Goal: Task Accomplishment & Management: Complete application form

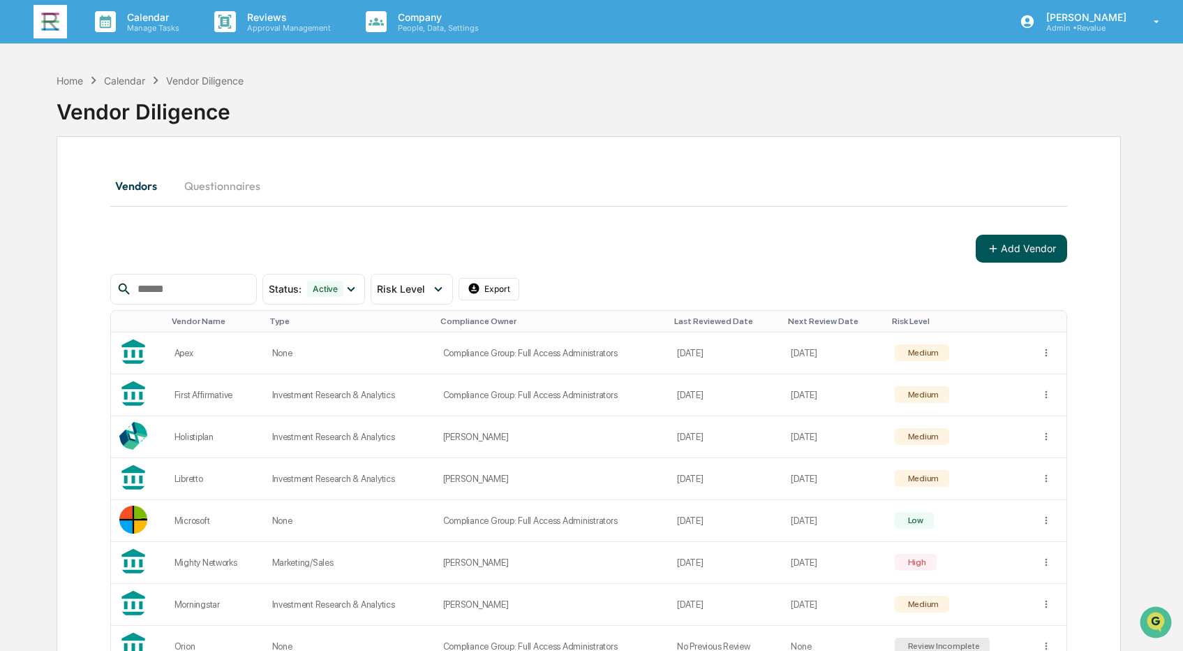
click at [991, 252] on icon at bounding box center [993, 248] width 13 height 13
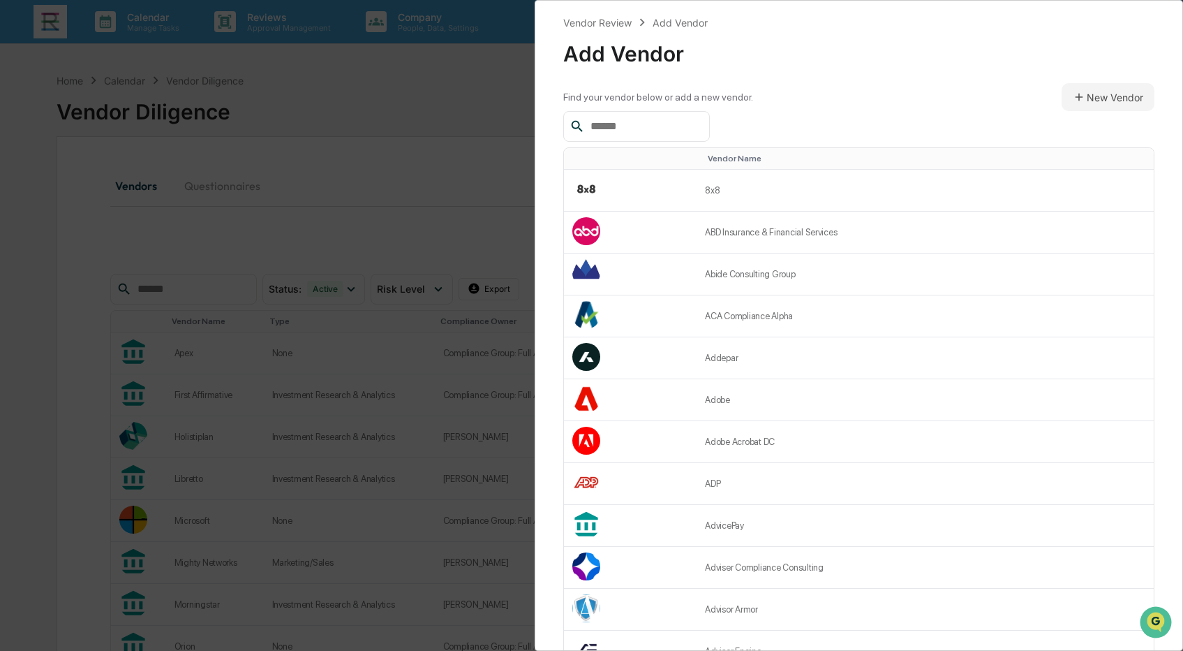
click at [672, 134] on input "text" at bounding box center [644, 126] width 119 height 18
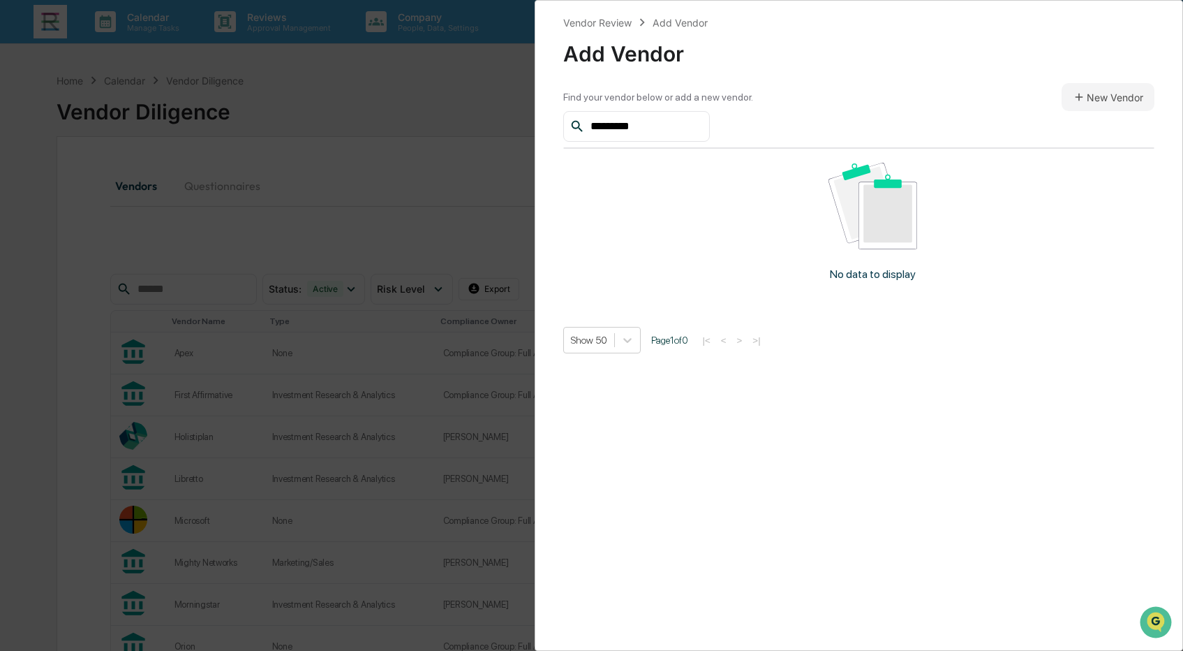
type input "*********"
click at [1092, 97] on button "New Vendor" at bounding box center [1108, 97] width 93 height 28
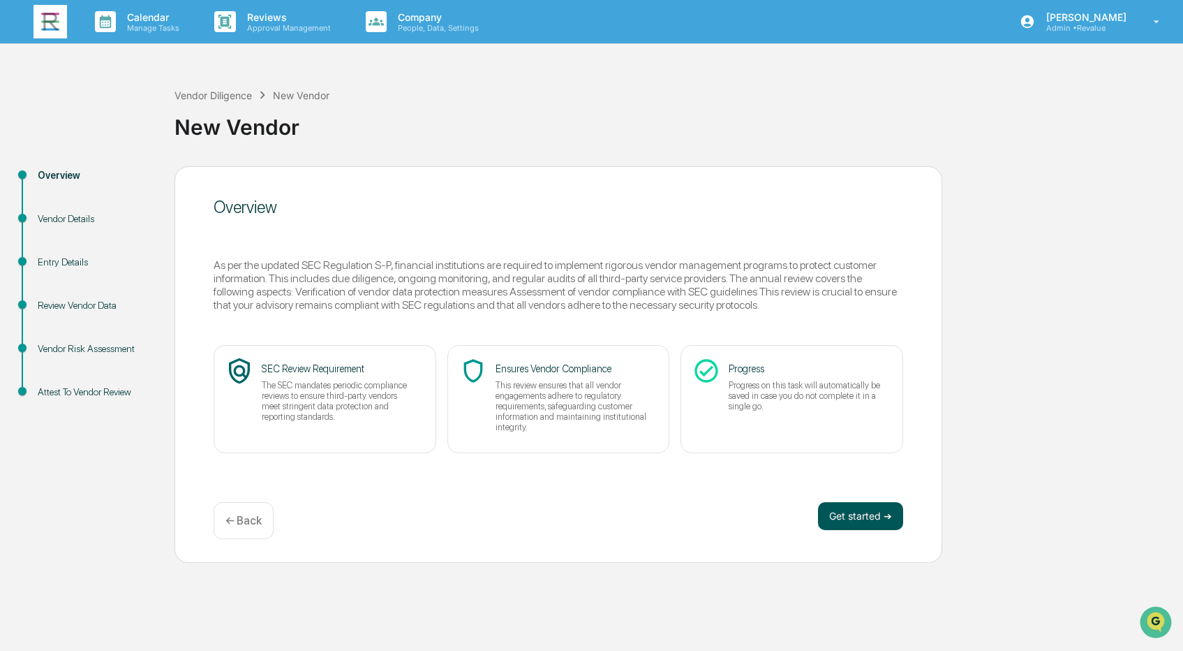
click at [866, 517] on button "Get started ➔" at bounding box center [860, 516] width 85 height 28
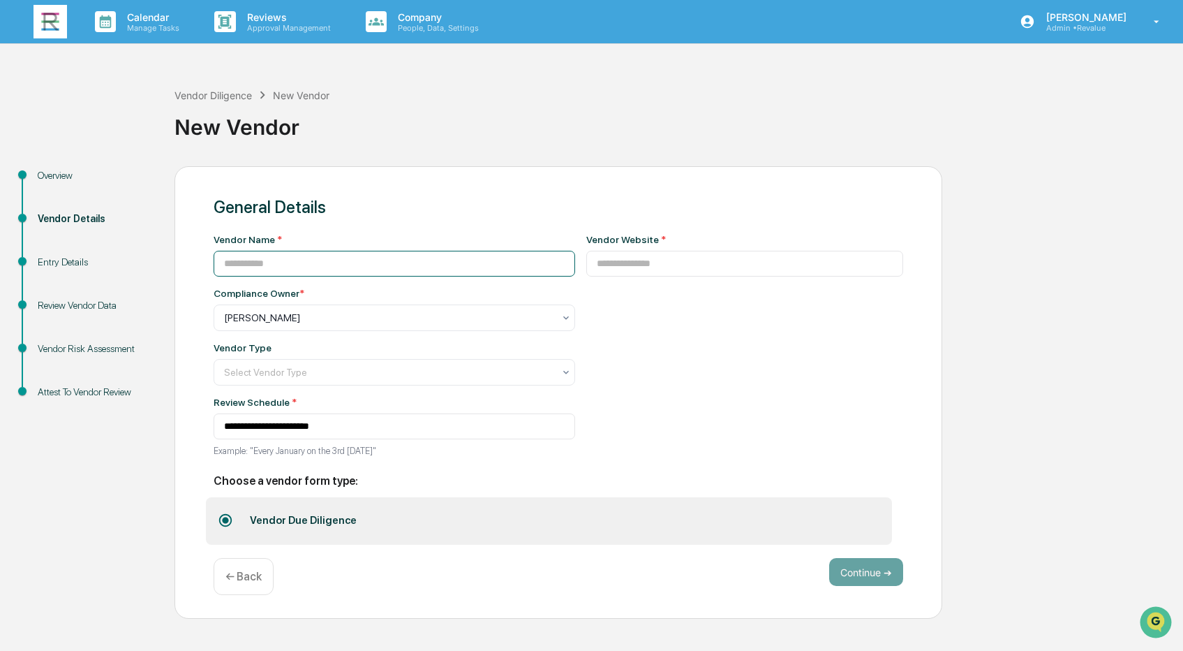
click at [393, 262] on input at bounding box center [395, 264] width 362 height 26
type input "*********"
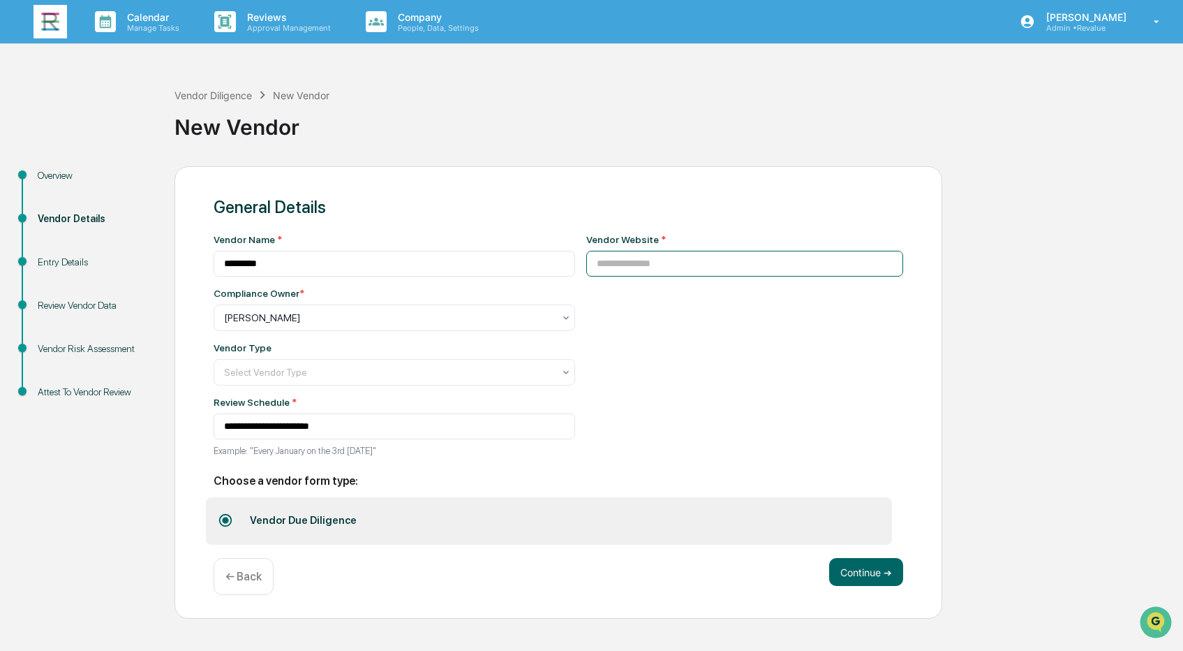
click at [711, 260] on input at bounding box center [745, 264] width 318 height 26
paste input "**********"
type input "**********"
click at [341, 371] on div at bounding box center [388, 372] width 329 height 14
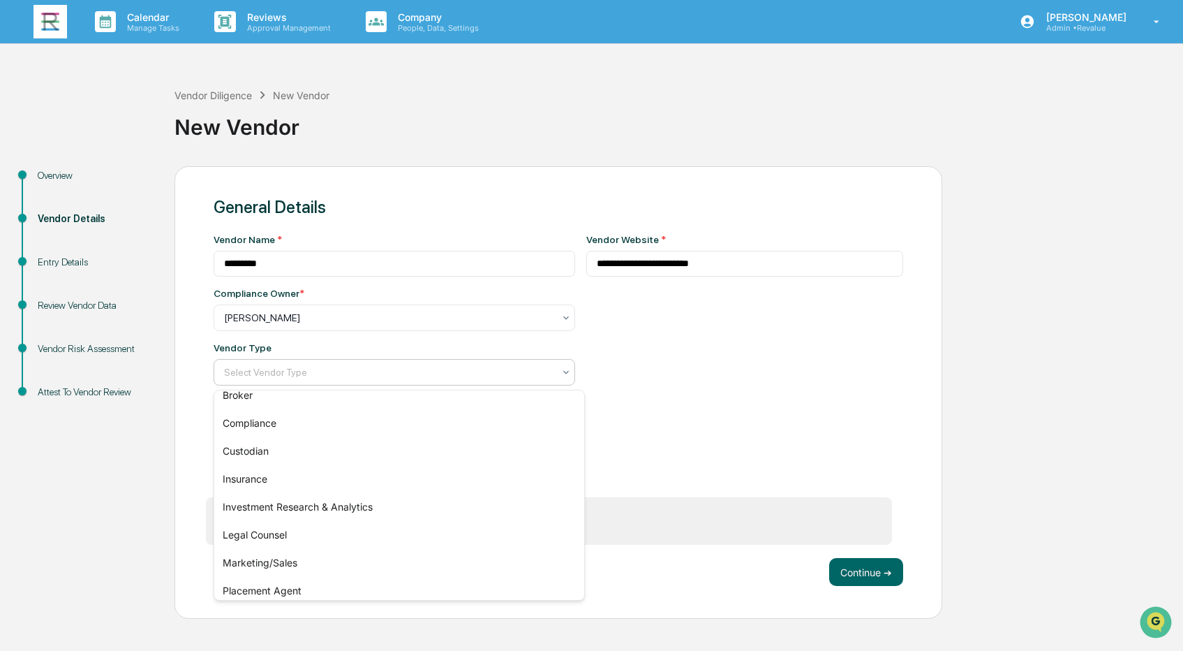
scroll to position [77, 0]
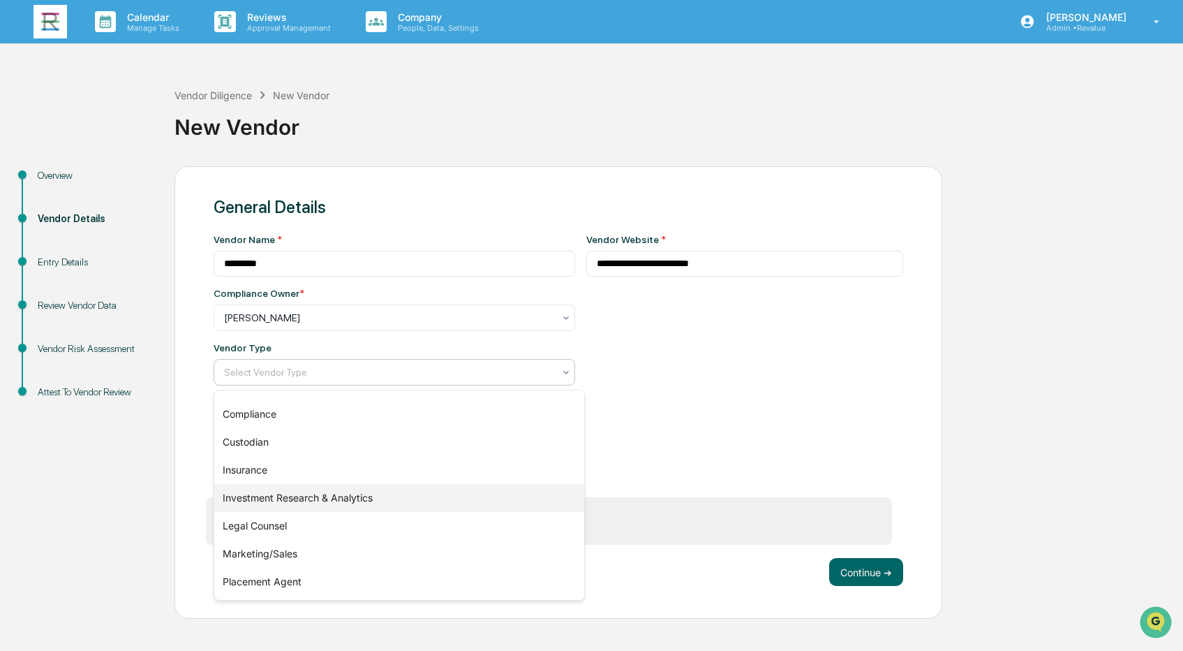
click at [343, 502] on div "Investment Research & Analytics" at bounding box center [399, 498] width 370 height 28
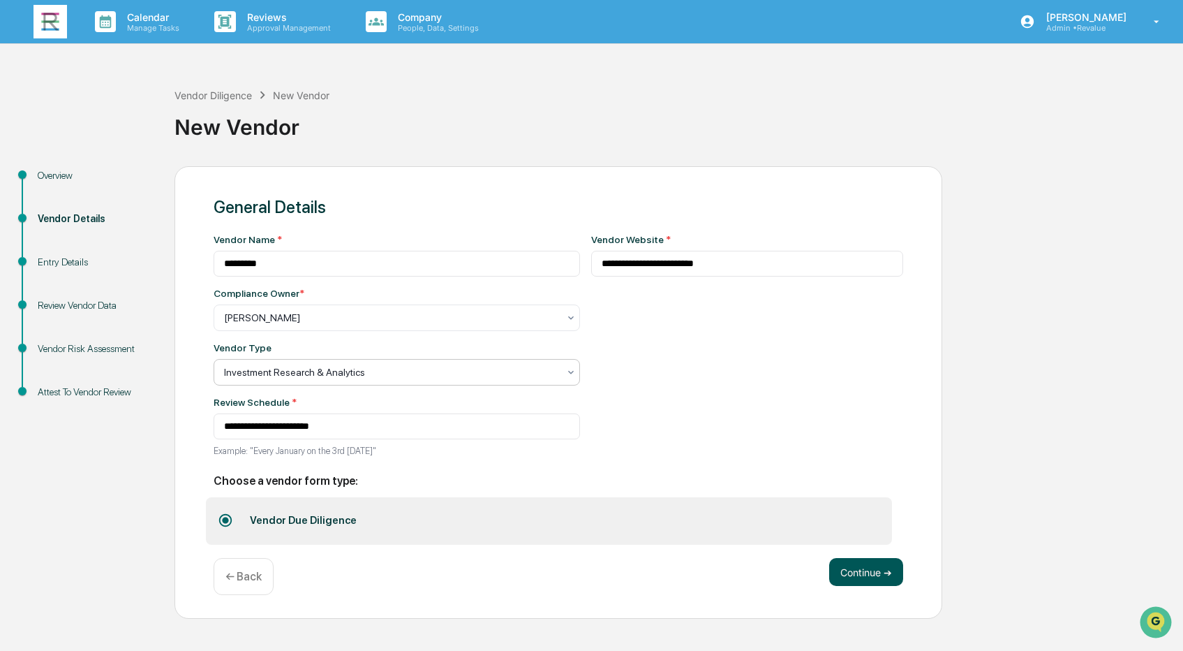
click at [852, 574] on button "Continue ➔" at bounding box center [866, 572] width 74 height 28
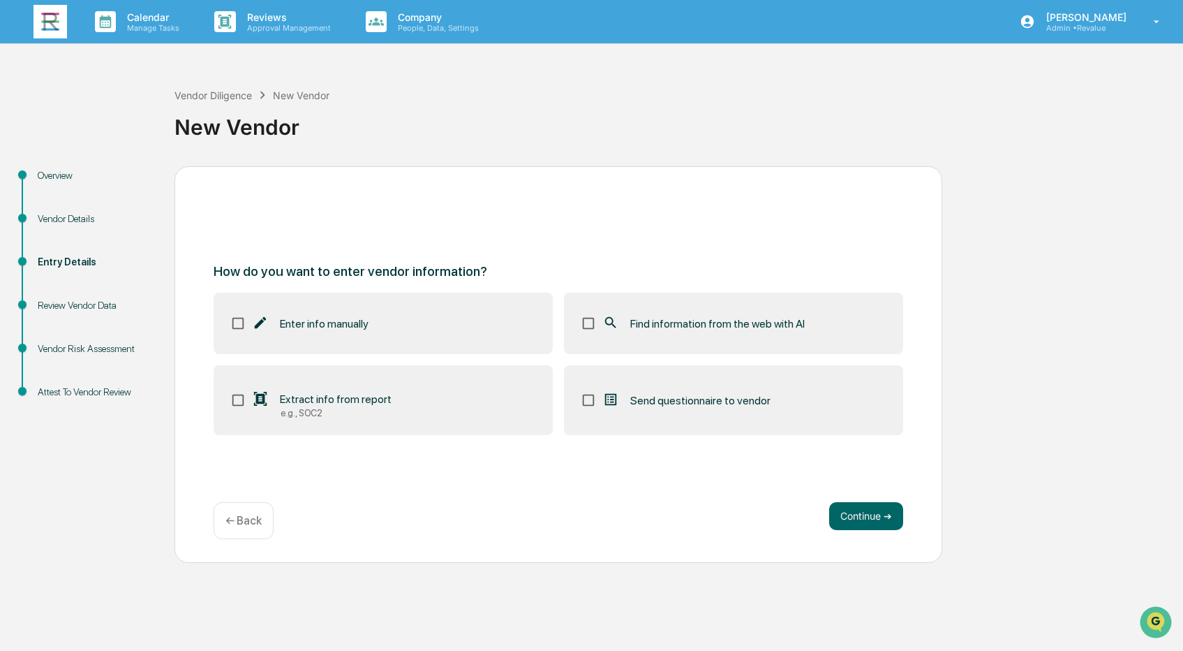
click at [757, 328] on span "Find information from the web with AI" at bounding box center [717, 323] width 175 height 13
click at [870, 516] on button "Continue ➔" at bounding box center [866, 516] width 74 height 28
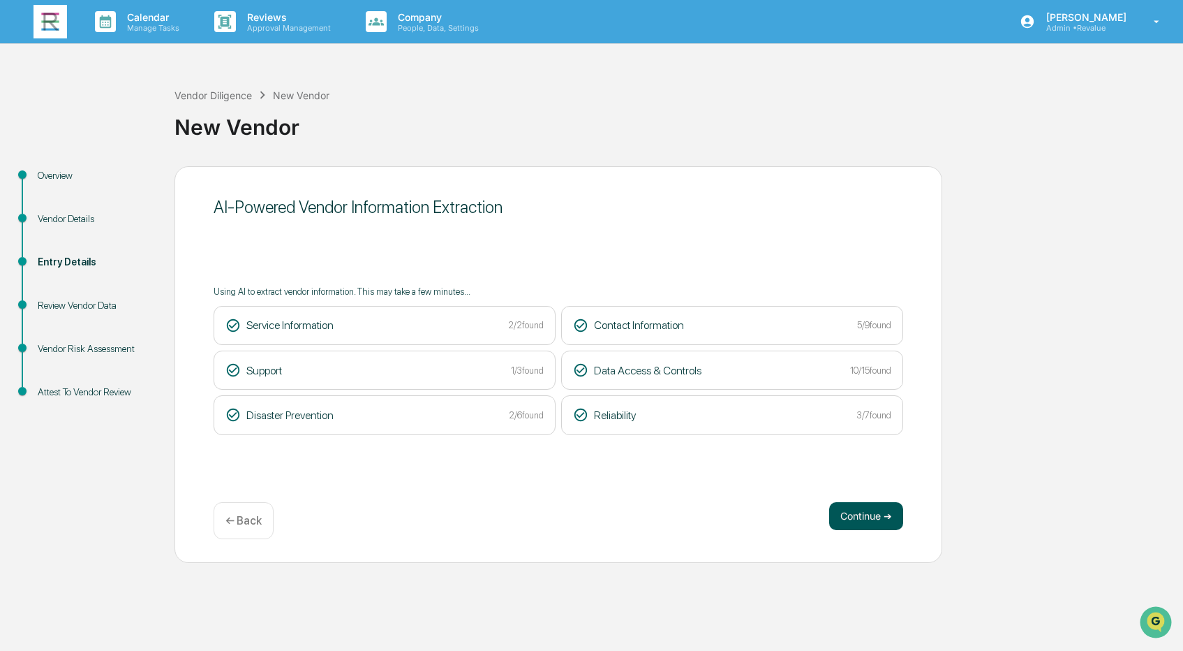
click at [852, 517] on button "Continue ➔" at bounding box center [866, 516] width 74 height 28
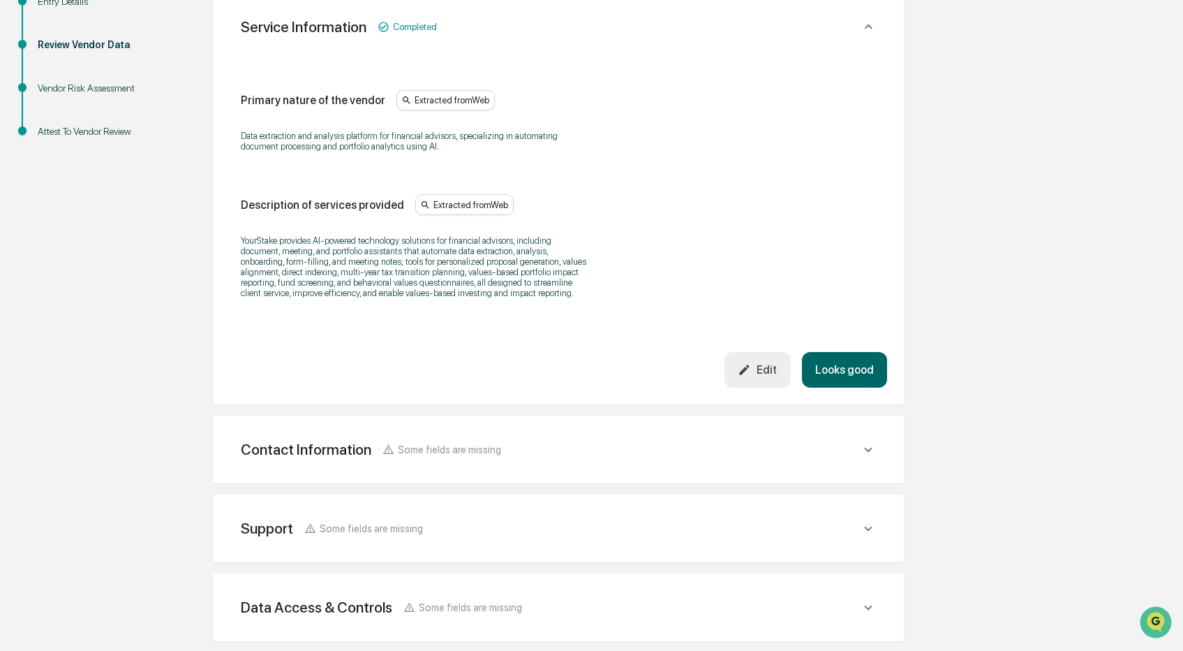
scroll to position [262, 0]
click at [827, 373] on button "Looks good" at bounding box center [844, 368] width 85 height 36
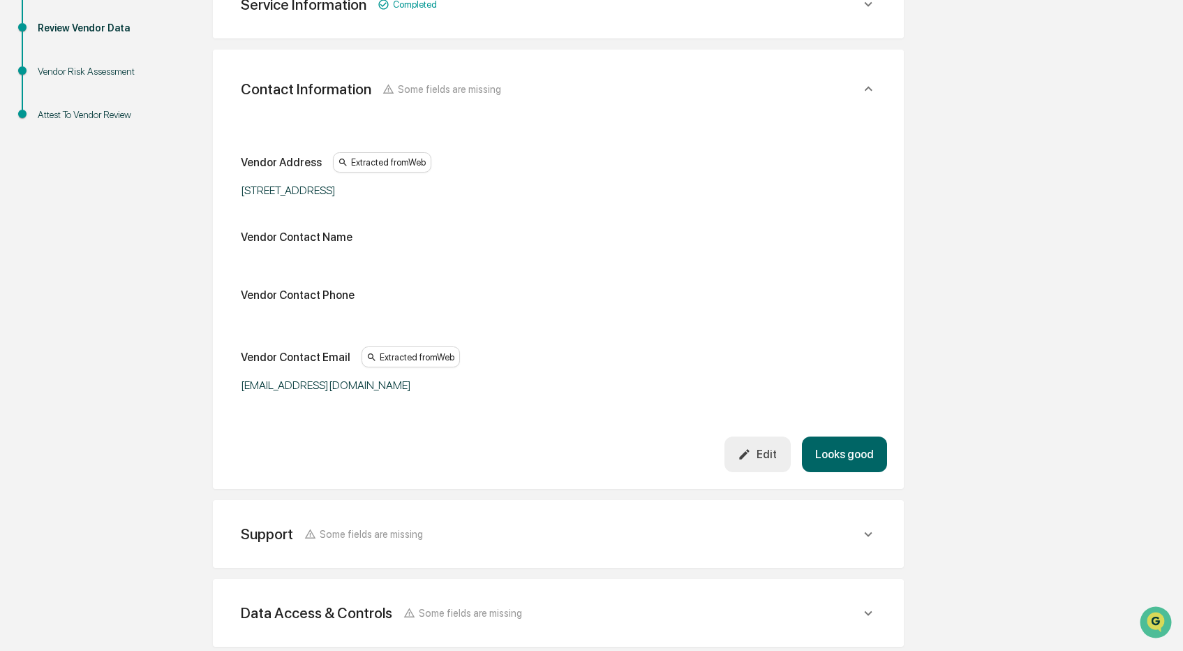
scroll to position [279, 0]
click at [845, 466] on button "Looks good" at bounding box center [844, 453] width 85 height 36
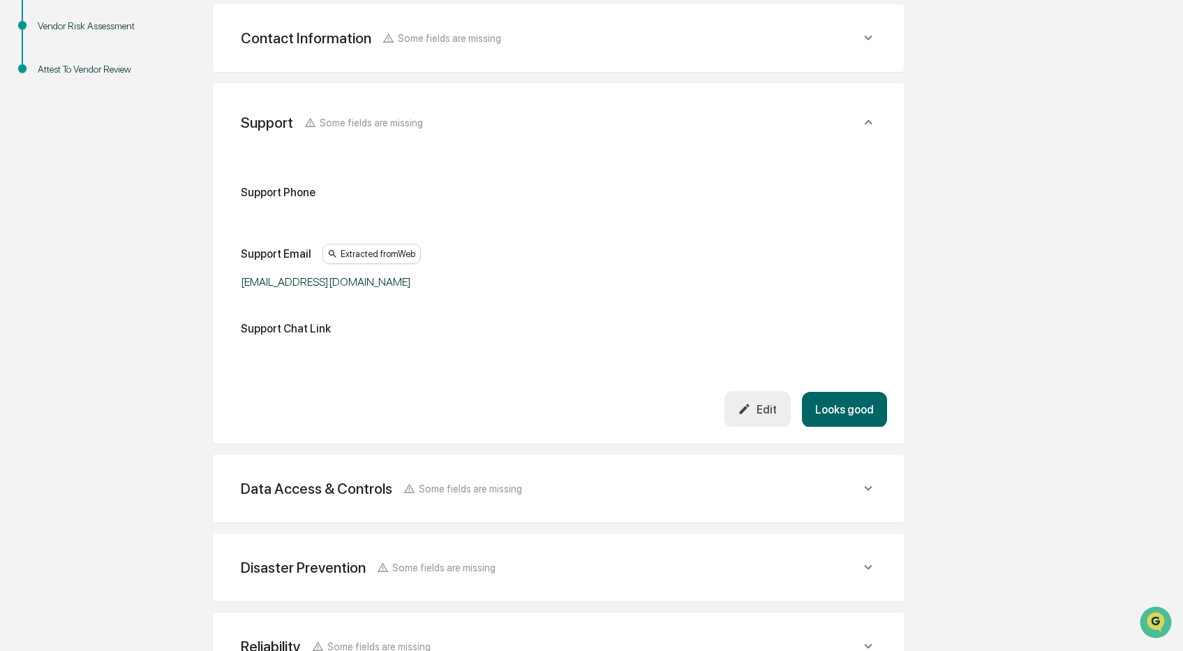
scroll to position [326, 0]
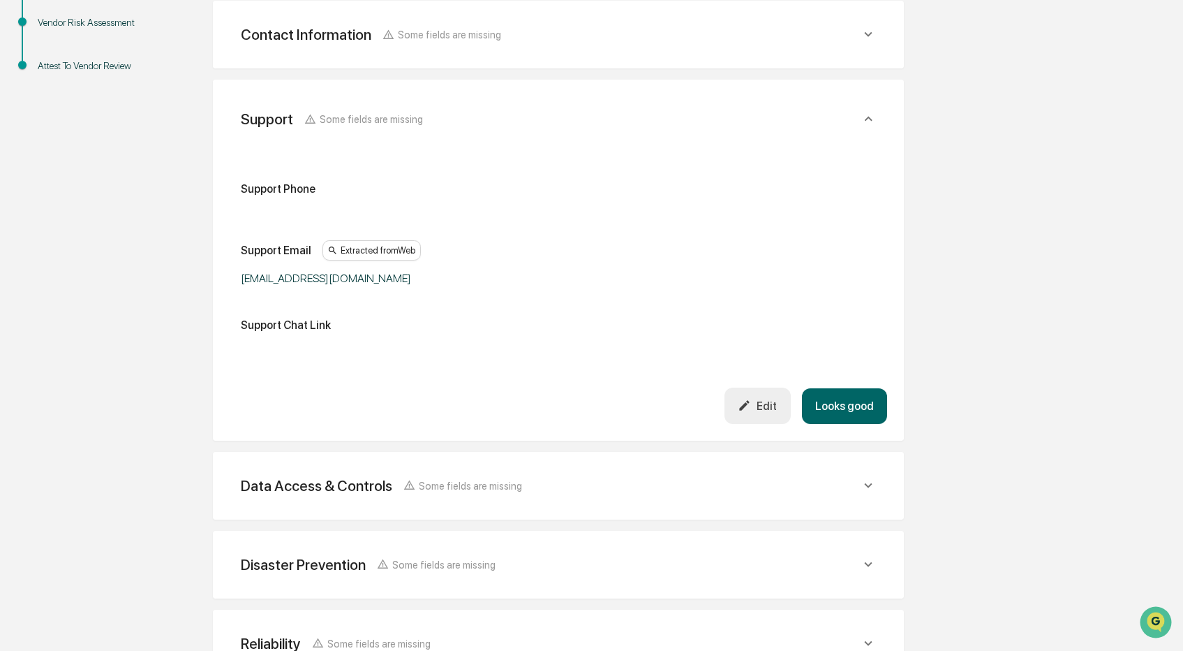
click at [858, 397] on button "Looks good" at bounding box center [844, 406] width 85 height 36
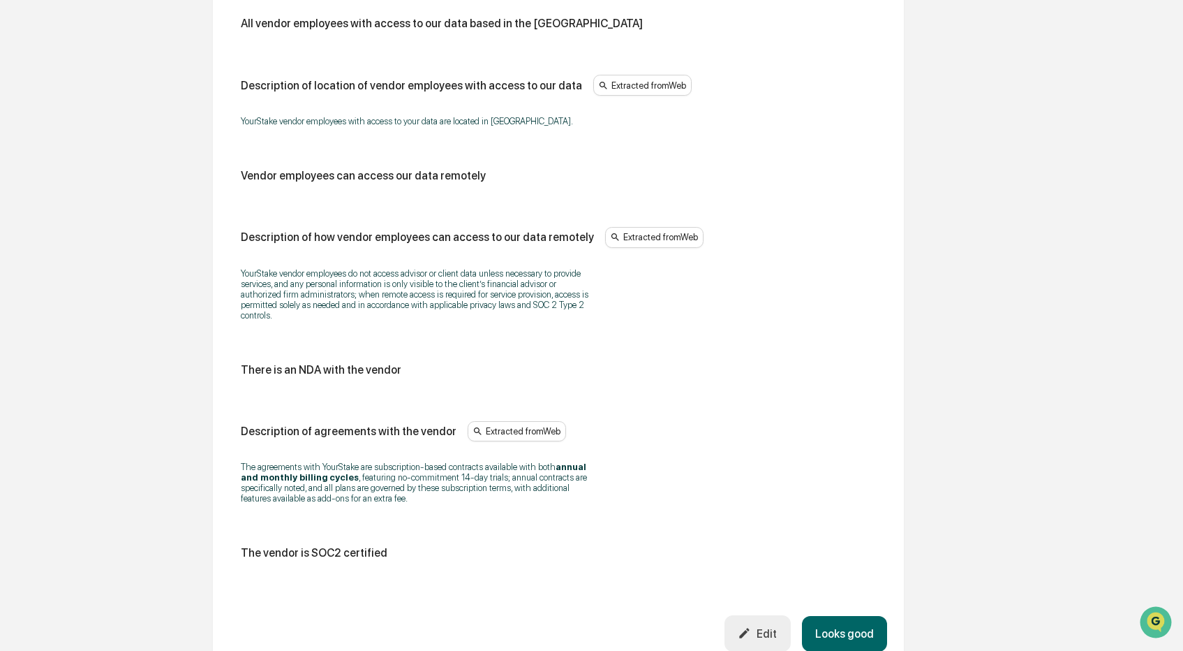
scroll to position [1740, 0]
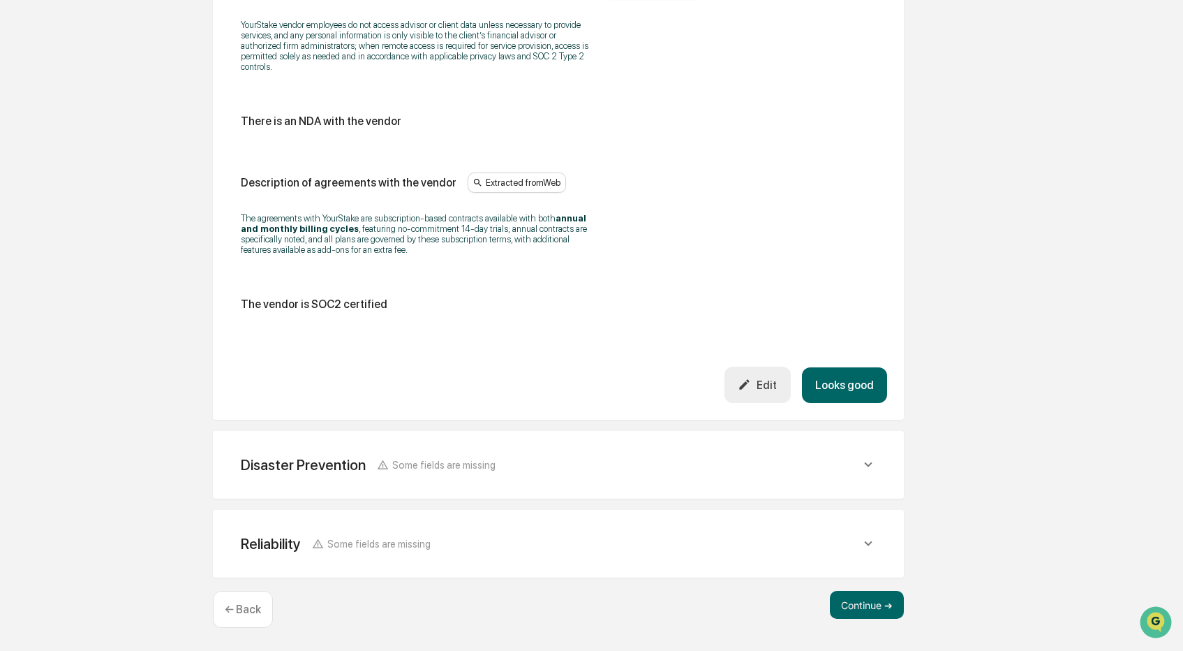
click at [858, 397] on button "Looks good" at bounding box center [844, 385] width 85 height 36
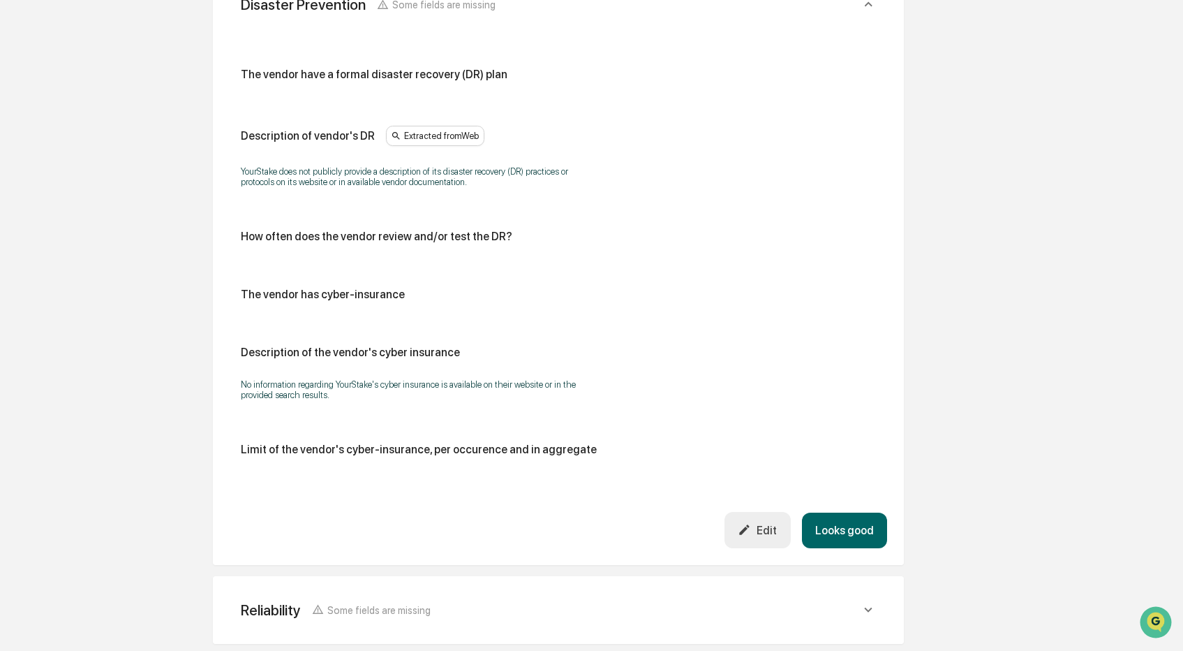
scroll to position [610, 0]
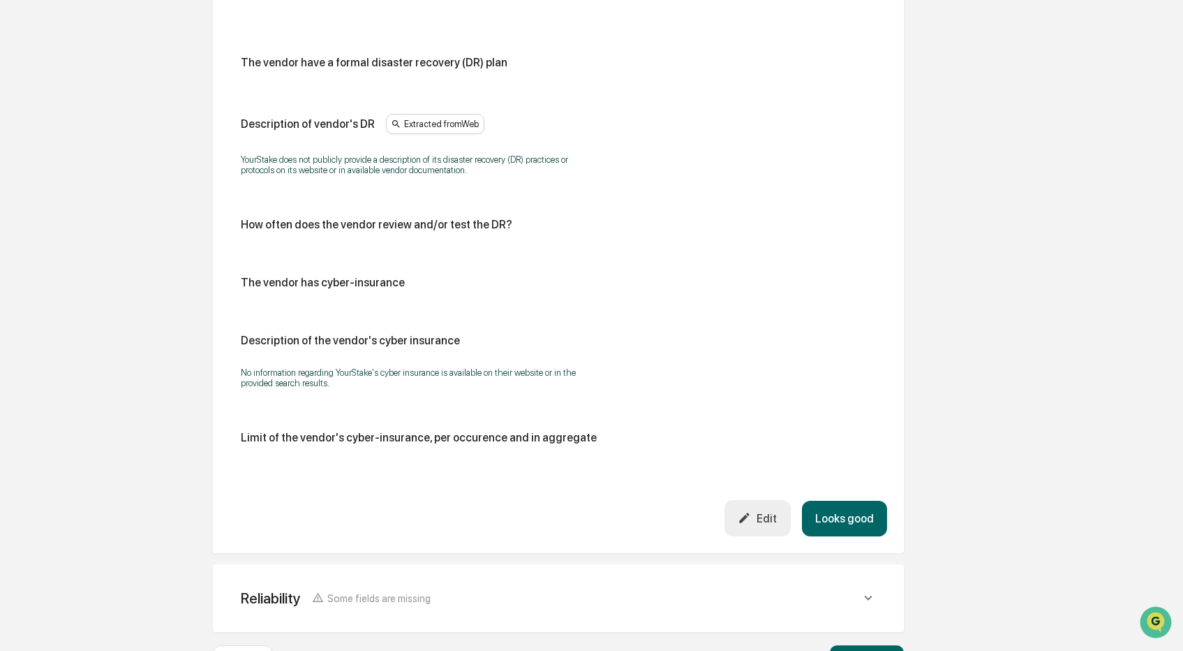
click at [859, 510] on button "Looks good" at bounding box center [844, 519] width 85 height 36
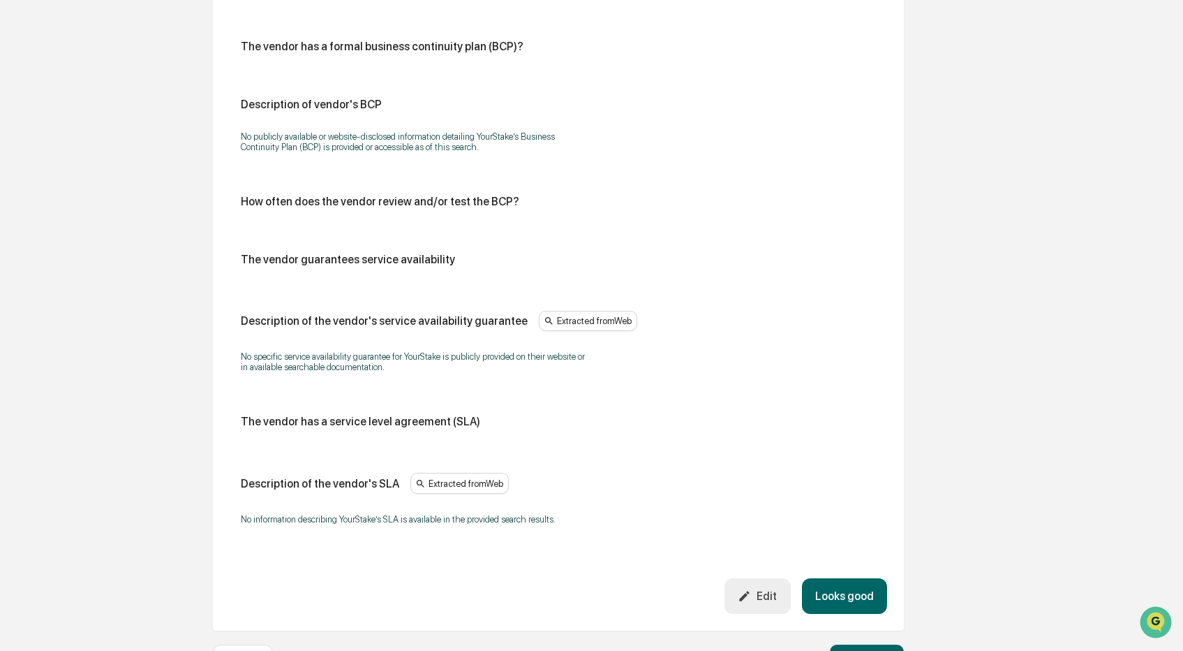
scroll to position [766, 0]
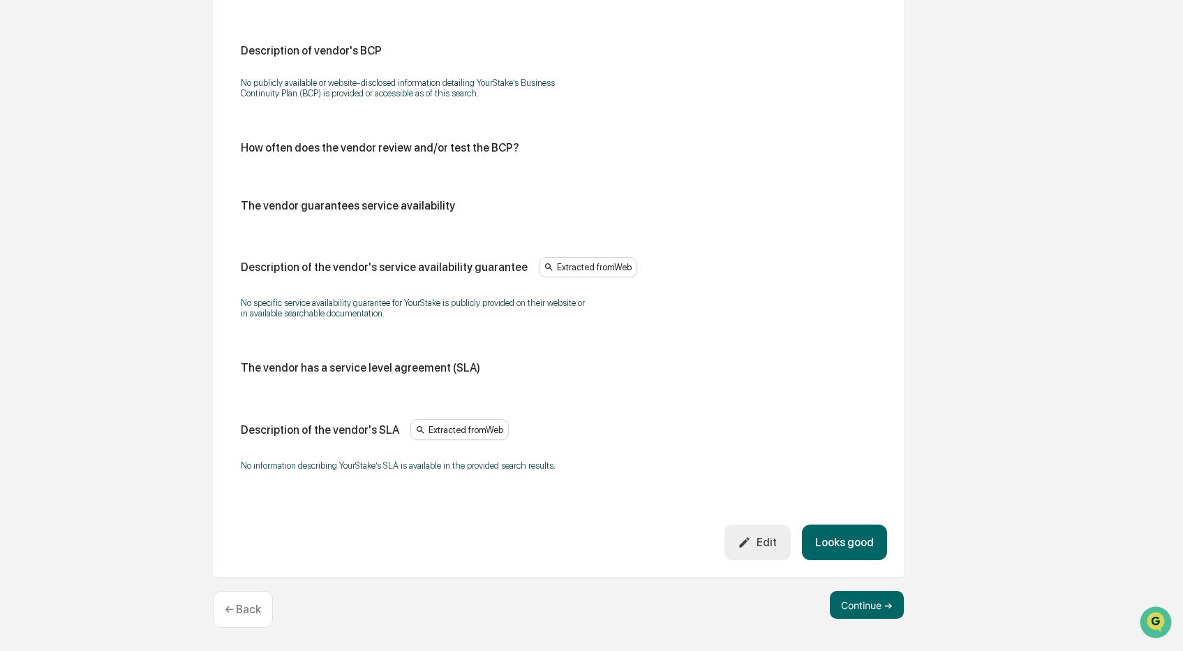
click at [855, 536] on button "Looks good" at bounding box center [844, 542] width 85 height 36
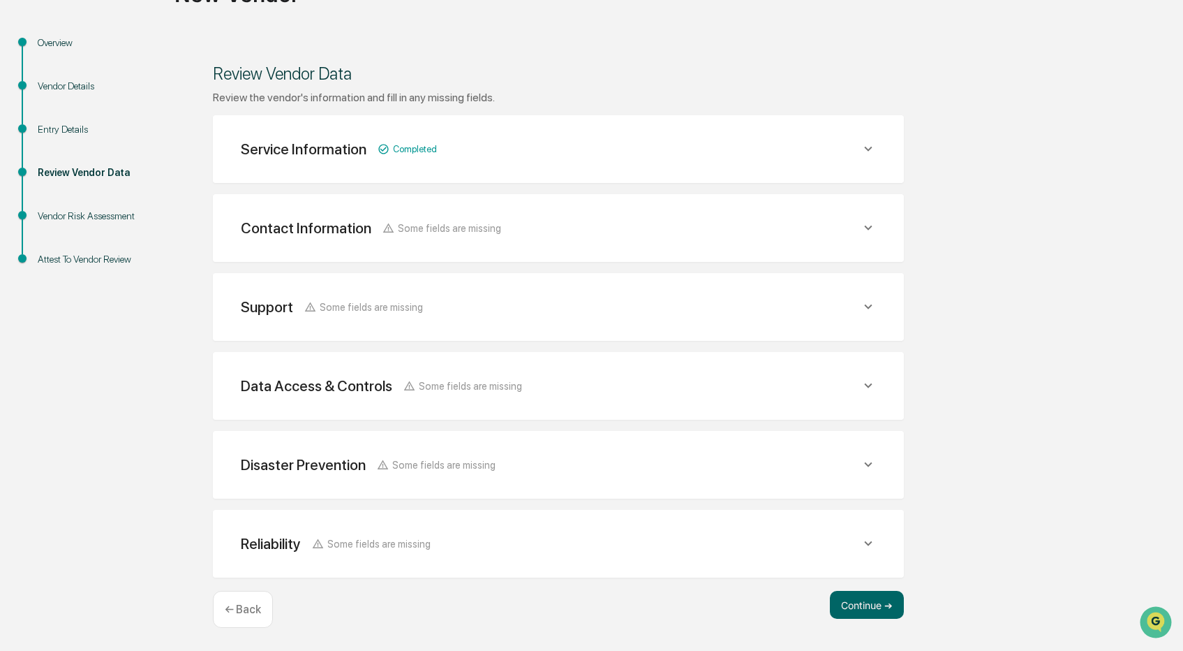
scroll to position [131, 0]
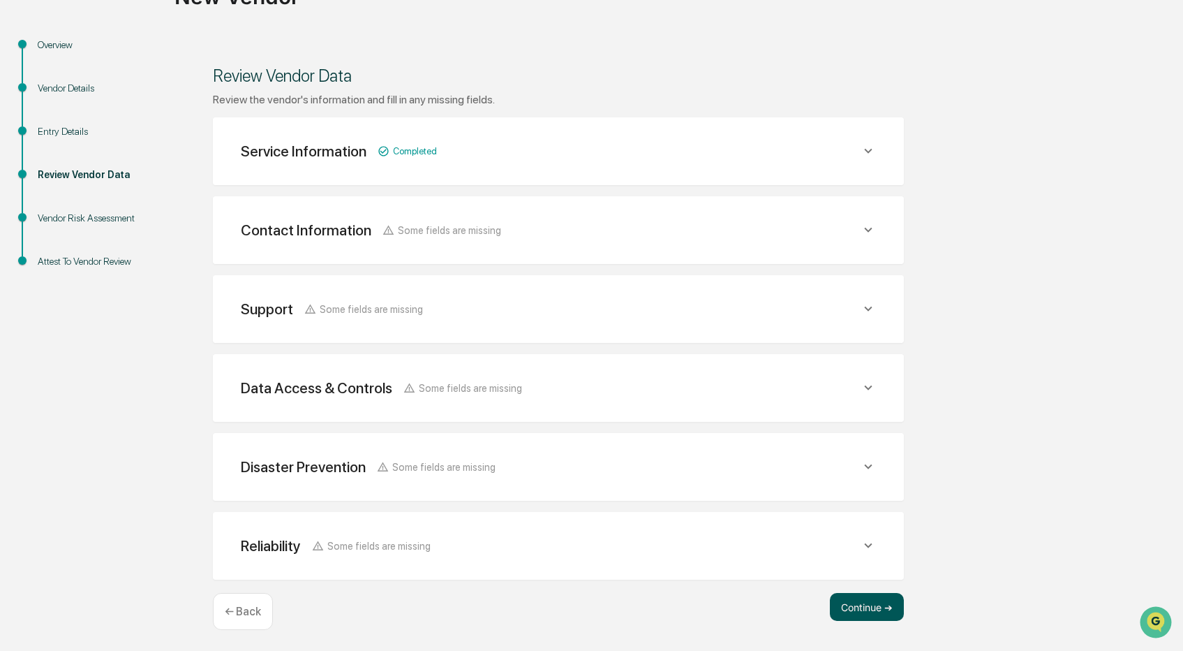
click at [855, 595] on button "Continue ➔" at bounding box center [867, 607] width 74 height 28
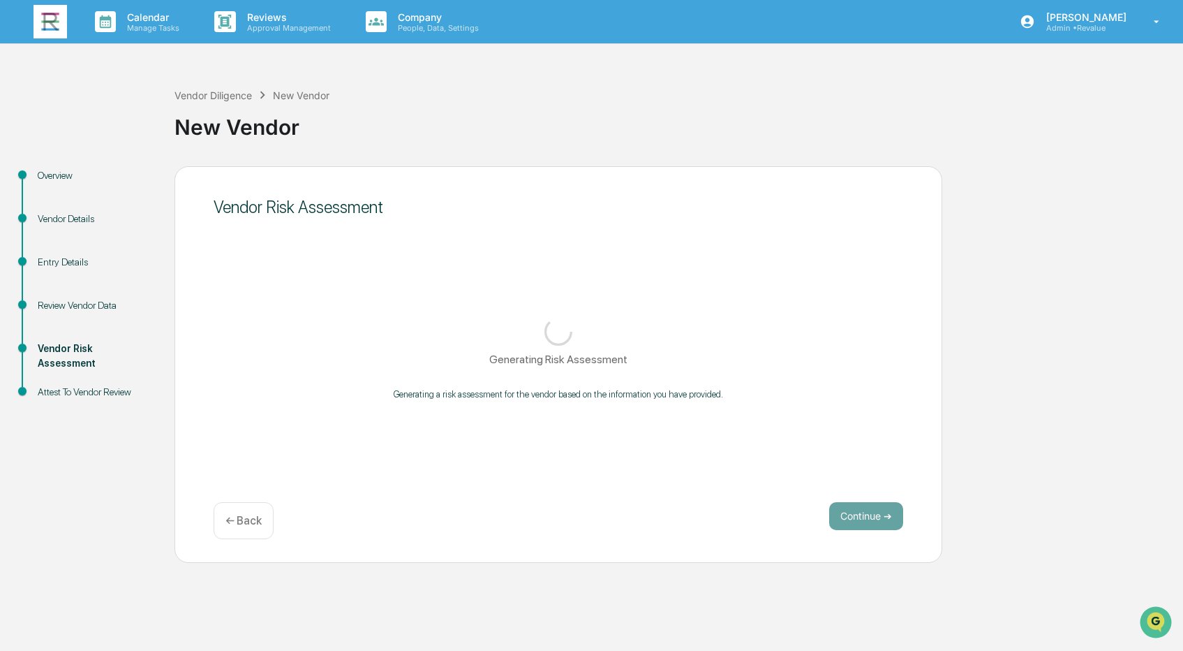
scroll to position [0, 0]
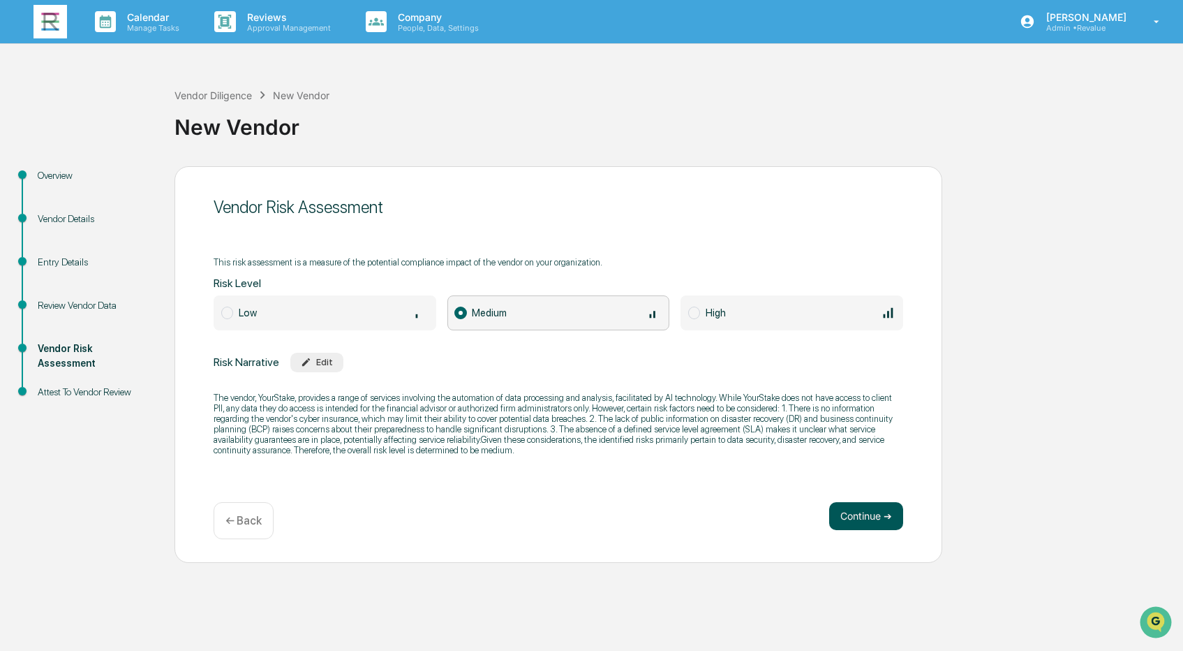
click at [864, 519] on button "Continue ➔" at bounding box center [866, 516] width 74 height 28
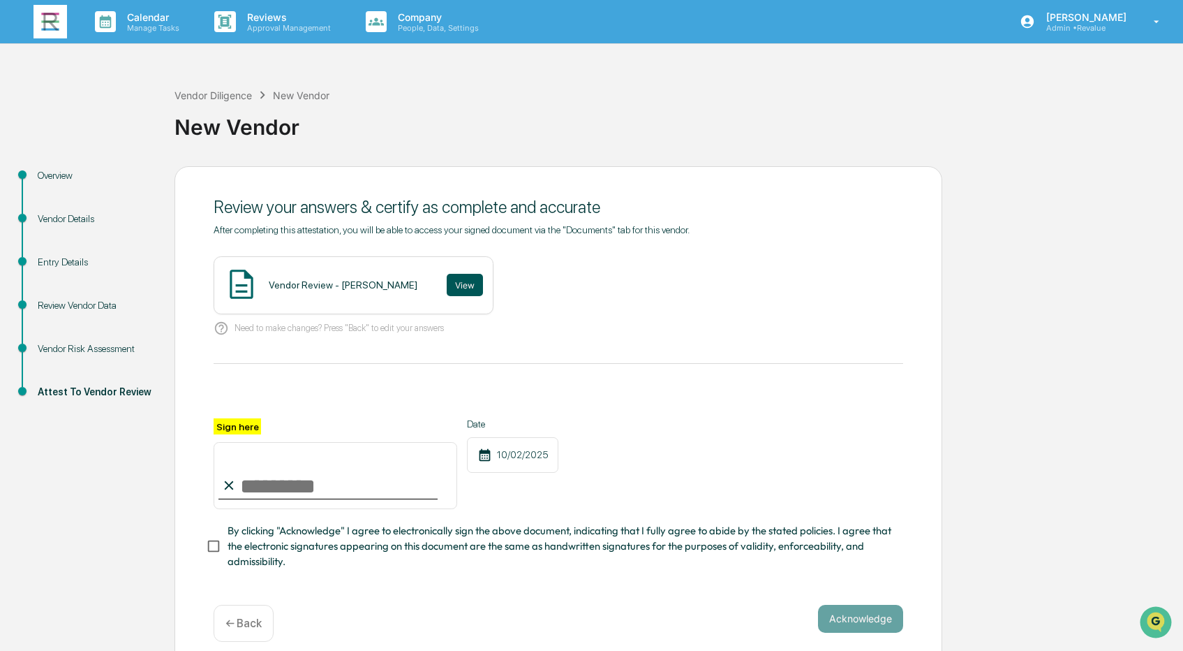
click at [452, 286] on button "View" at bounding box center [465, 285] width 36 height 22
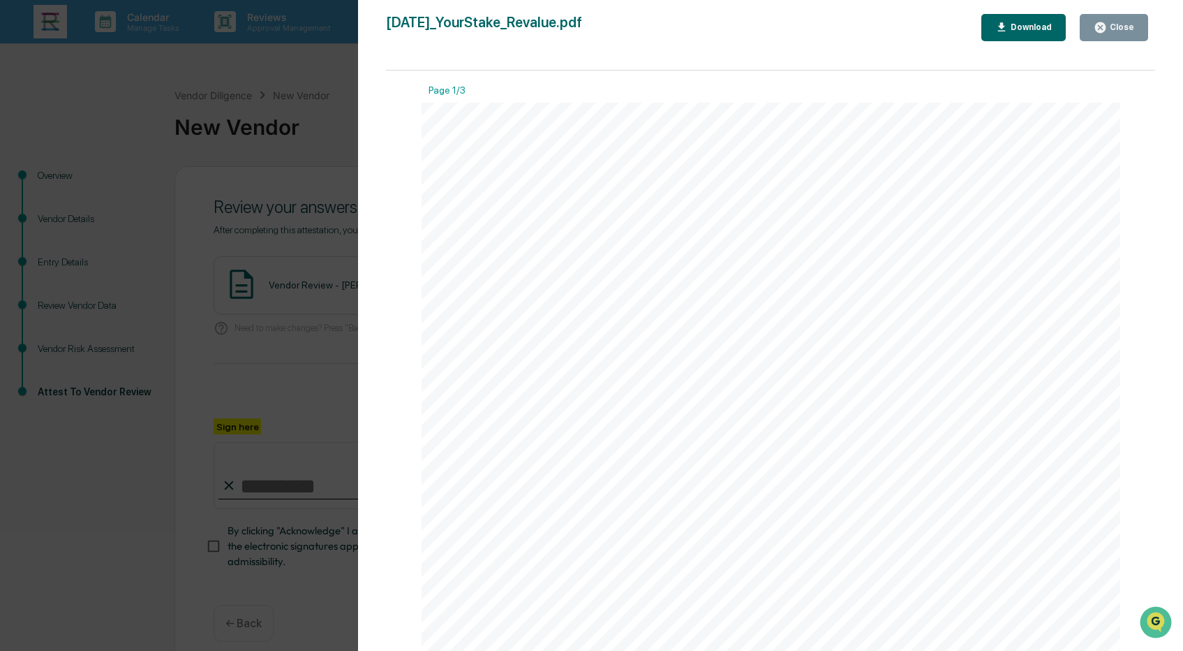
click at [1110, 27] on div "Close" at bounding box center [1120, 27] width 27 height 10
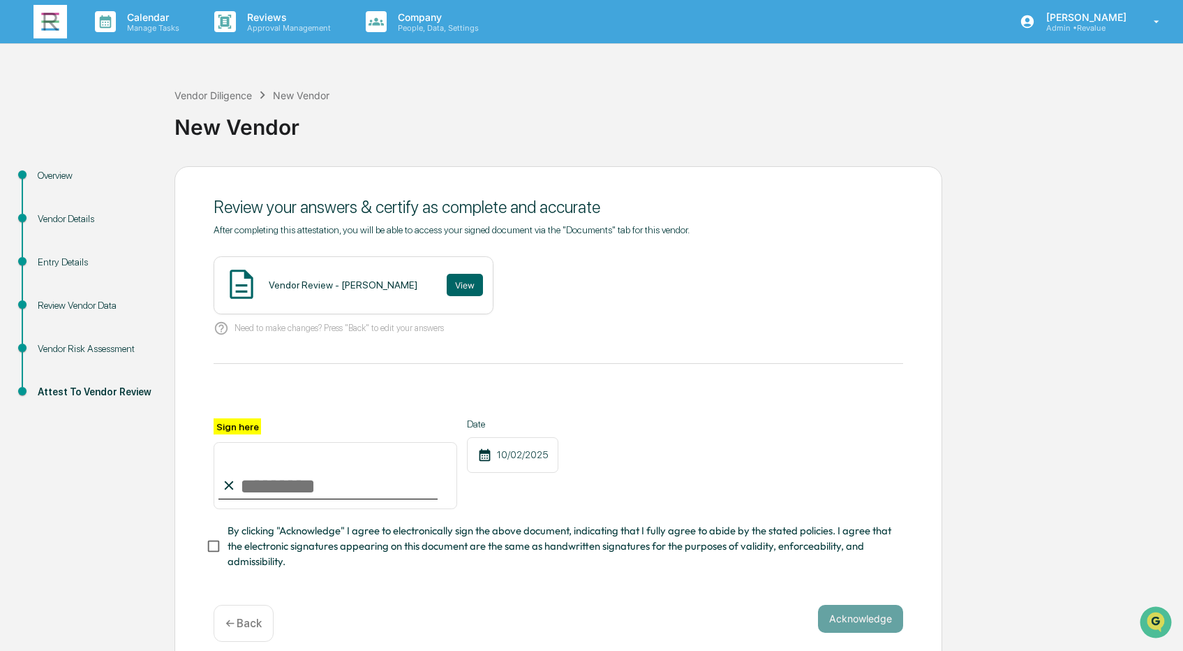
click at [317, 486] on input "Sign here" at bounding box center [336, 475] width 244 height 67
type input "**********"
click at [598, 544] on span "By clicking "Acknowledge" I agree to electronically sign the above document, in…" at bounding box center [560, 546] width 665 height 47
click at [842, 622] on button "Acknowledge" at bounding box center [860, 619] width 85 height 28
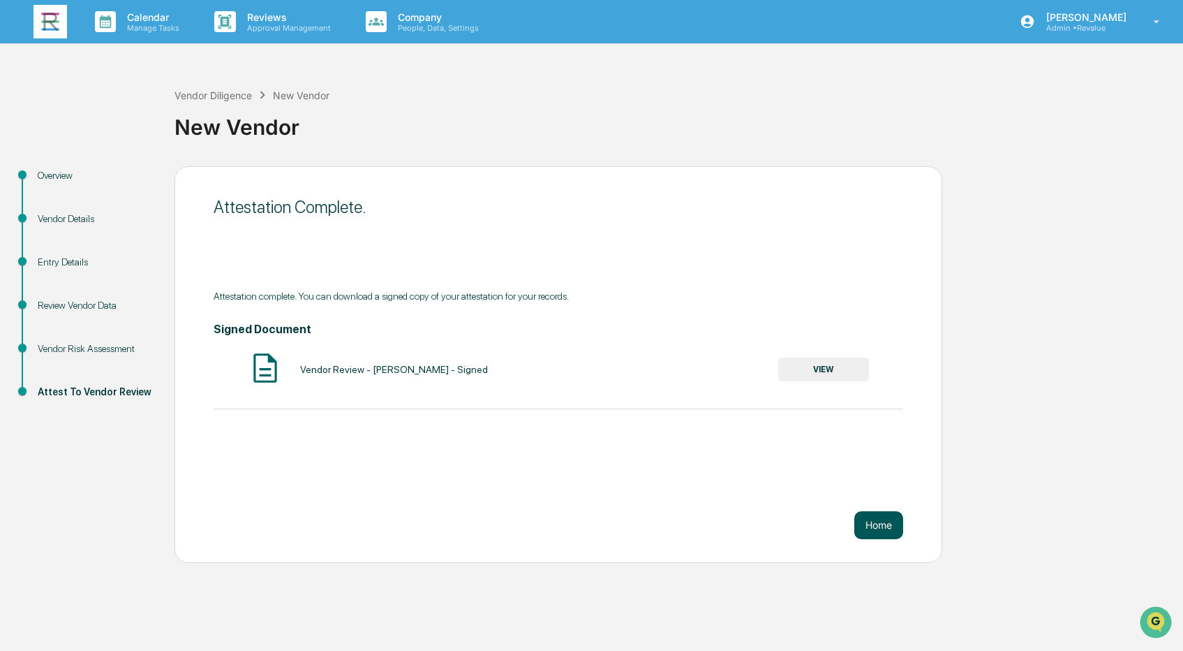
click at [884, 532] on button "Home" at bounding box center [878, 525] width 49 height 28
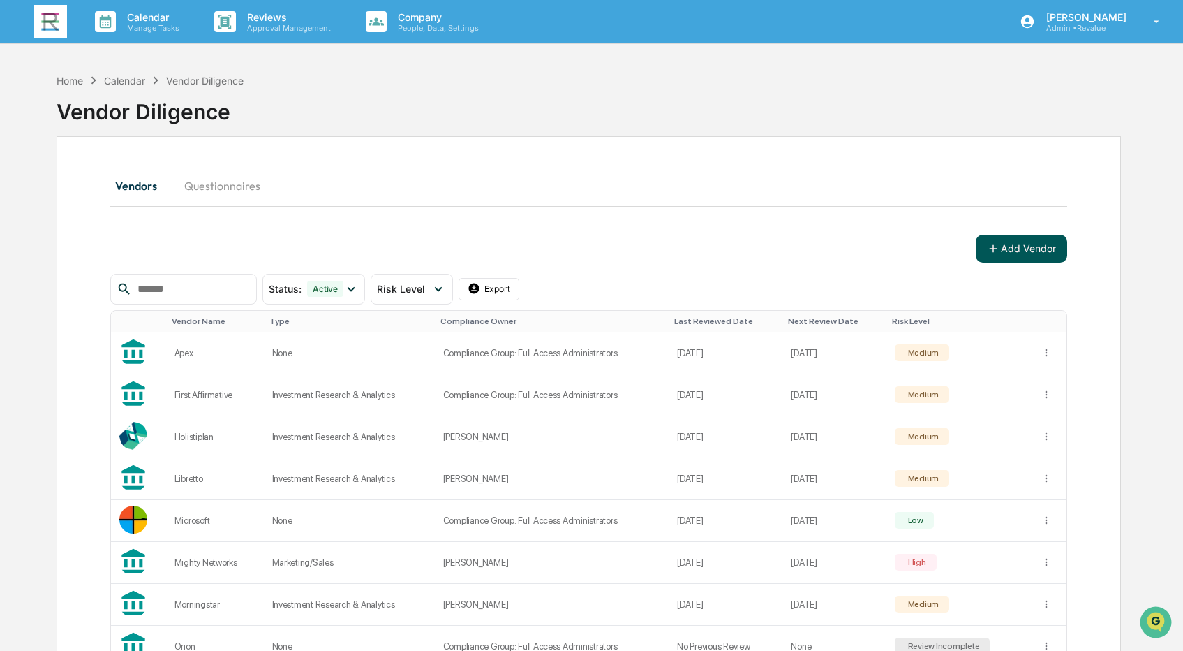
click at [1004, 252] on button "Add Vendor" at bounding box center [1021, 249] width 91 height 28
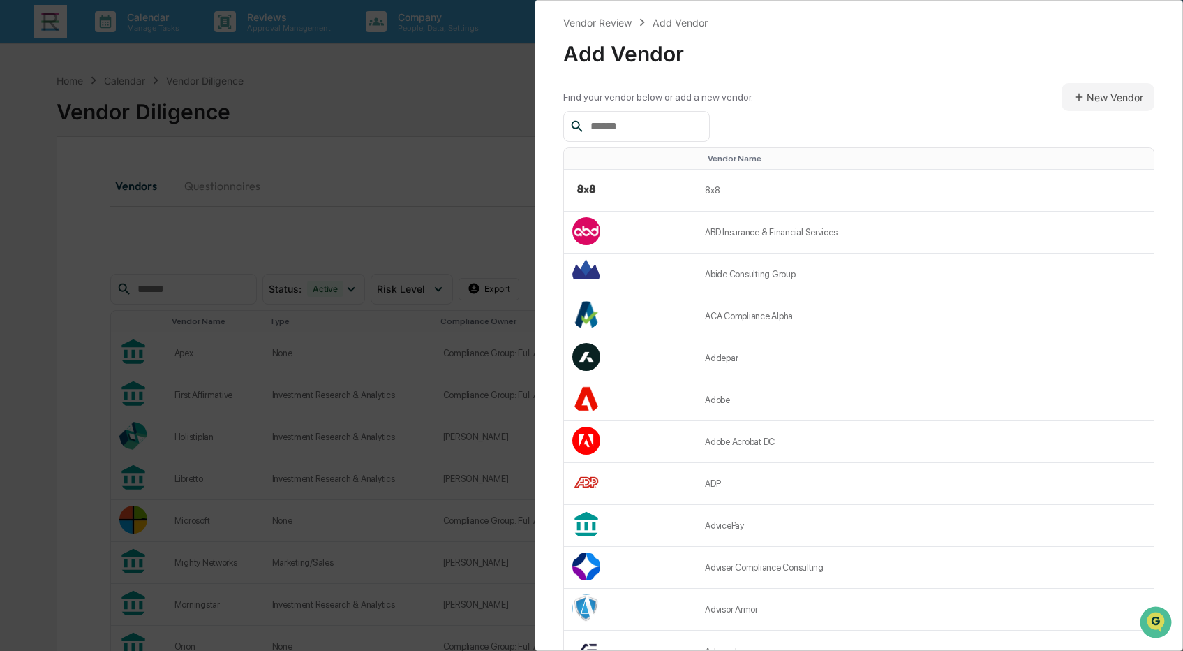
click at [676, 128] on input "text" at bounding box center [644, 126] width 119 height 18
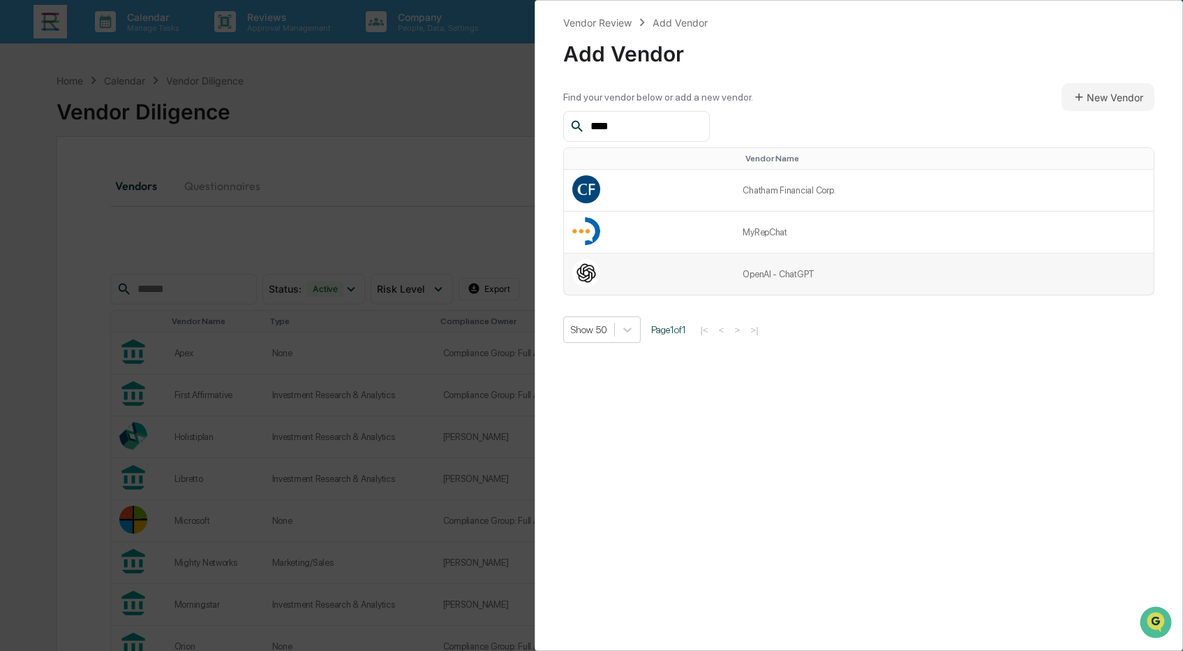
type input "****"
click at [744, 265] on td "OpenAI - ChatGPT" at bounding box center [944, 273] width 420 height 41
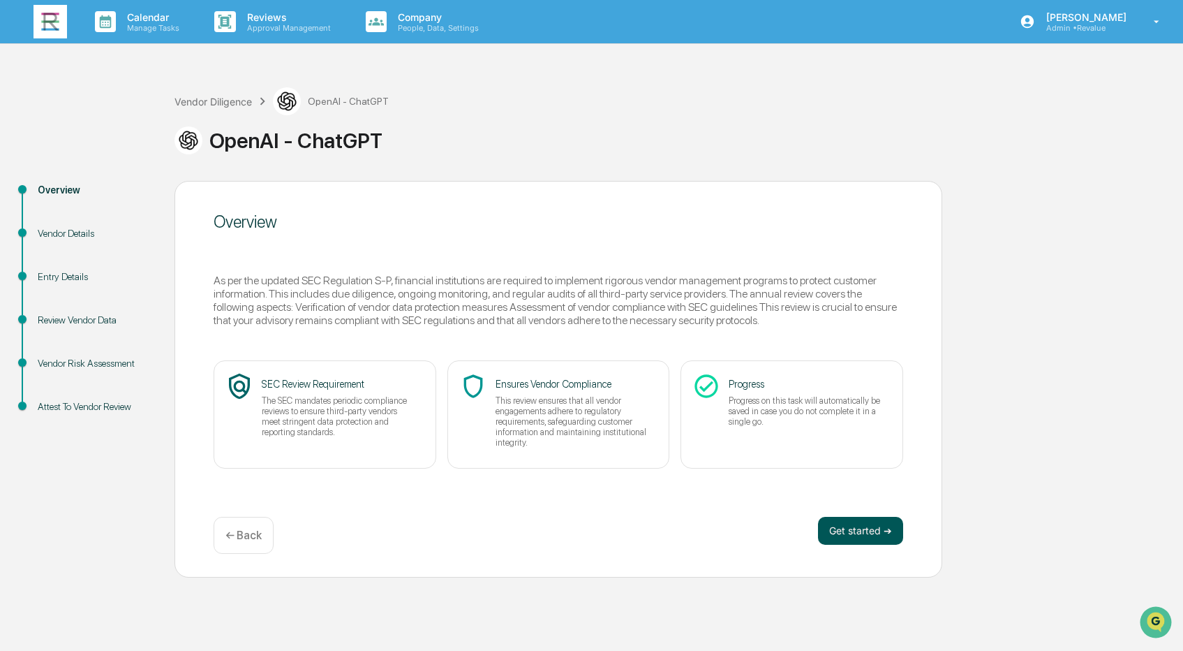
click at [859, 530] on button "Get started ➔" at bounding box center [860, 531] width 85 height 28
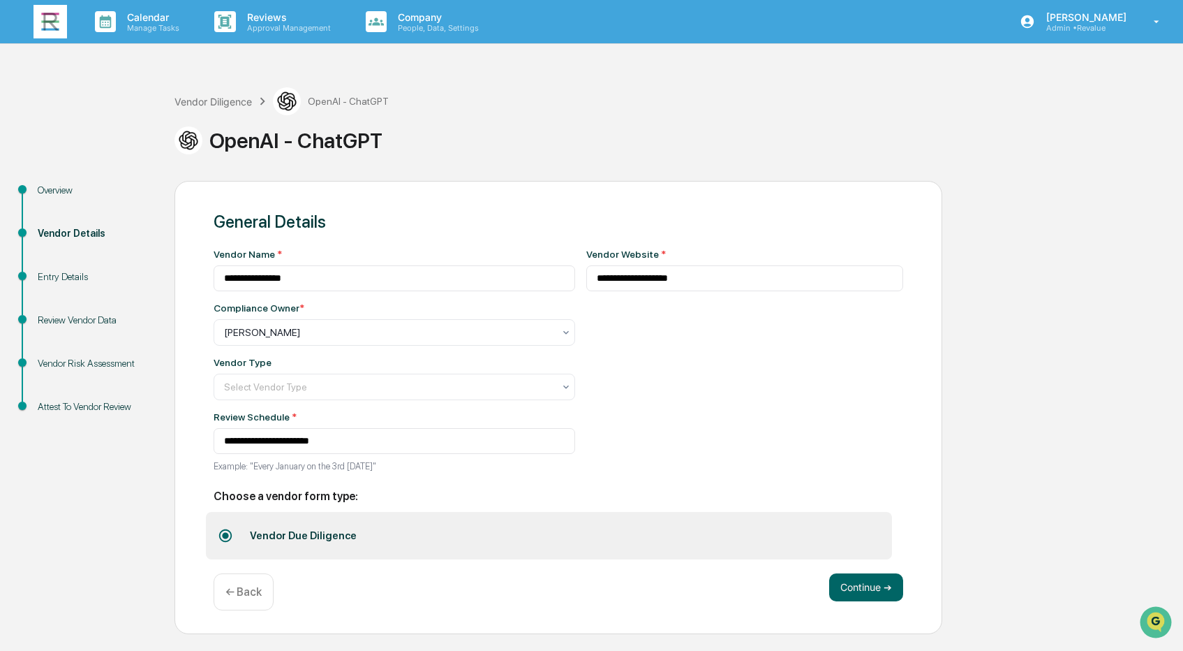
click at [246, 588] on p "← Back" at bounding box center [243, 591] width 36 height 13
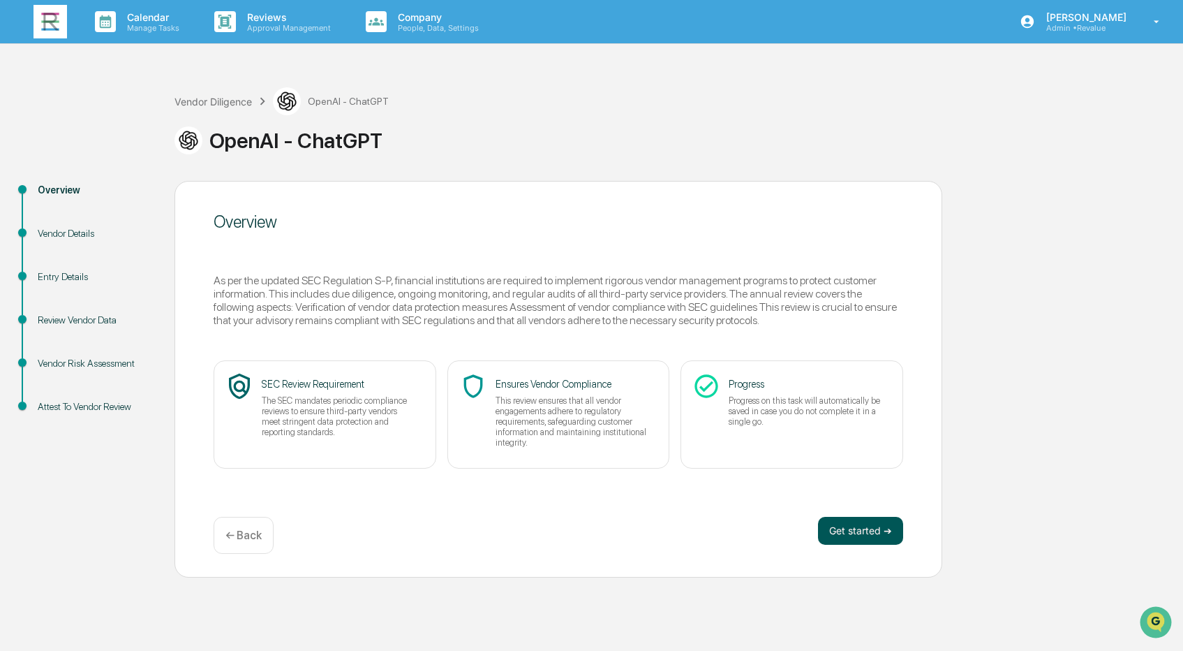
click at [844, 531] on button "Get started ➔" at bounding box center [860, 531] width 85 height 28
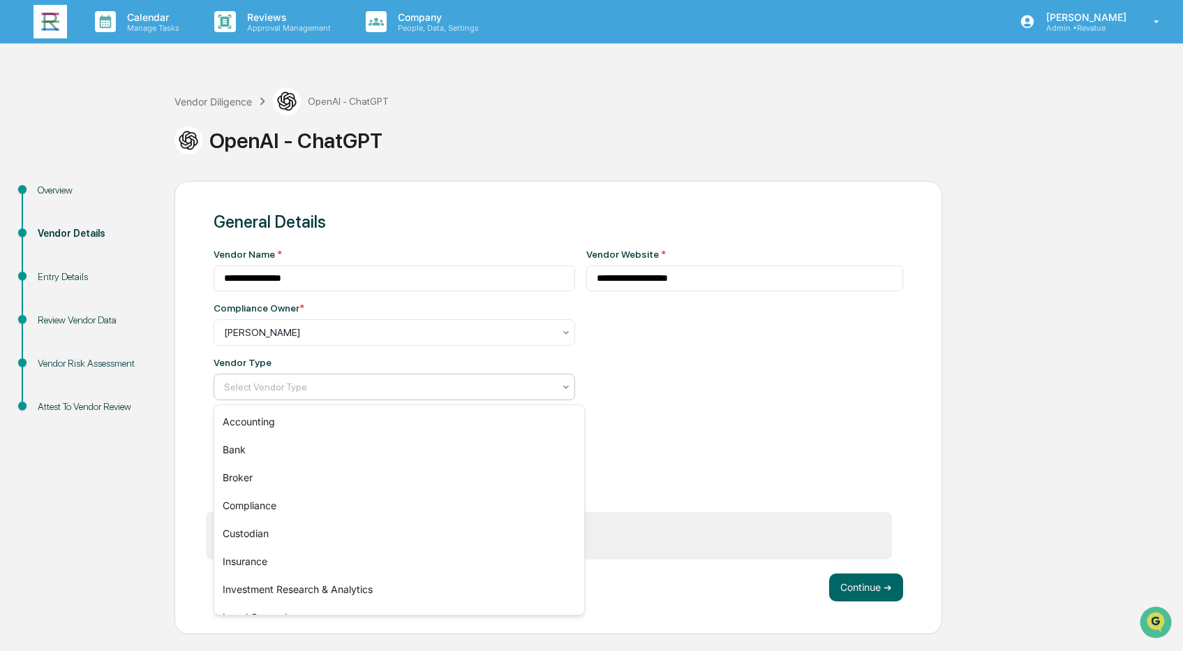
click at [535, 386] on div at bounding box center [388, 387] width 329 height 14
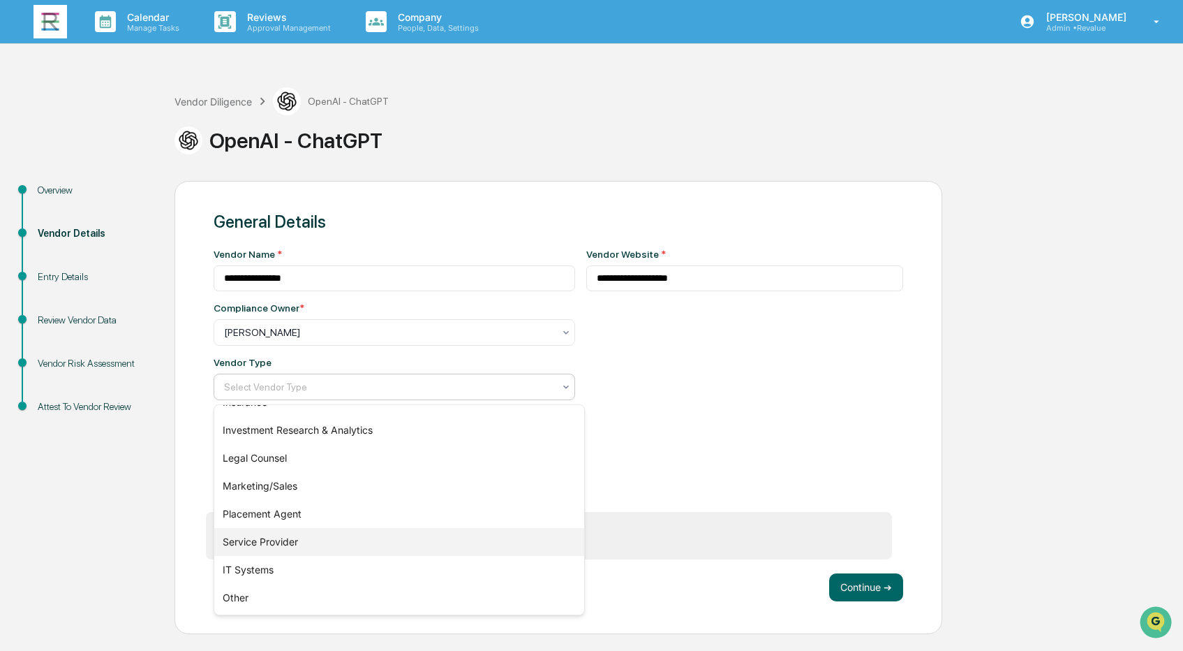
click at [491, 531] on div "Service Provider" at bounding box center [399, 542] width 370 height 28
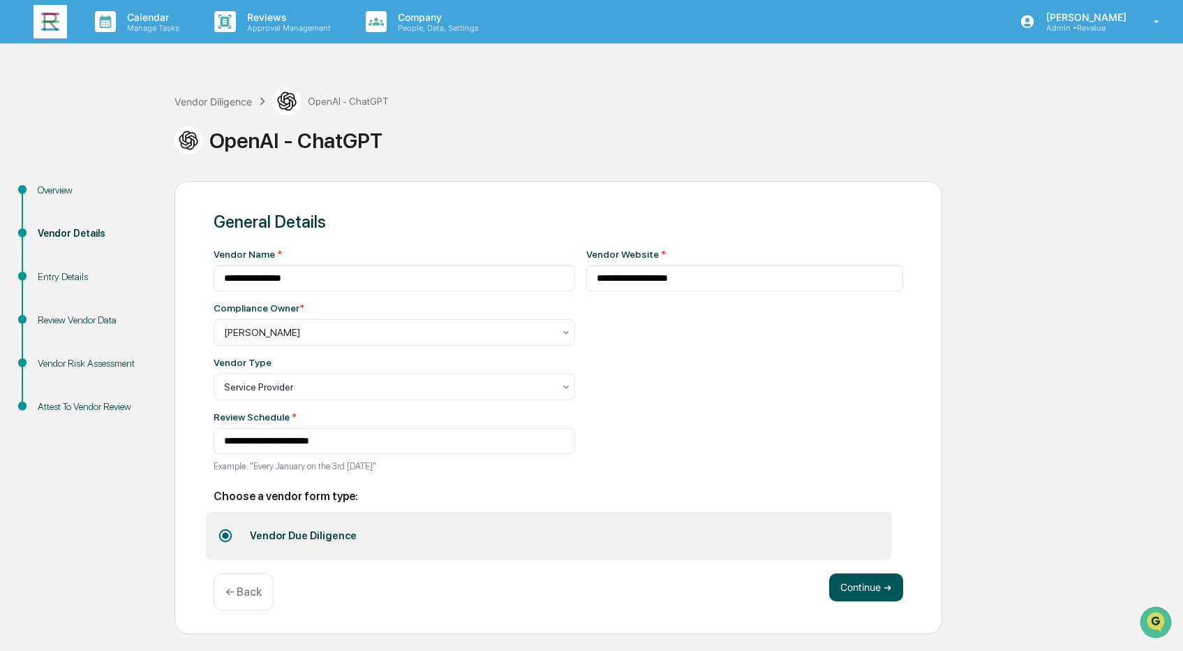
click at [845, 591] on button "Continue ➔" at bounding box center [866, 587] width 74 height 28
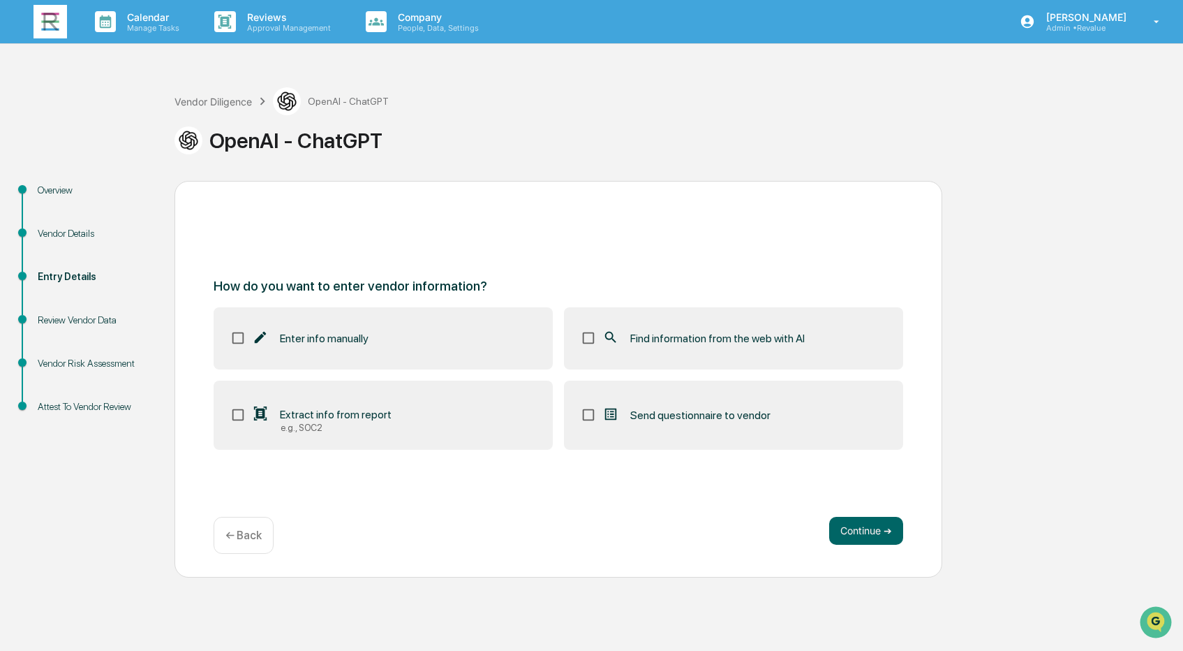
click at [728, 339] on span "Find information from the web with AI" at bounding box center [717, 338] width 175 height 13
click at [883, 517] on button "Continue ➔" at bounding box center [866, 531] width 74 height 28
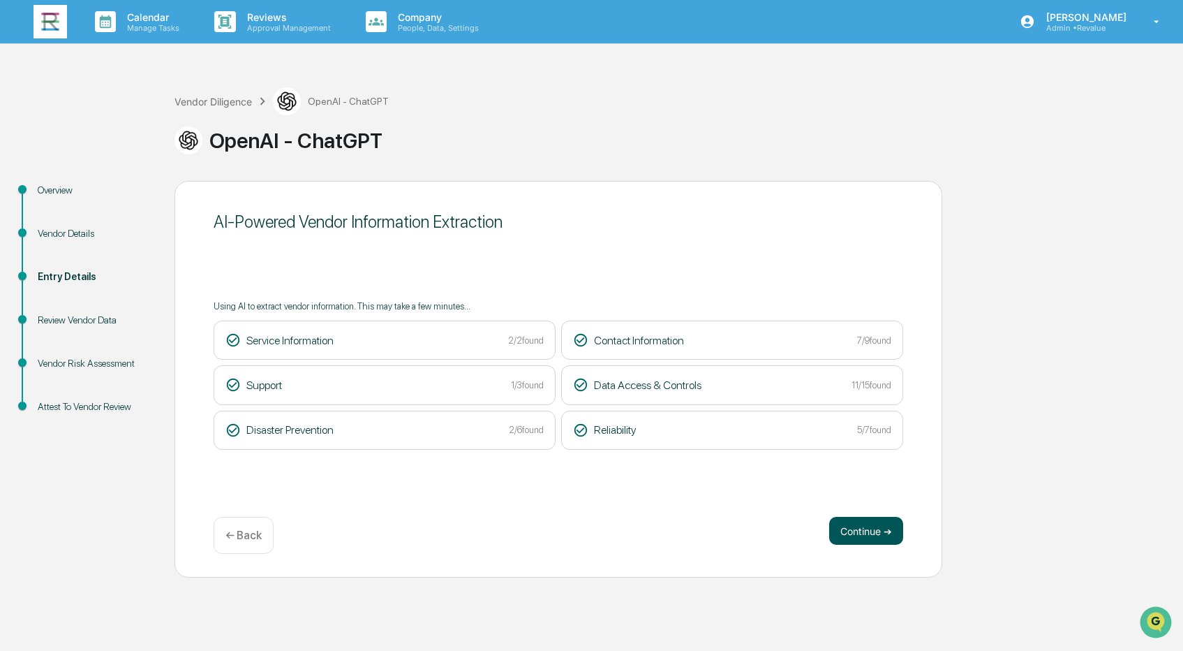
click at [875, 535] on button "Continue ➔" at bounding box center [866, 531] width 74 height 28
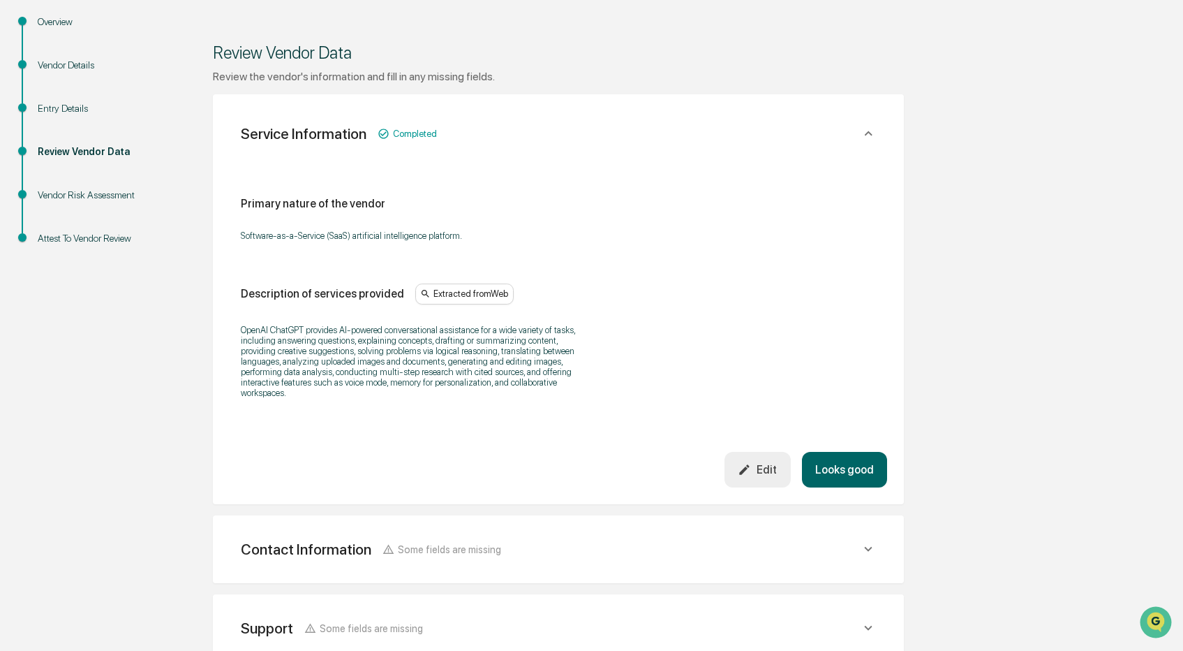
scroll to position [174, 0]
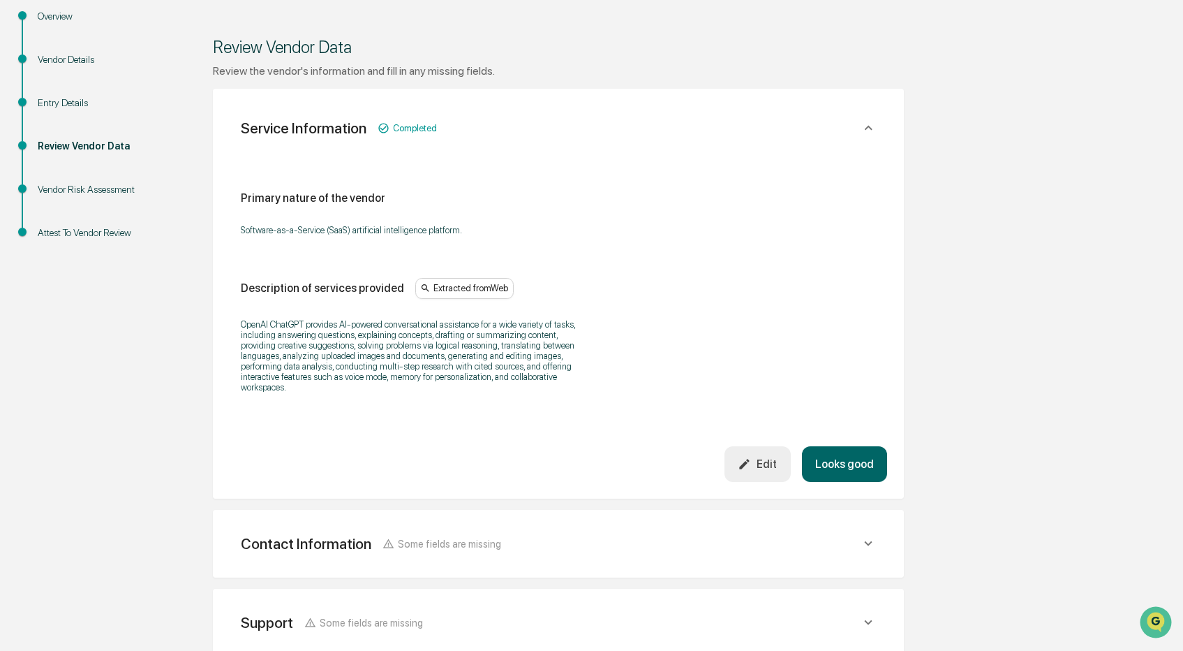
click at [849, 463] on button "Looks good" at bounding box center [844, 464] width 85 height 36
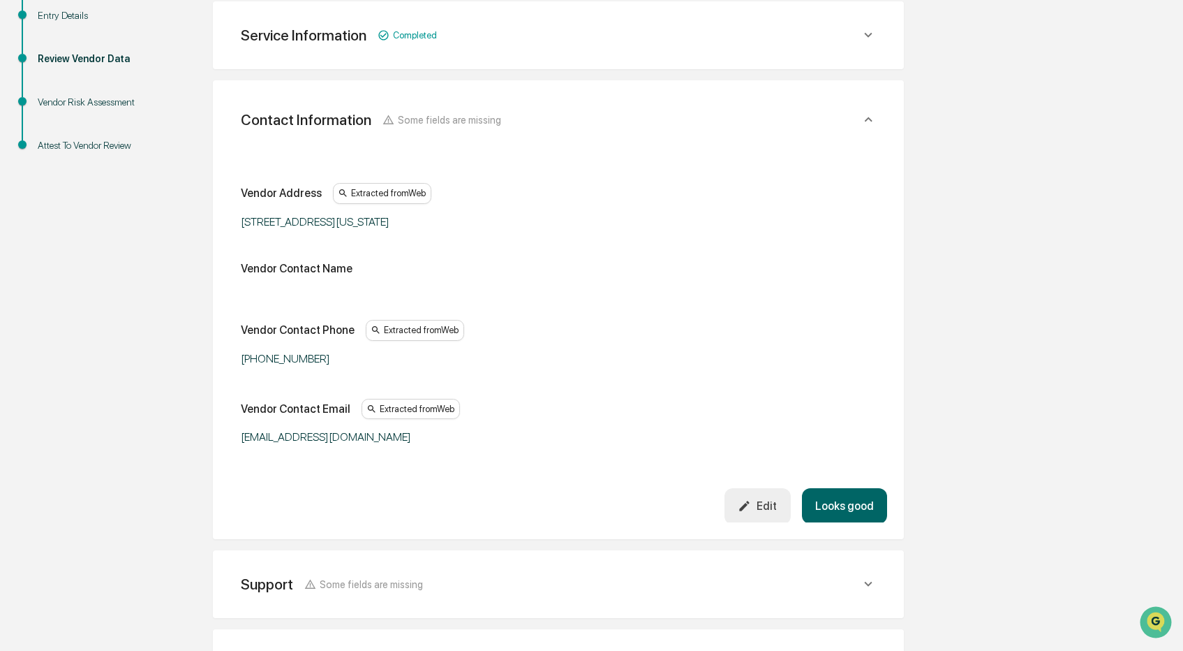
scroll to position [262, 0]
click at [845, 499] on button "Looks good" at bounding box center [844, 505] width 85 height 36
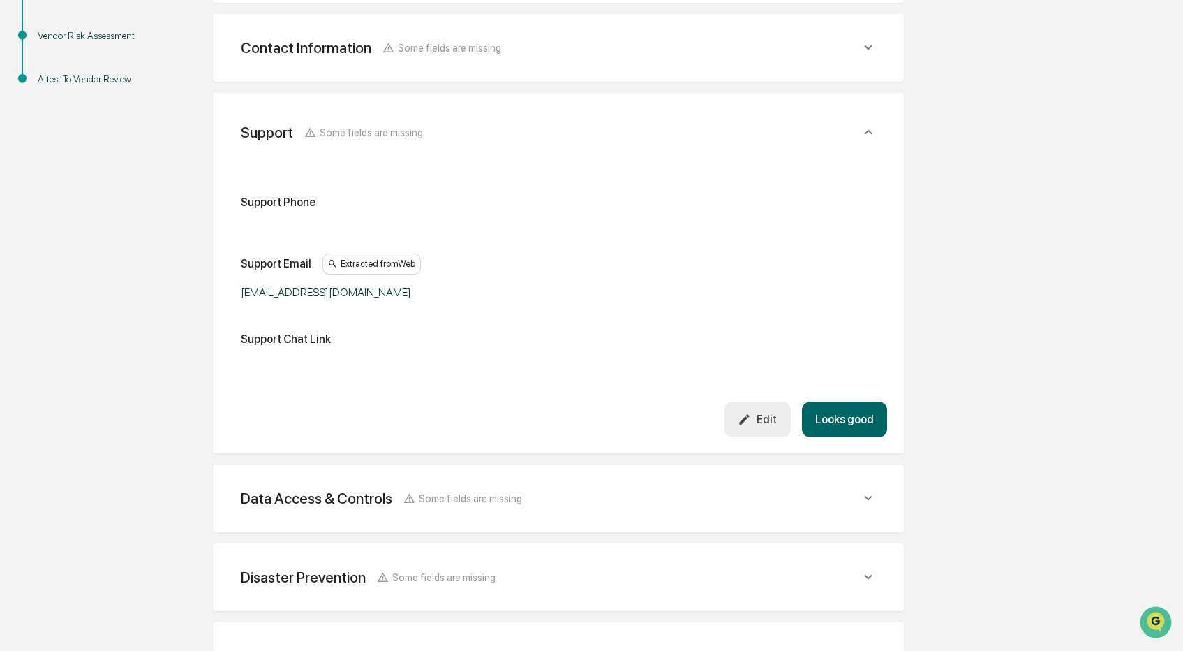
scroll to position [340, 0]
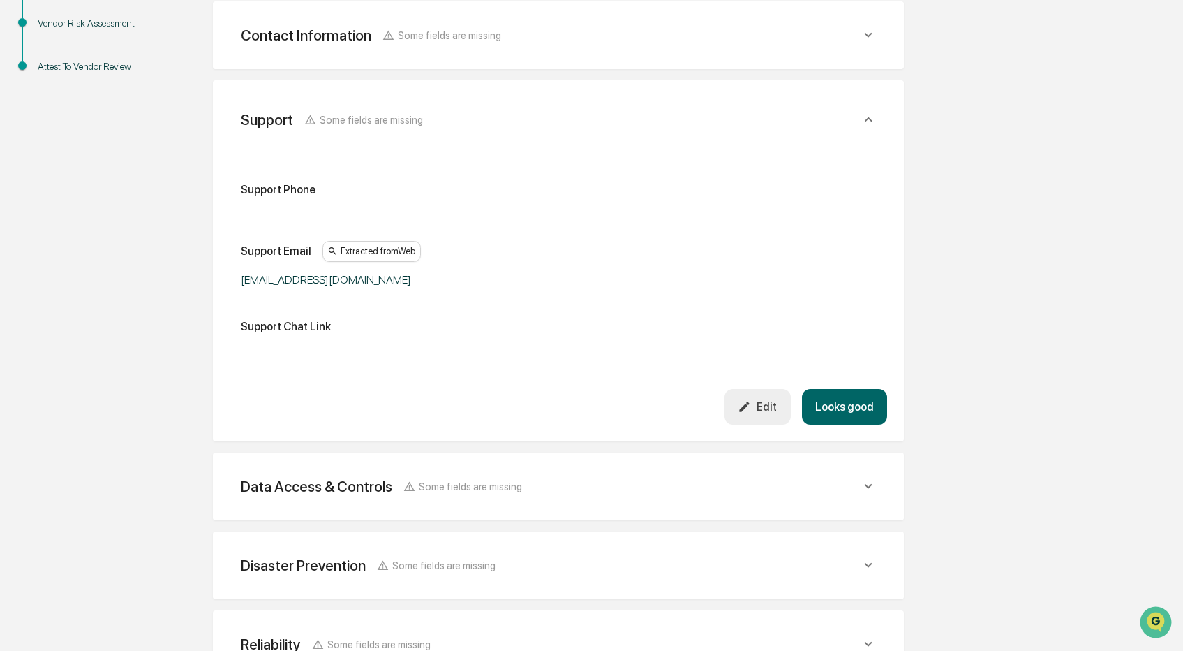
click at [866, 398] on button "Looks good" at bounding box center [844, 407] width 85 height 36
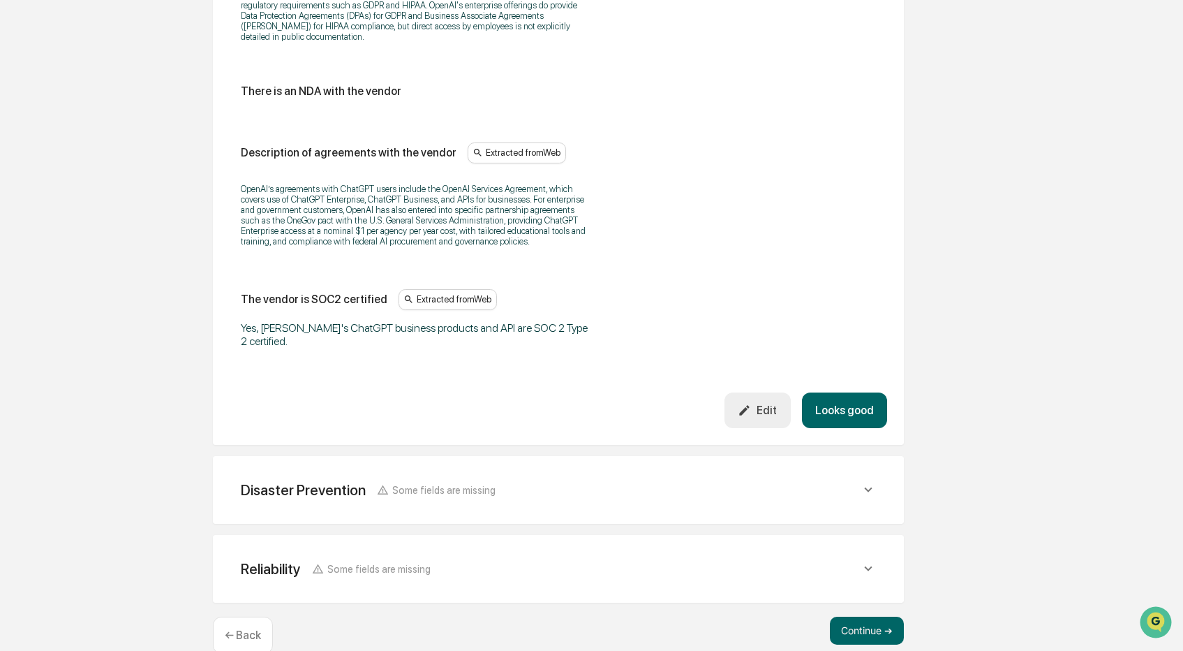
scroll to position [1900, 0]
click at [849, 427] on button "Looks good" at bounding box center [844, 409] width 85 height 36
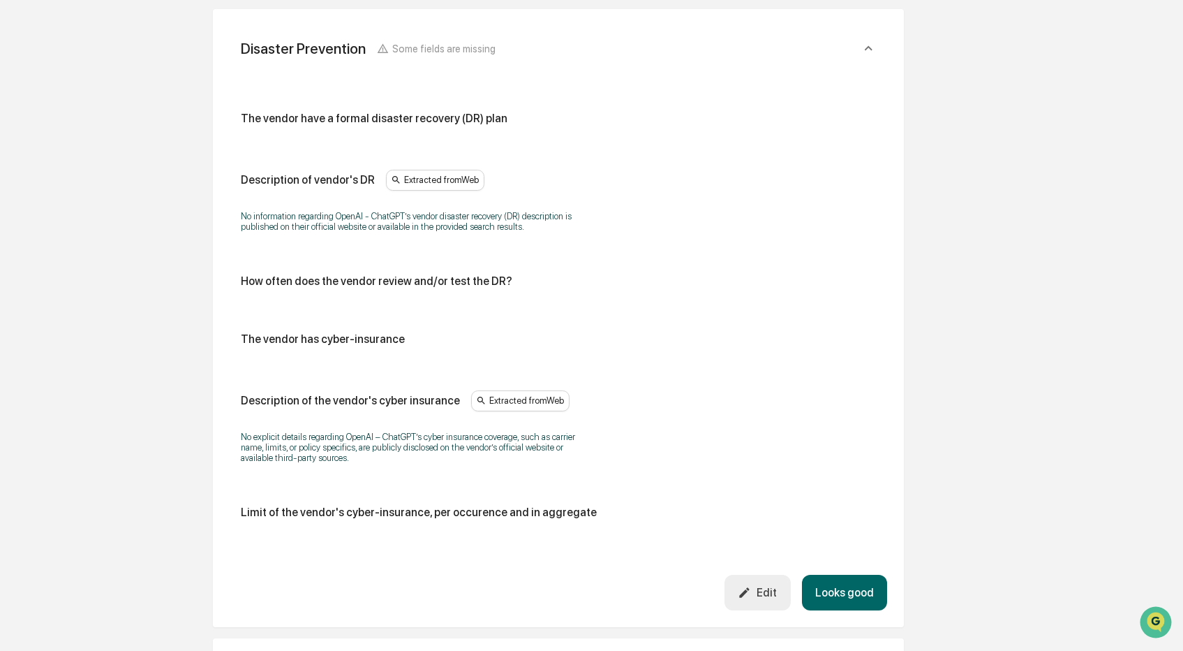
scroll to position [568, 0]
click at [852, 603] on button "Looks good" at bounding box center [844, 593] width 85 height 36
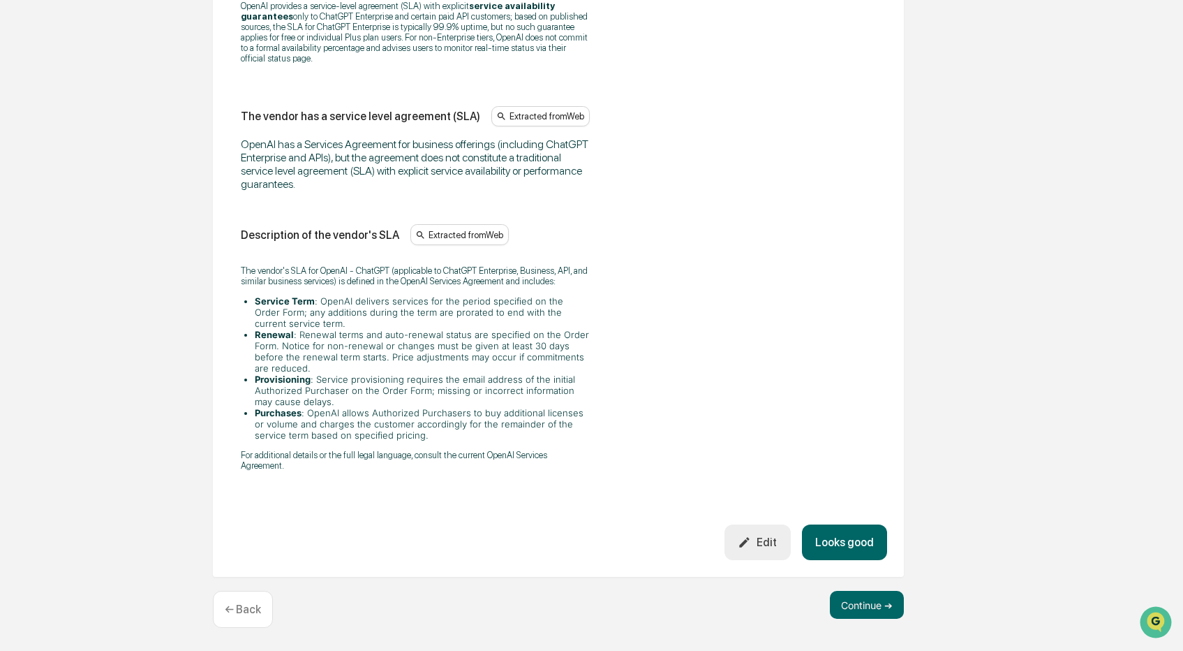
click at [843, 543] on button "Looks good" at bounding box center [844, 542] width 85 height 36
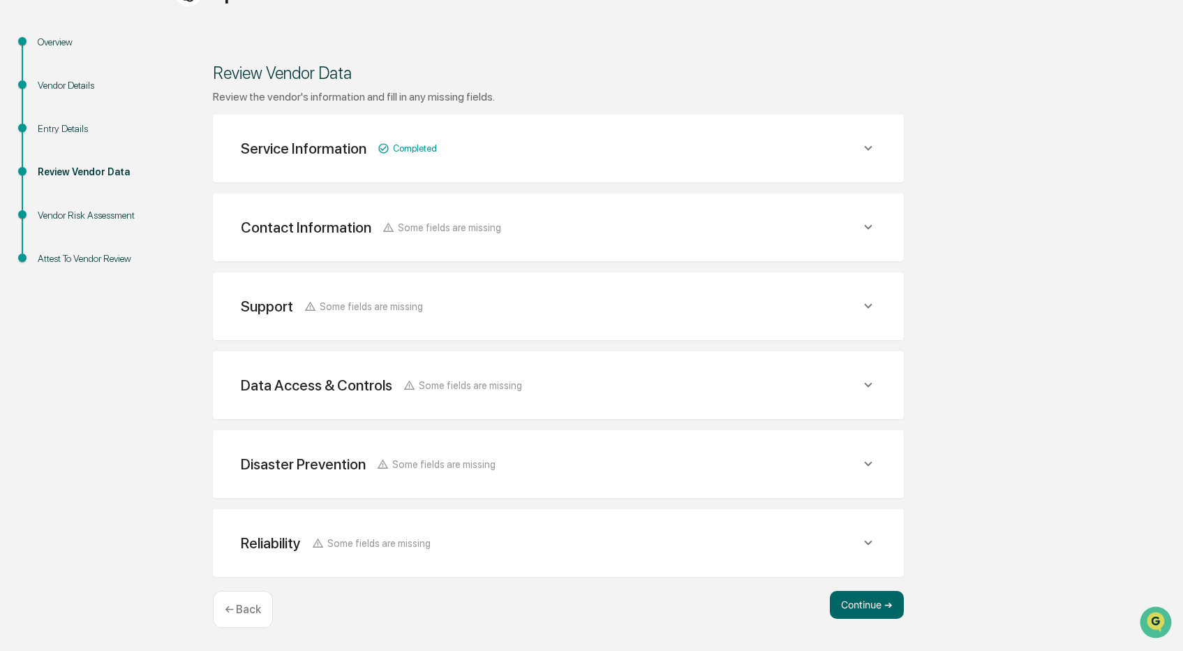
scroll to position [145, 0]
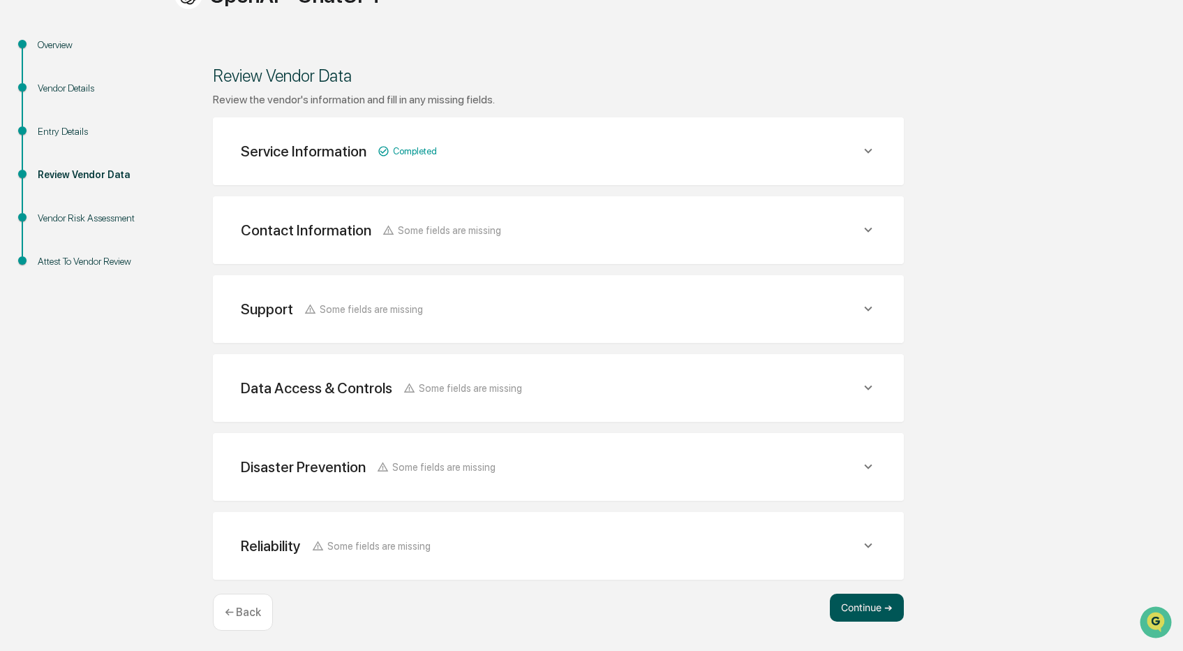
click at [854, 608] on button "Continue ➔" at bounding box center [867, 607] width 74 height 28
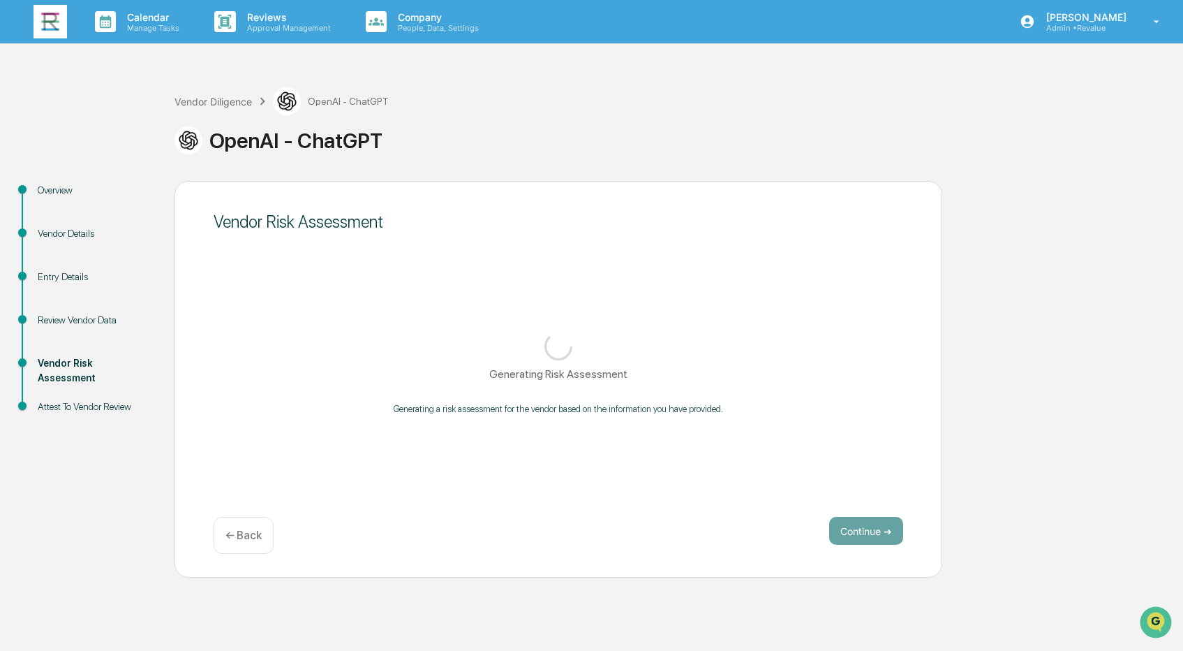
scroll to position [0, 0]
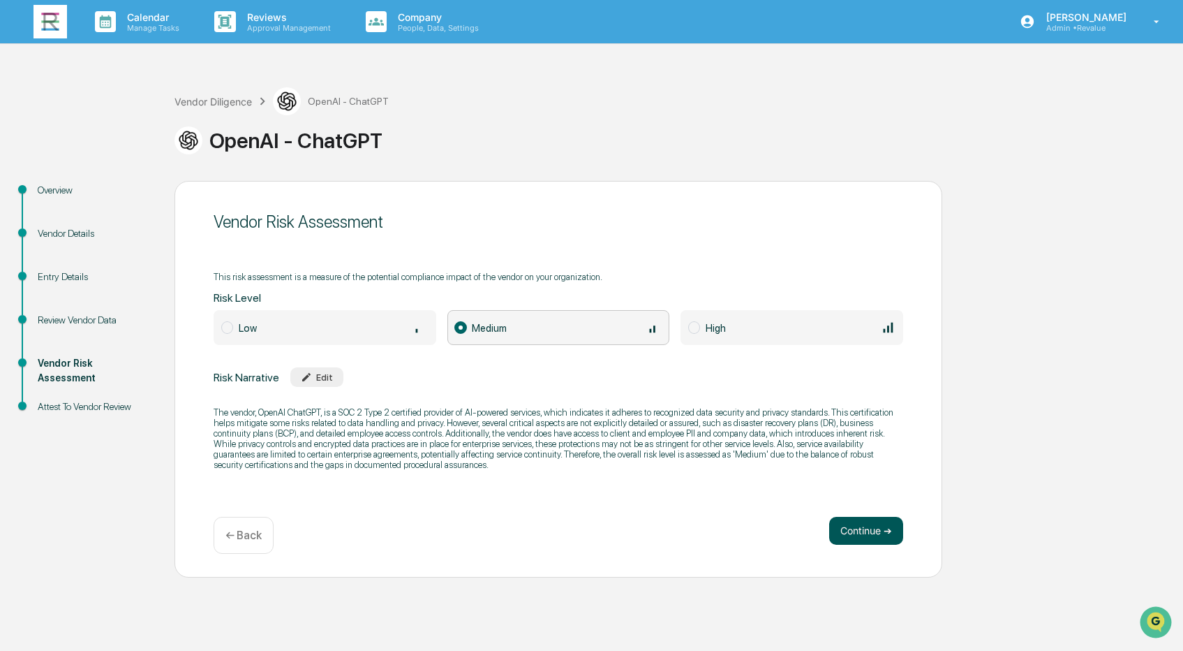
click at [861, 534] on button "Continue ➔" at bounding box center [866, 531] width 74 height 28
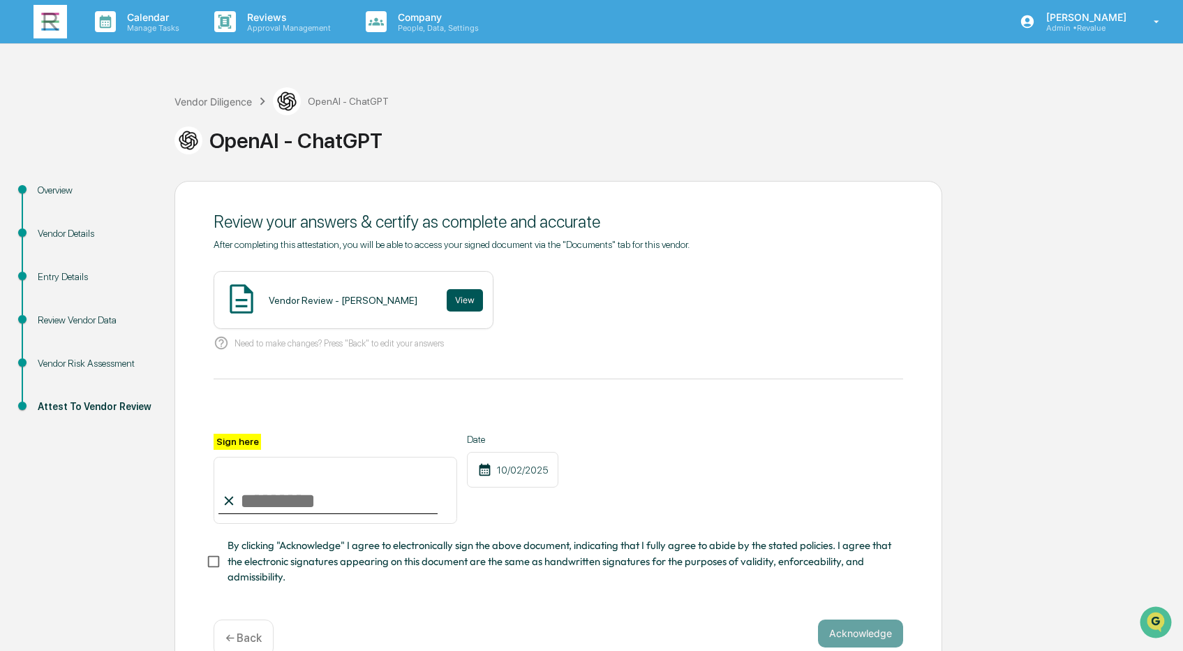
click at [450, 295] on button "View" at bounding box center [465, 300] width 36 height 22
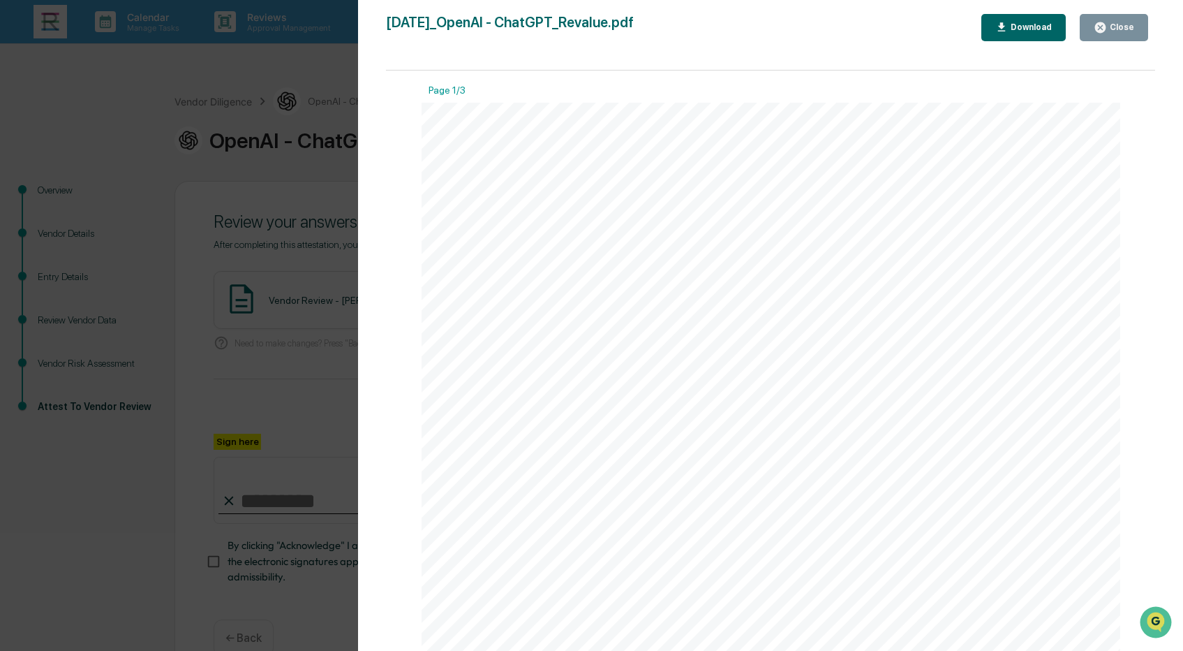
click at [1123, 26] on div "Close" at bounding box center [1120, 27] width 27 height 10
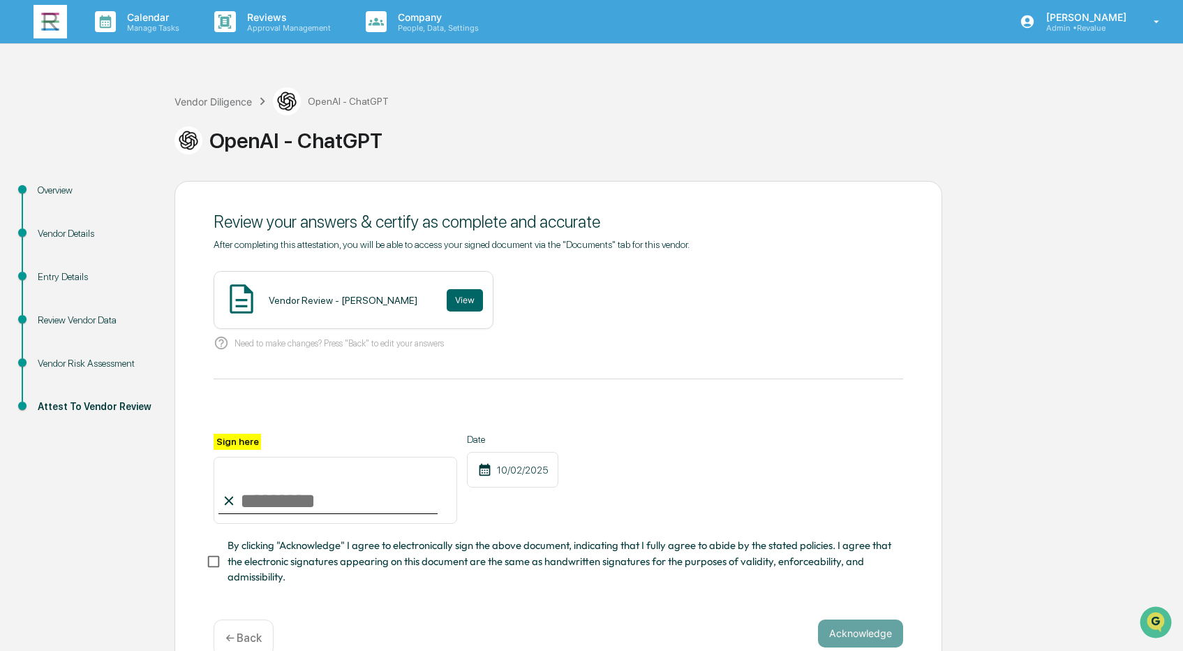
click at [371, 499] on input "Sign here" at bounding box center [336, 490] width 244 height 67
type input "**********"
click at [393, 540] on span "By clicking "Acknowledge" I agree to electronically sign the above document, in…" at bounding box center [560, 561] width 665 height 47
click at [852, 636] on button "Acknowledge" at bounding box center [860, 633] width 85 height 28
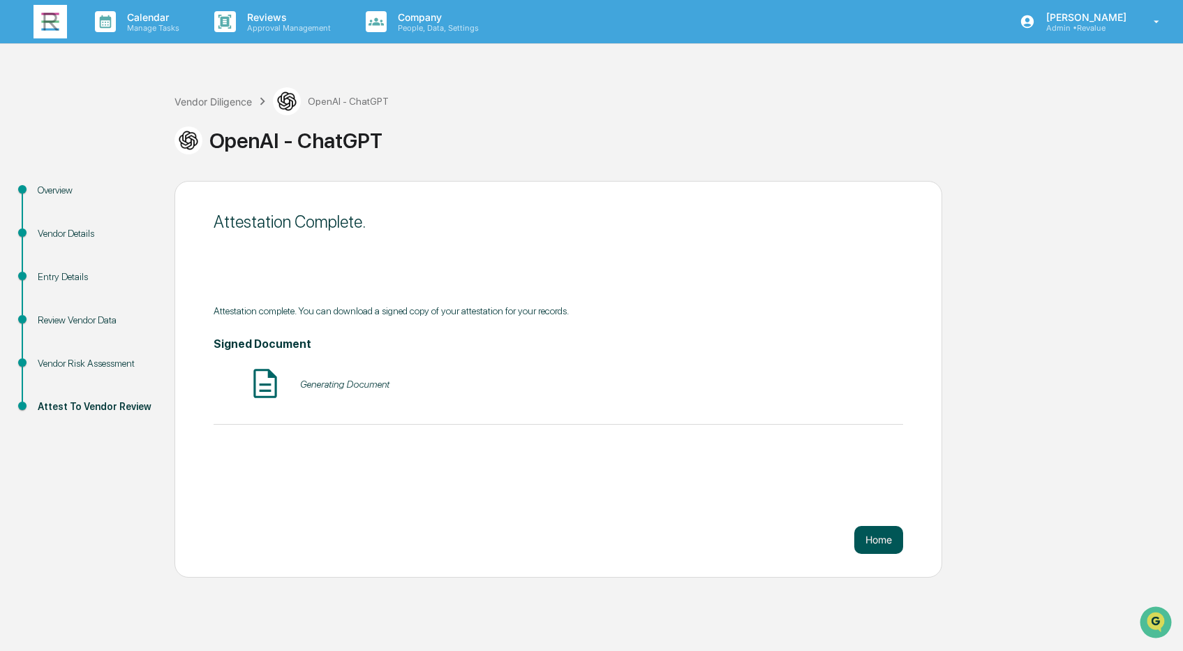
click at [887, 538] on button "Home" at bounding box center [878, 540] width 49 height 28
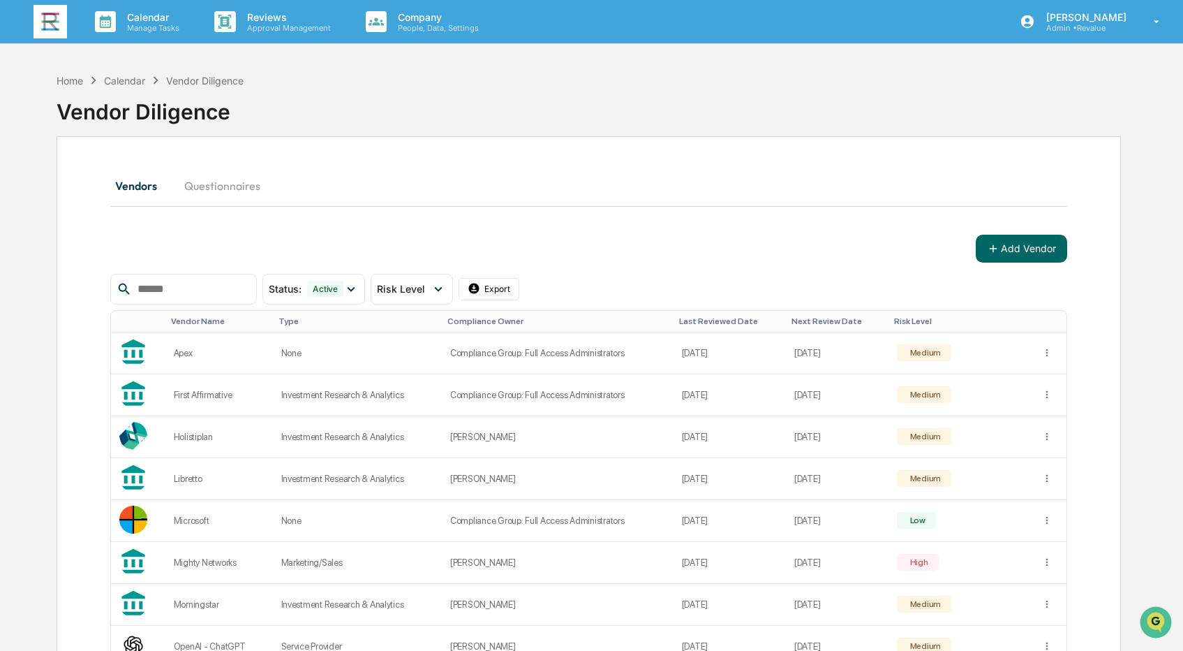
click at [222, 186] on button "Questionnaires" at bounding box center [222, 186] width 98 height 34
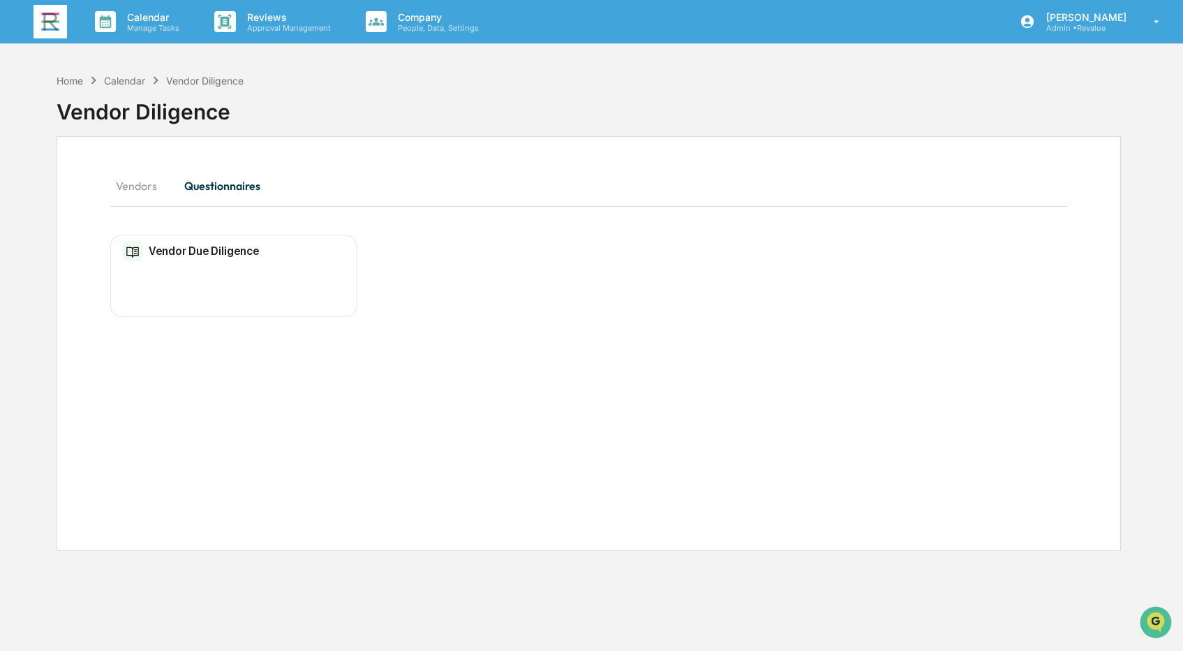
click at [221, 253] on h2 "Vendor Due Diligence" at bounding box center [204, 250] width 110 height 13
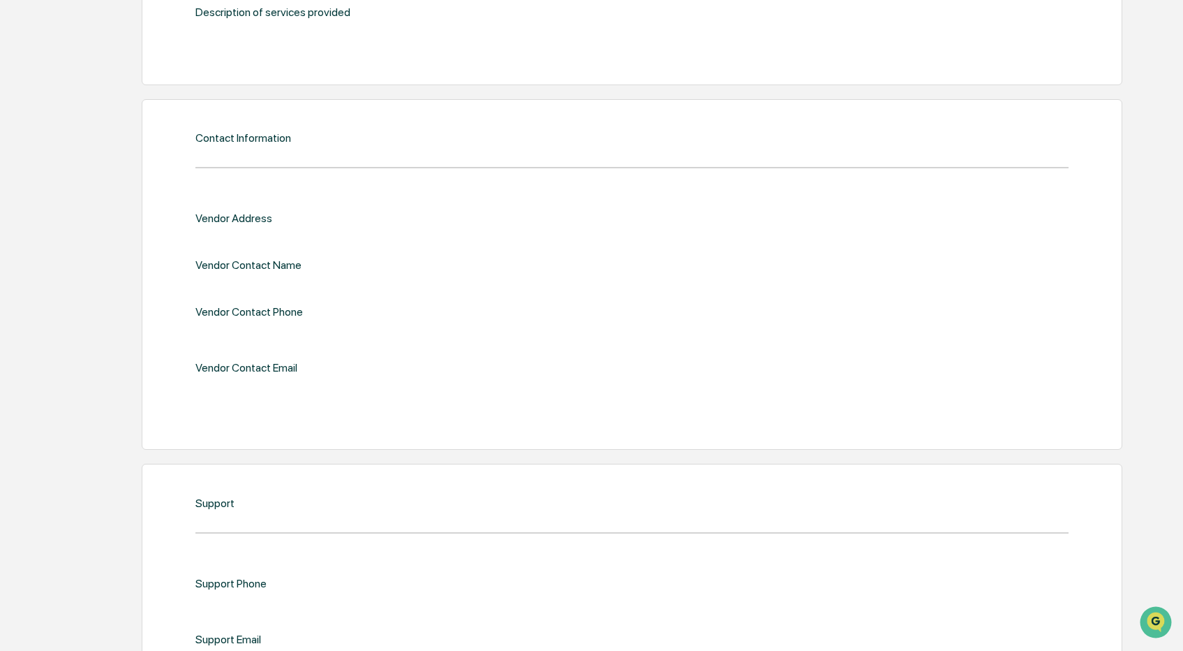
scroll to position [302, 0]
click at [223, 218] on div "Vendor Address" at bounding box center [391, 220] width 393 height 13
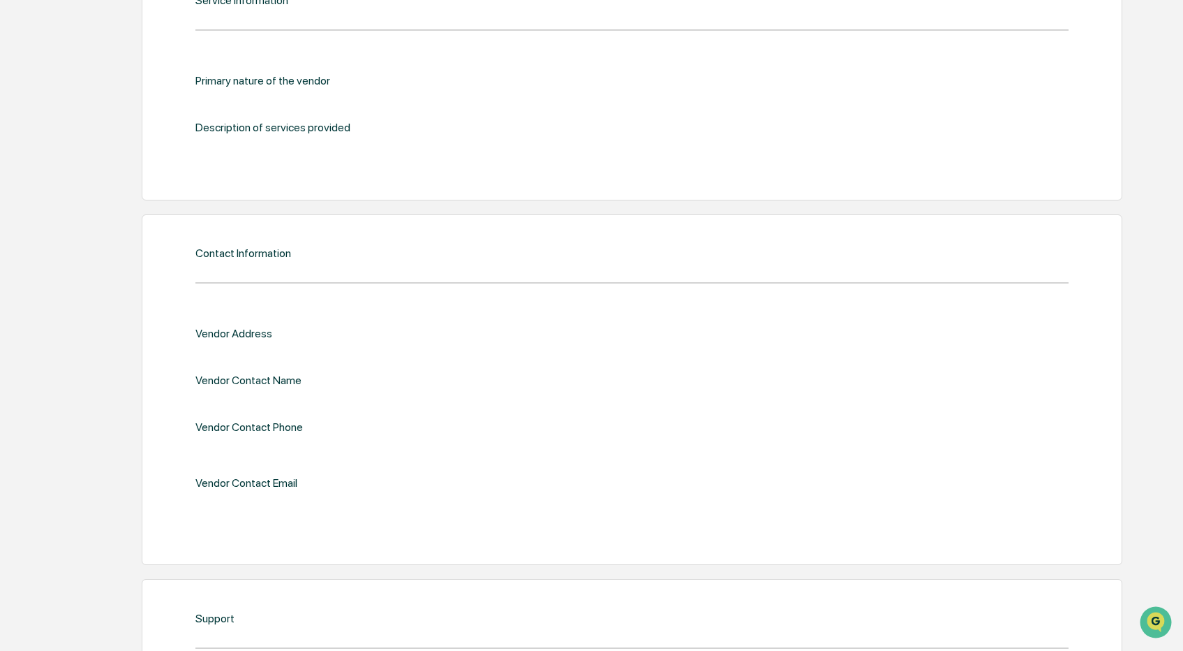
scroll to position [0, 0]
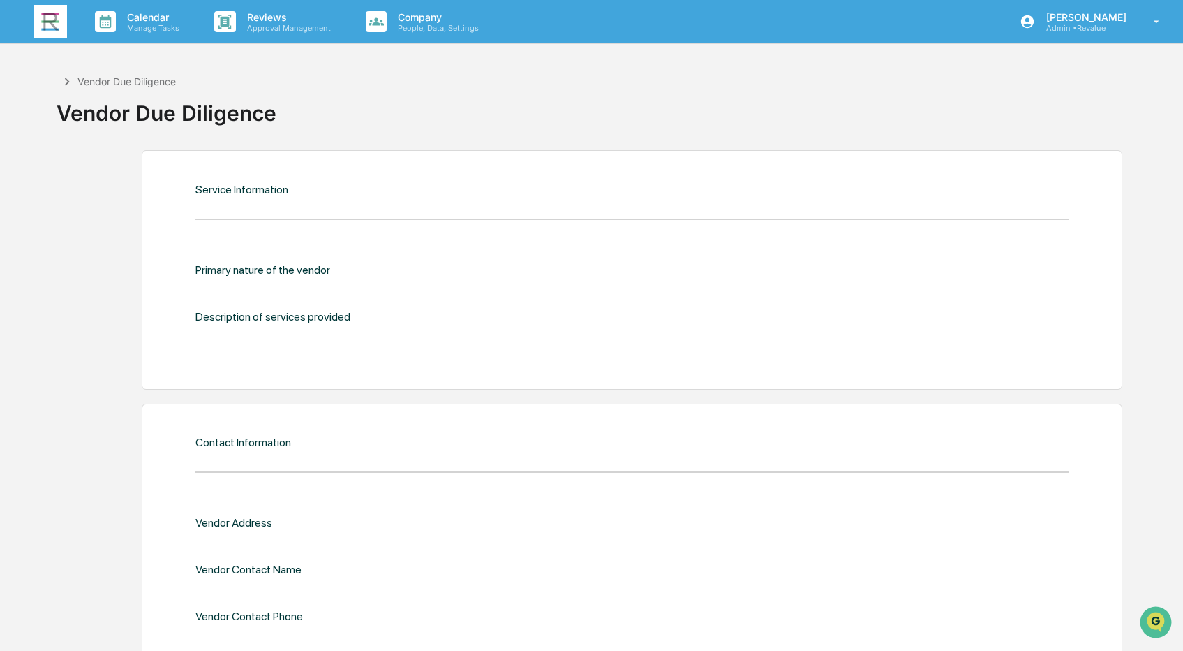
click at [62, 80] on icon at bounding box center [66, 81] width 15 height 15
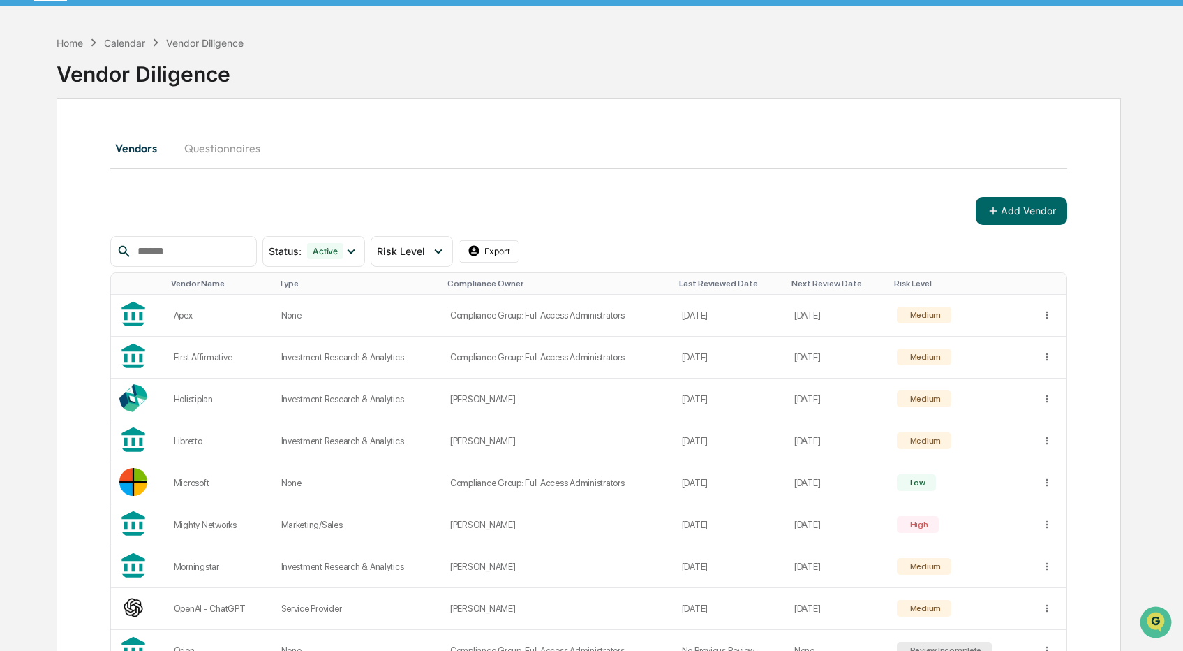
scroll to position [385, 0]
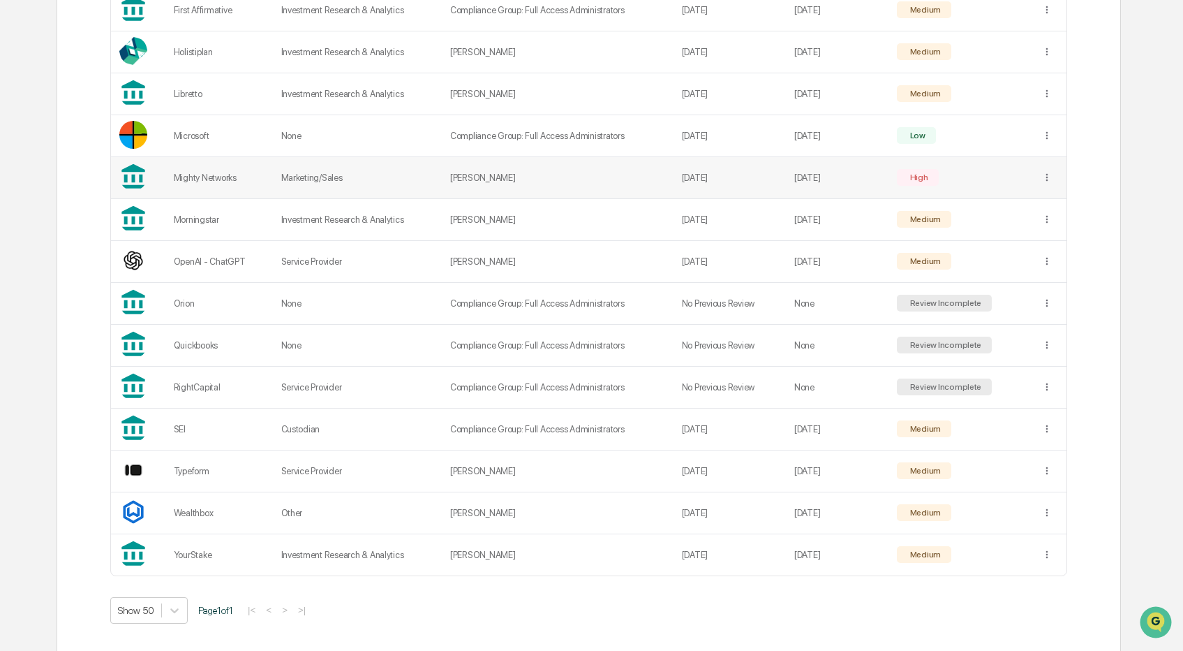
click at [249, 174] on div "Mighty Networks" at bounding box center [219, 177] width 91 height 10
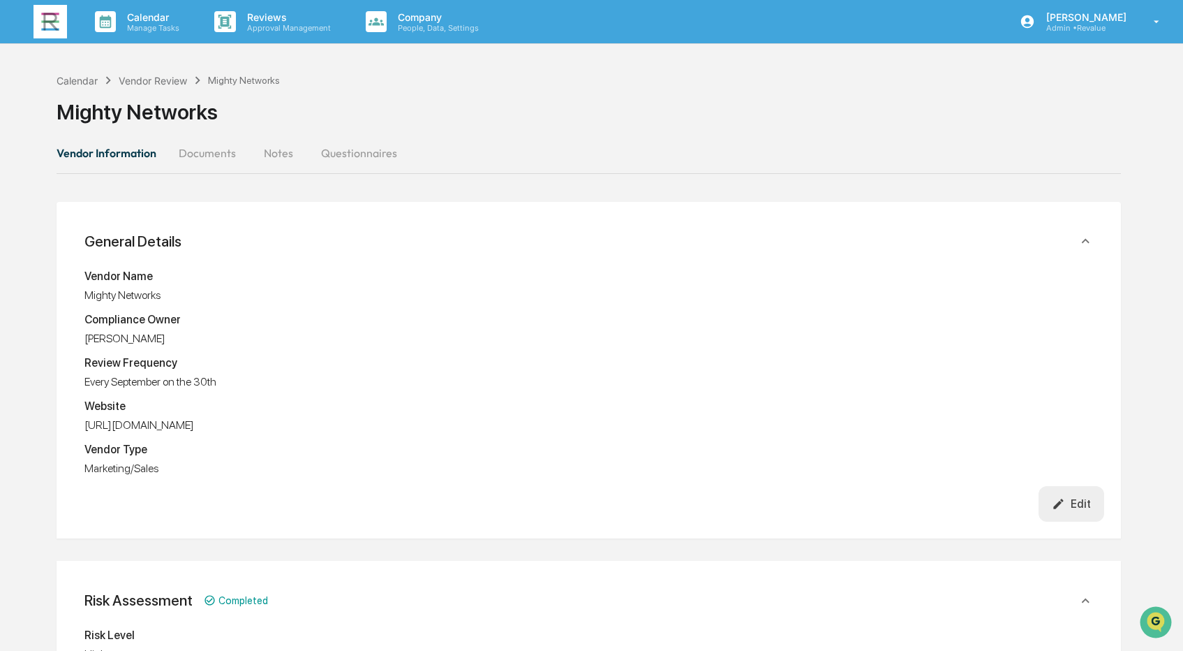
click at [217, 148] on button "Documents" at bounding box center [208, 153] width 80 height 34
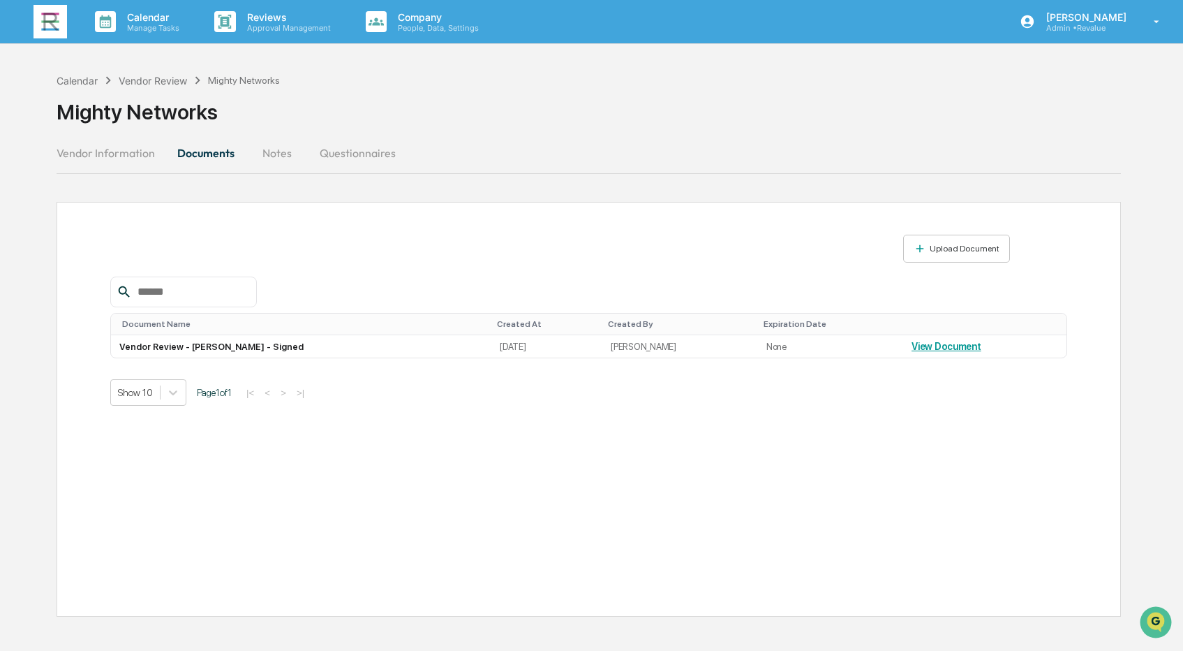
click at [276, 150] on button "Notes" at bounding box center [277, 153] width 63 height 34
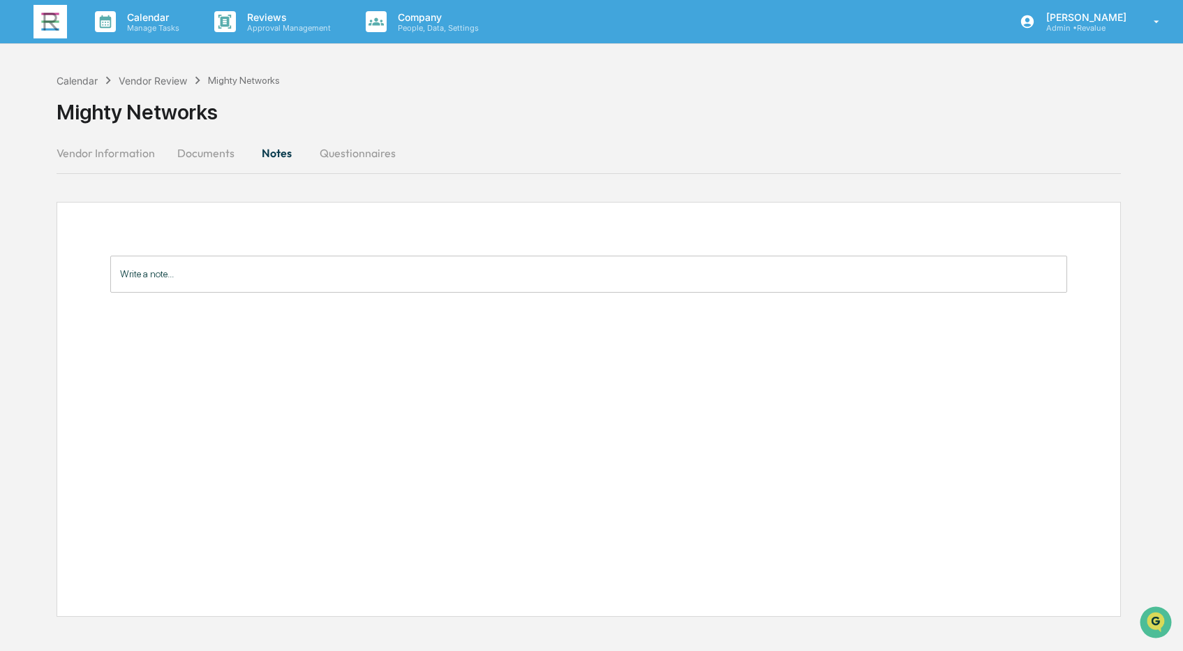
click at [350, 148] on button "Questionnaires" at bounding box center [358, 153] width 98 height 34
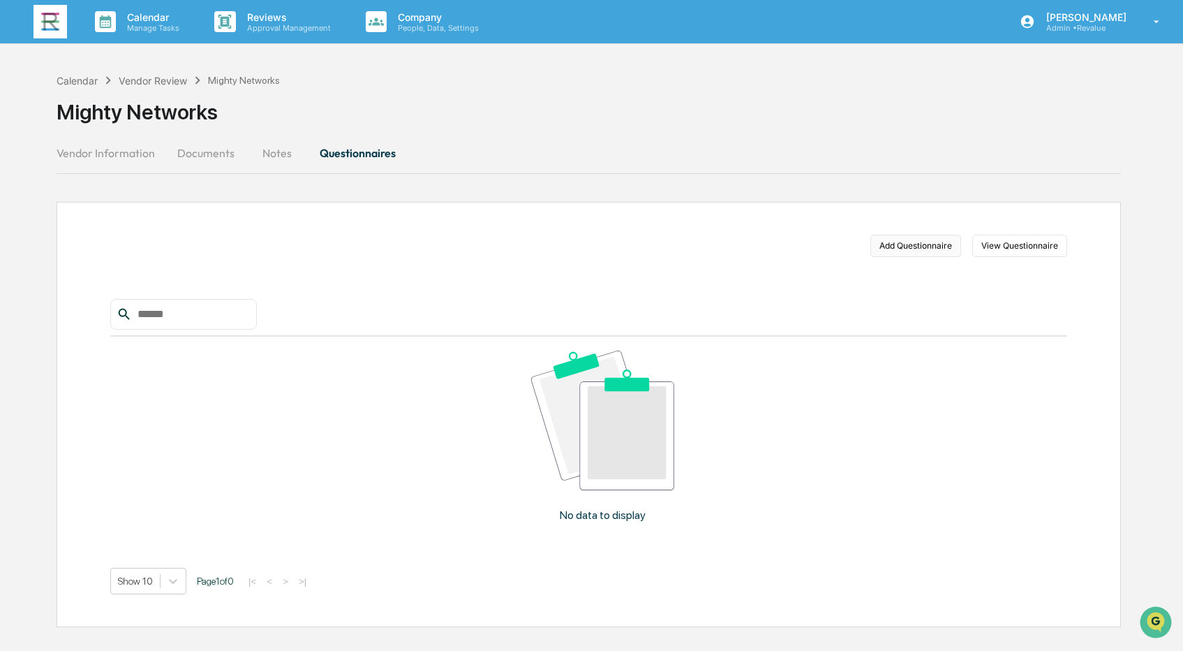
click at [935, 244] on button "Add Questionnaire" at bounding box center [915, 246] width 91 height 22
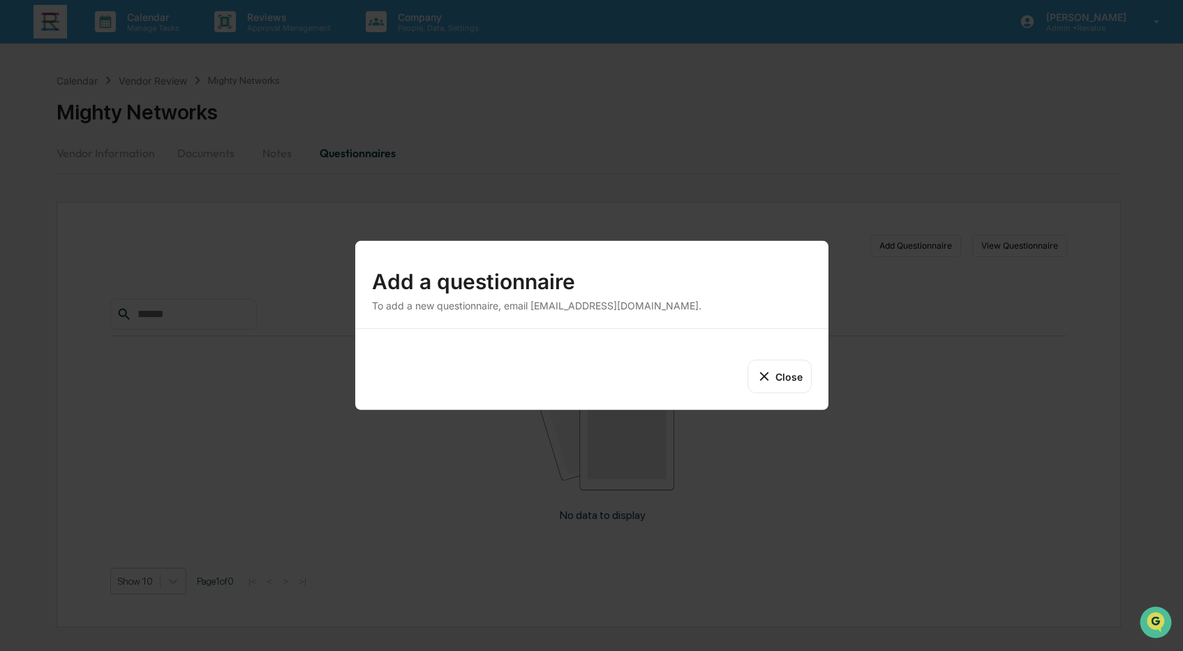
click at [785, 373] on button "Close" at bounding box center [780, 377] width 64 height 34
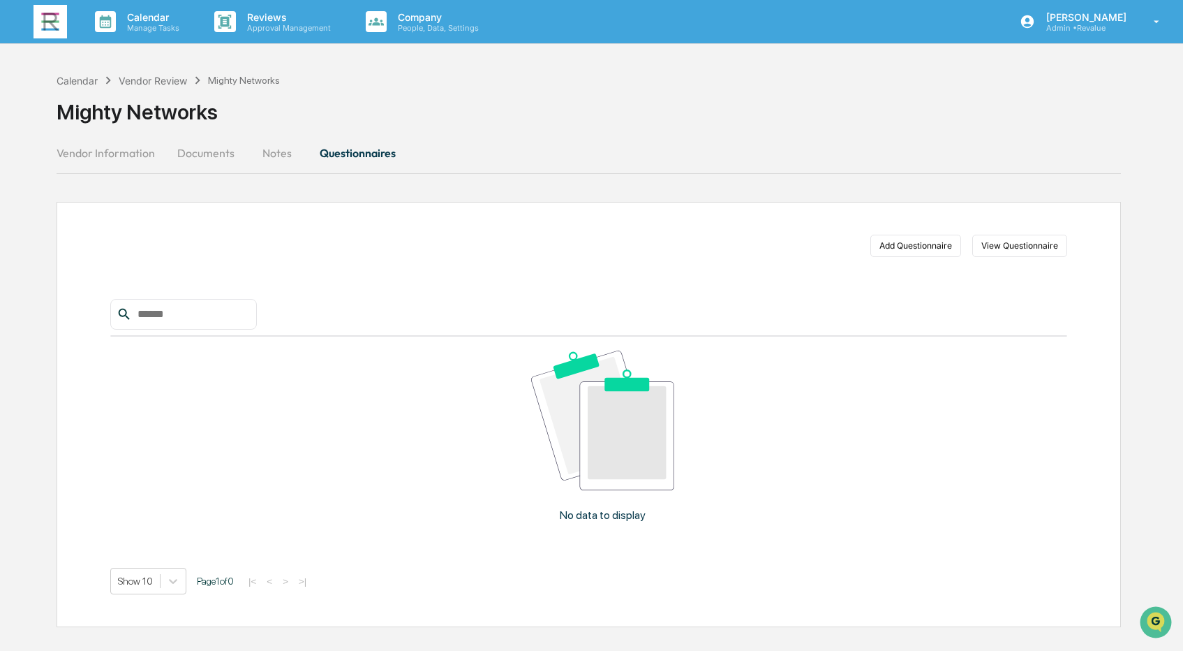
click at [132, 160] on button "Vendor Information" at bounding box center [112, 153] width 110 height 34
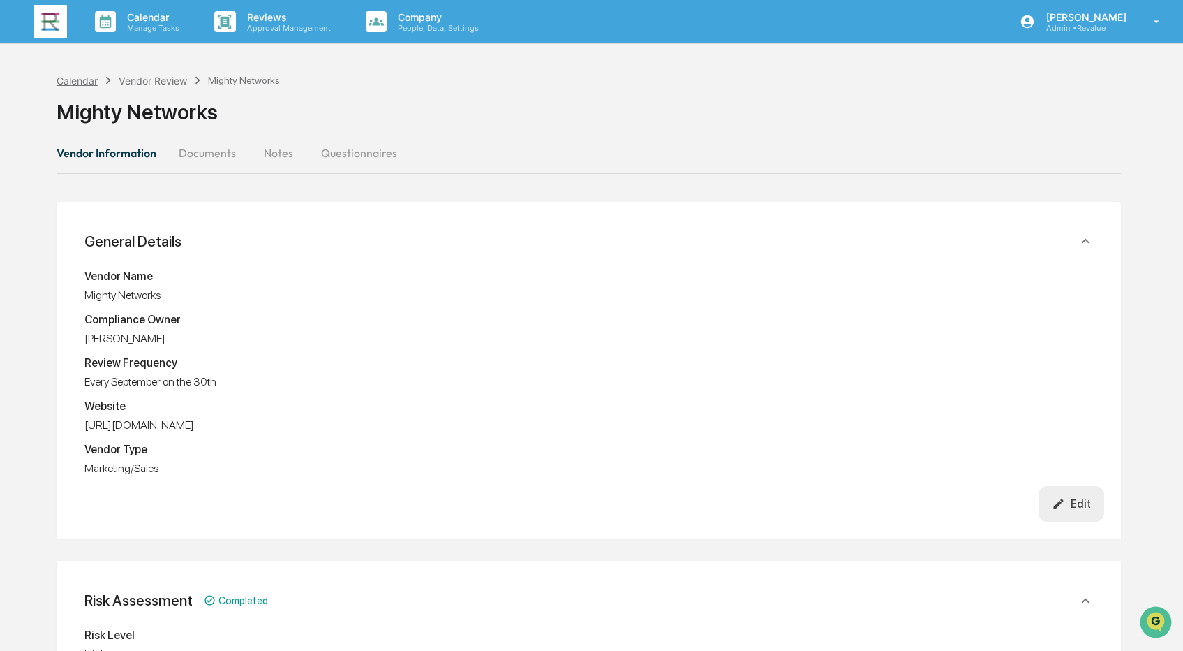
click at [90, 81] on div "Calendar" at bounding box center [77, 81] width 41 height 12
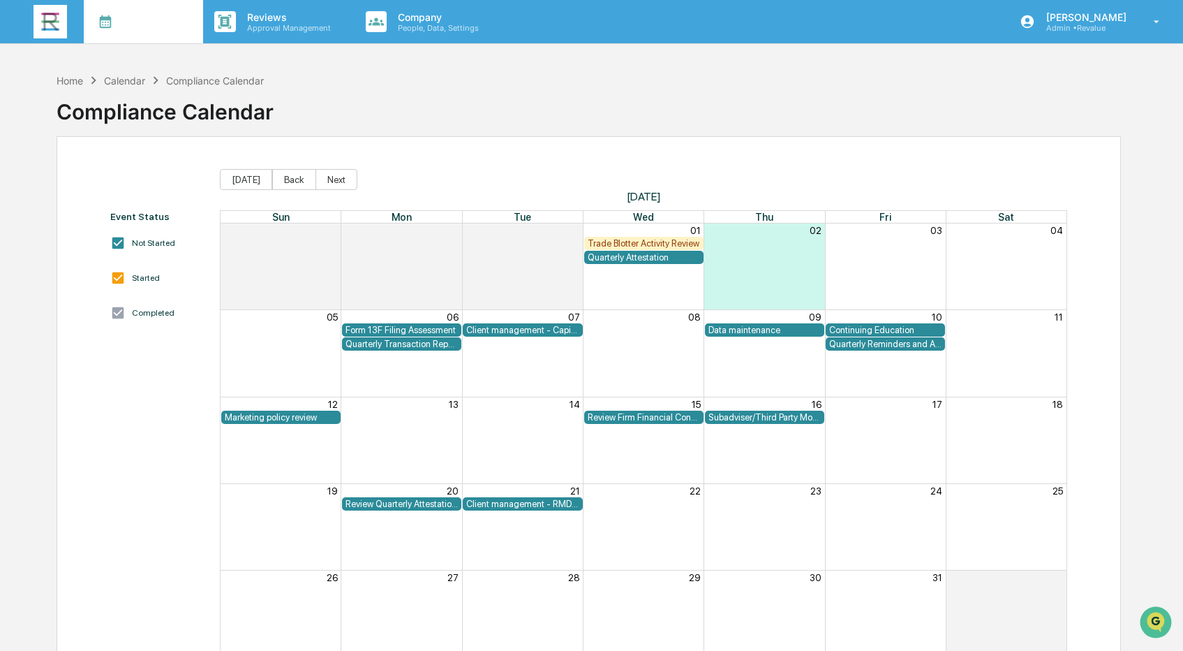
click at [156, 25] on p "Manage Tasks" at bounding box center [151, 28] width 71 height 10
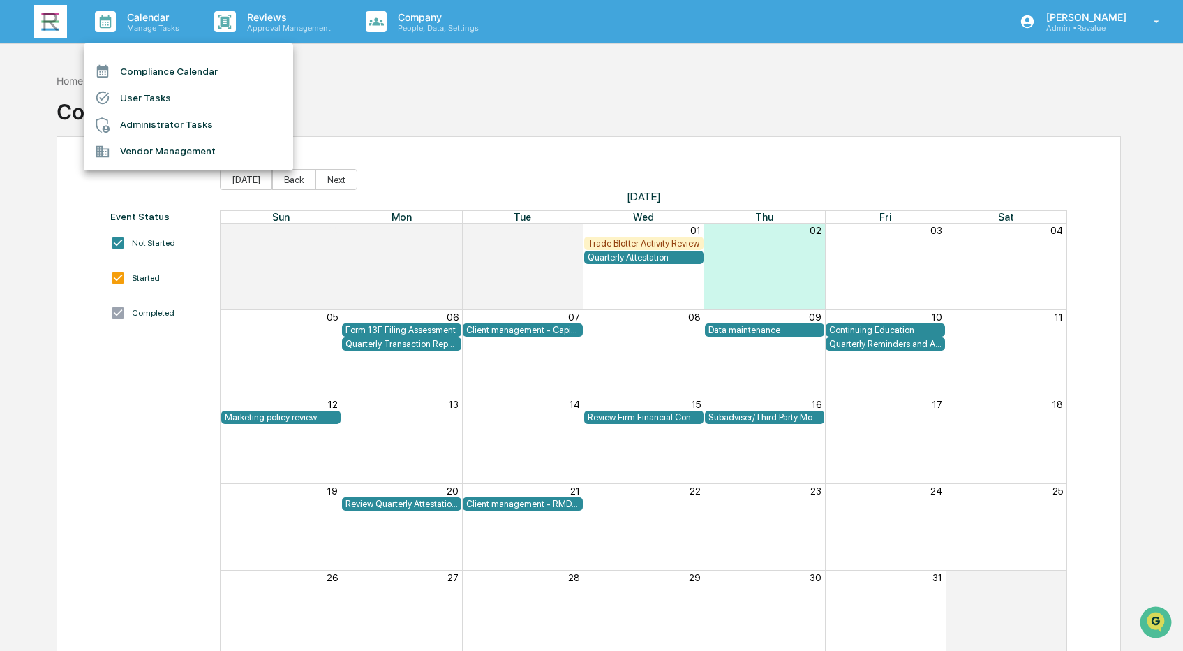
click at [346, 84] on div at bounding box center [591, 325] width 1183 height 651
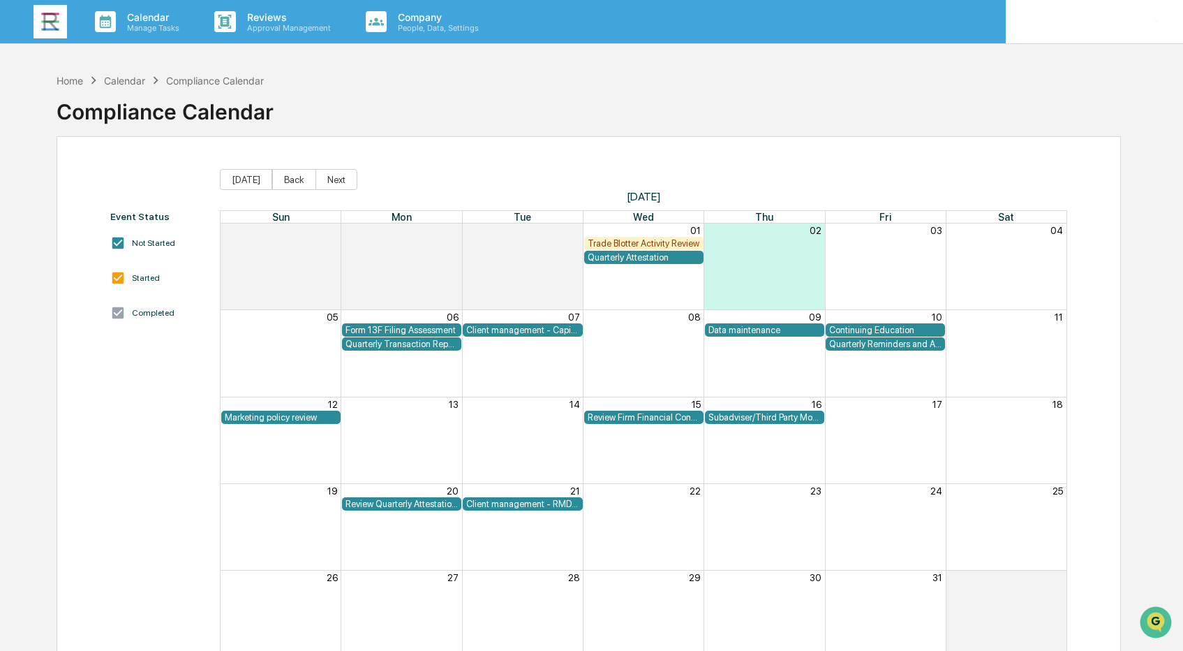
click at [1099, 11] on p "[PERSON_NAME]" at bounding box center [1084, 17] width 98 height 12
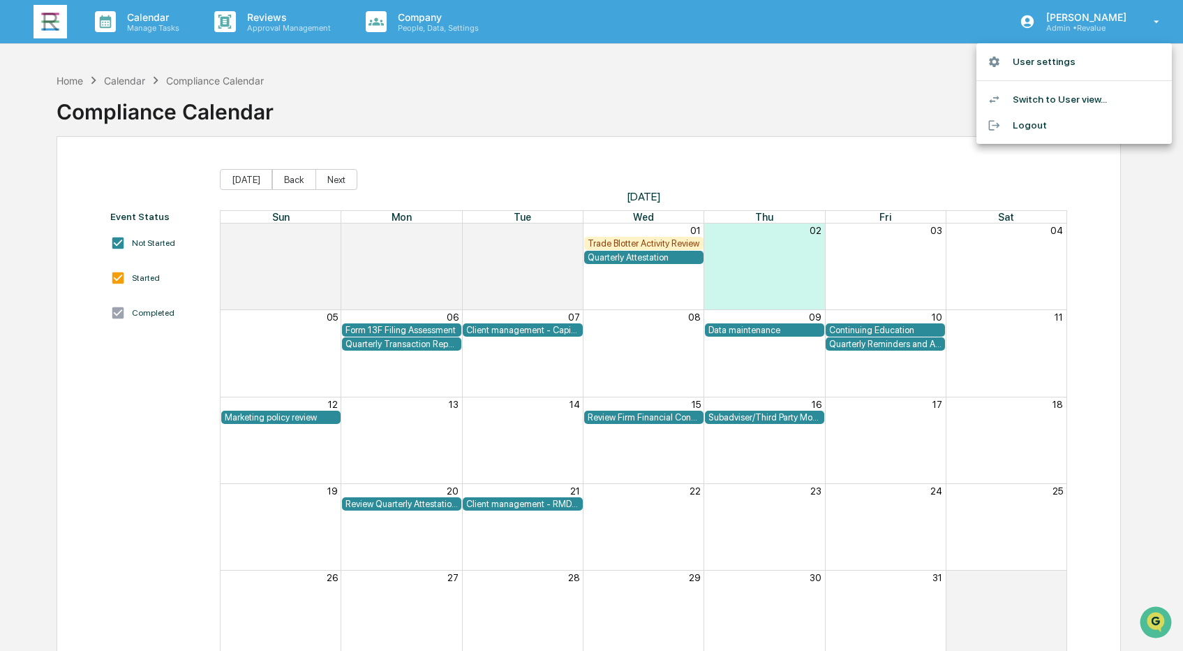
click at [865, 88] on div at bounding box center [591, 325] width 1183 height 651
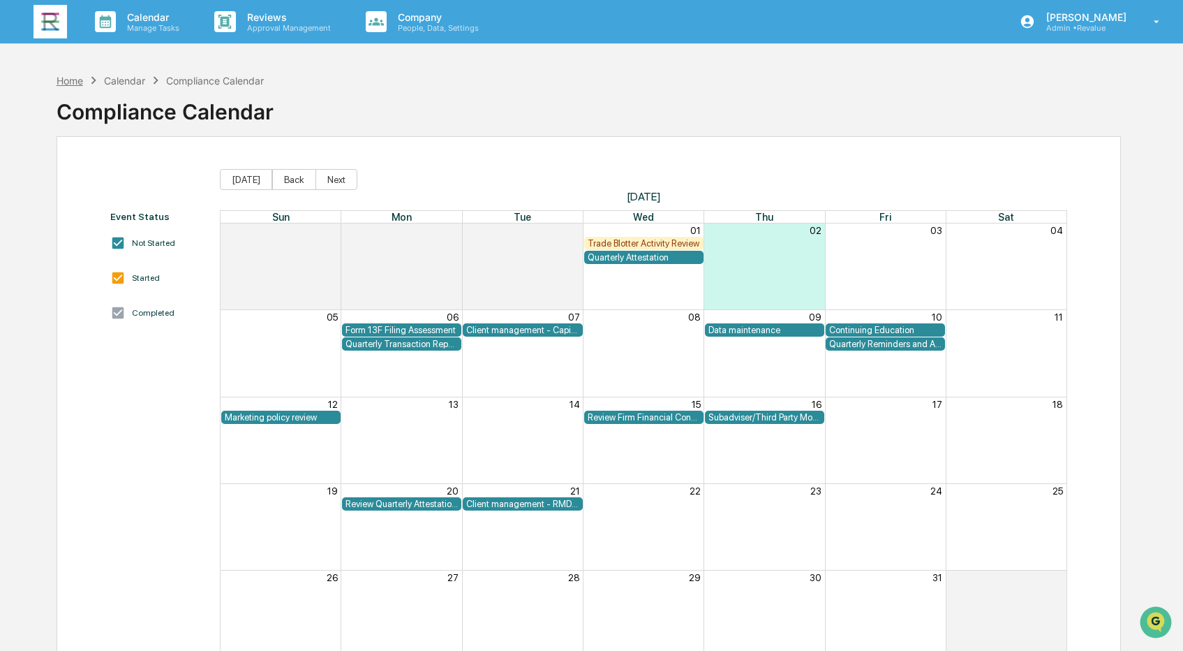
click at [77, 77] on div "Home" at bounding box center [70, 81] width 27 height 12
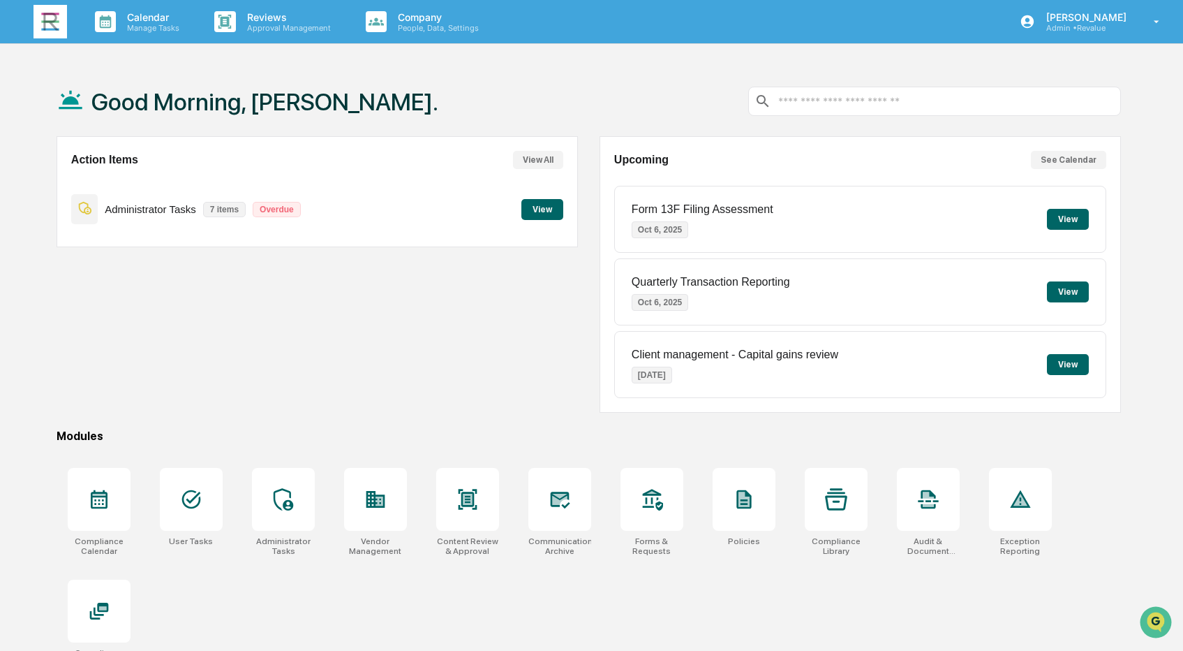
click at [551, 212] on button "View" at bounding box center [542, 209] width 42 height 21
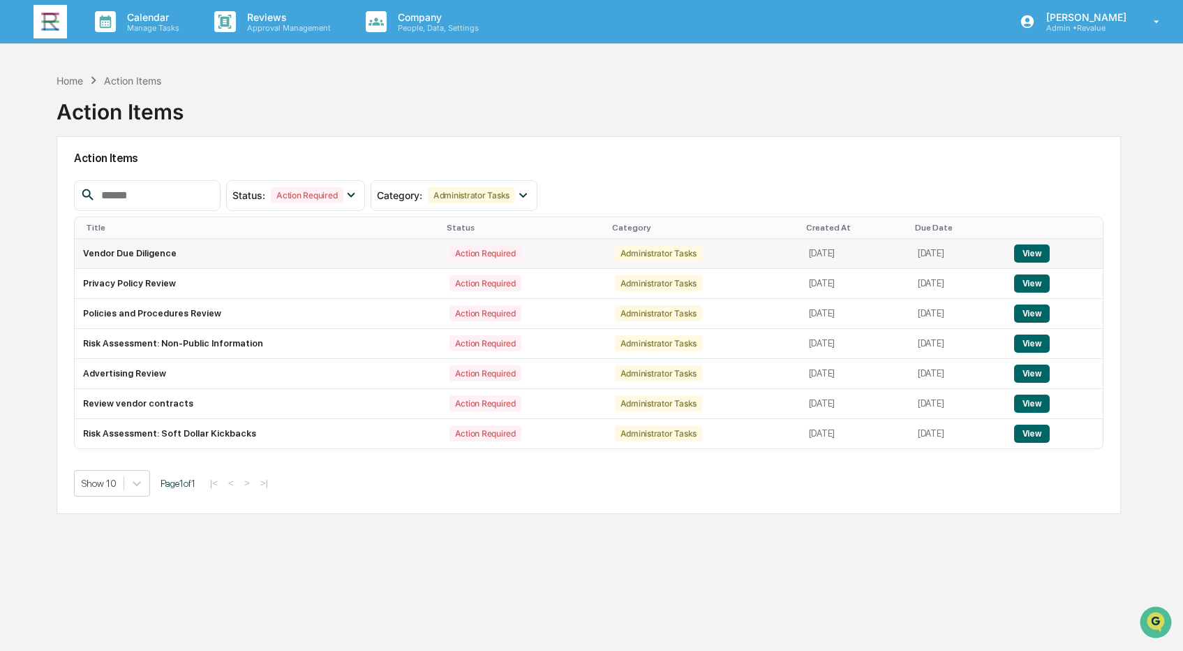
click at [487, 257] on td "Action Required" at bounding box center [523, 254] width 165 height 30
click at [1050, 249] on button "View" at bounding box center [1032, 253] width 36 height 18
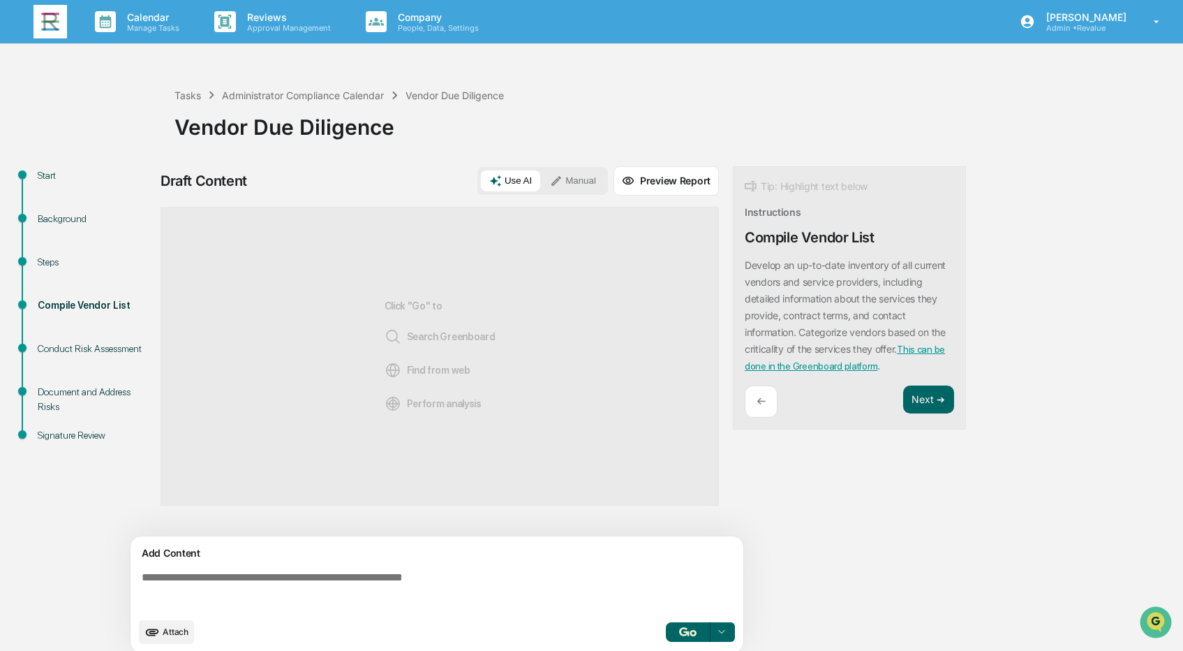
click at [43, 265] on div "Steps" at bounding box center [95, 262] width 114 height 15
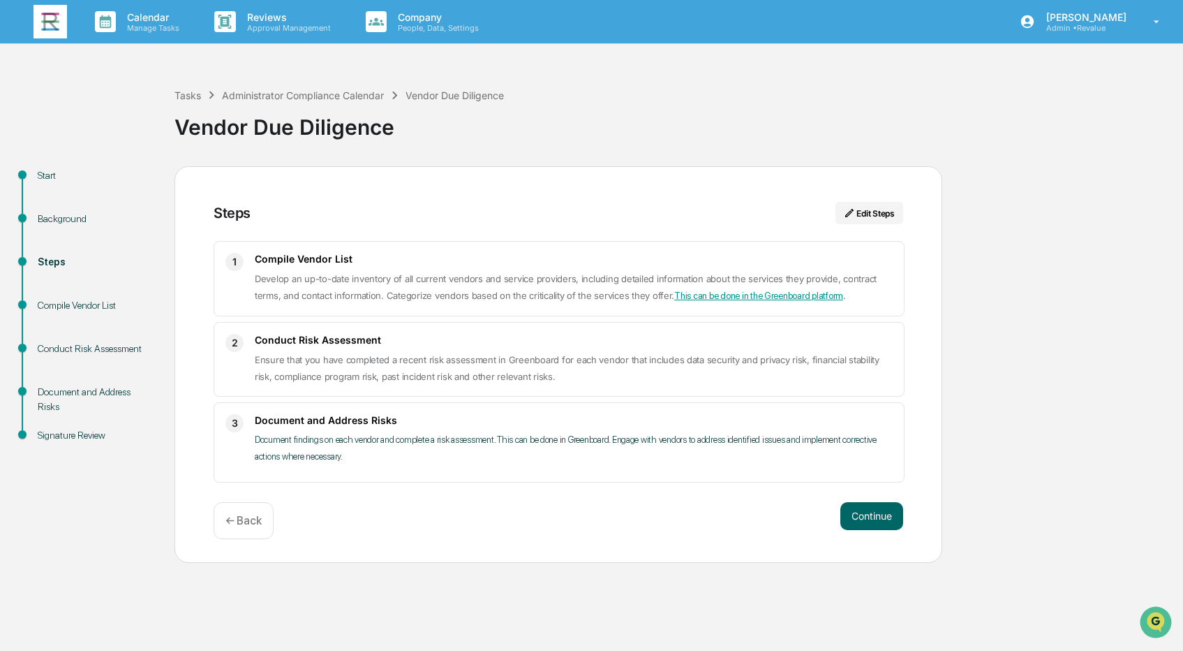
click at [436, 124] on div "Vendor Due Diligence" at bounding box center [676, 121] width 1002 height 36
click at [192, 96] on div "Tasks" at bounding box center [188, 95] width 27 height 12
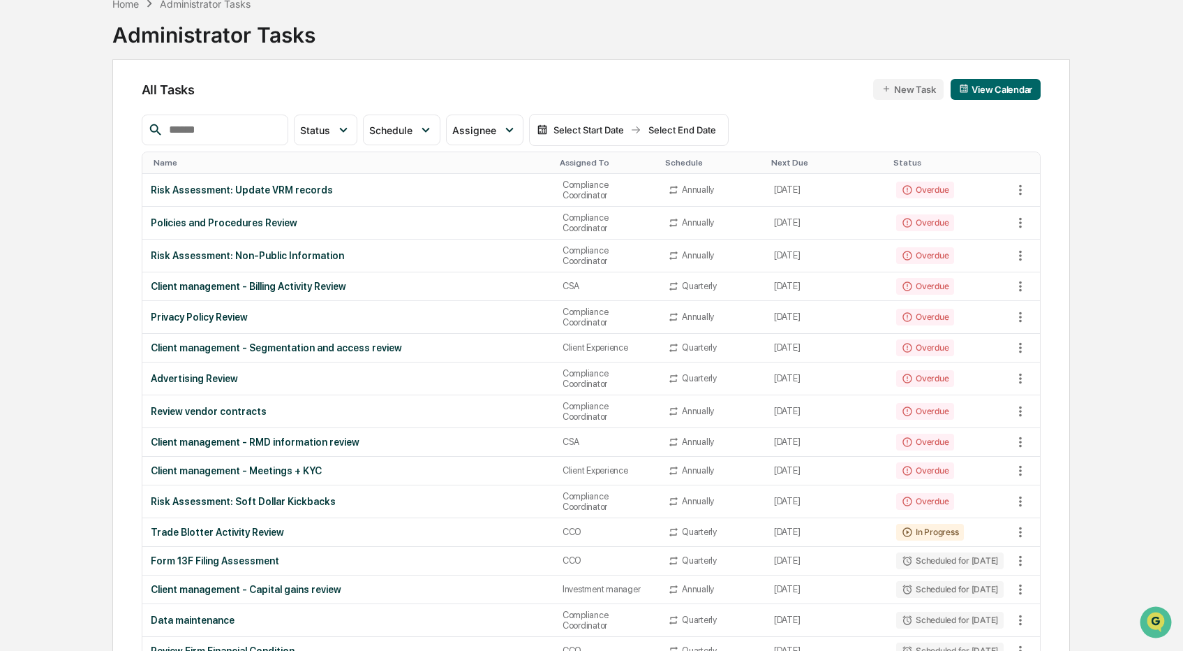
scroll to position [108, 0]
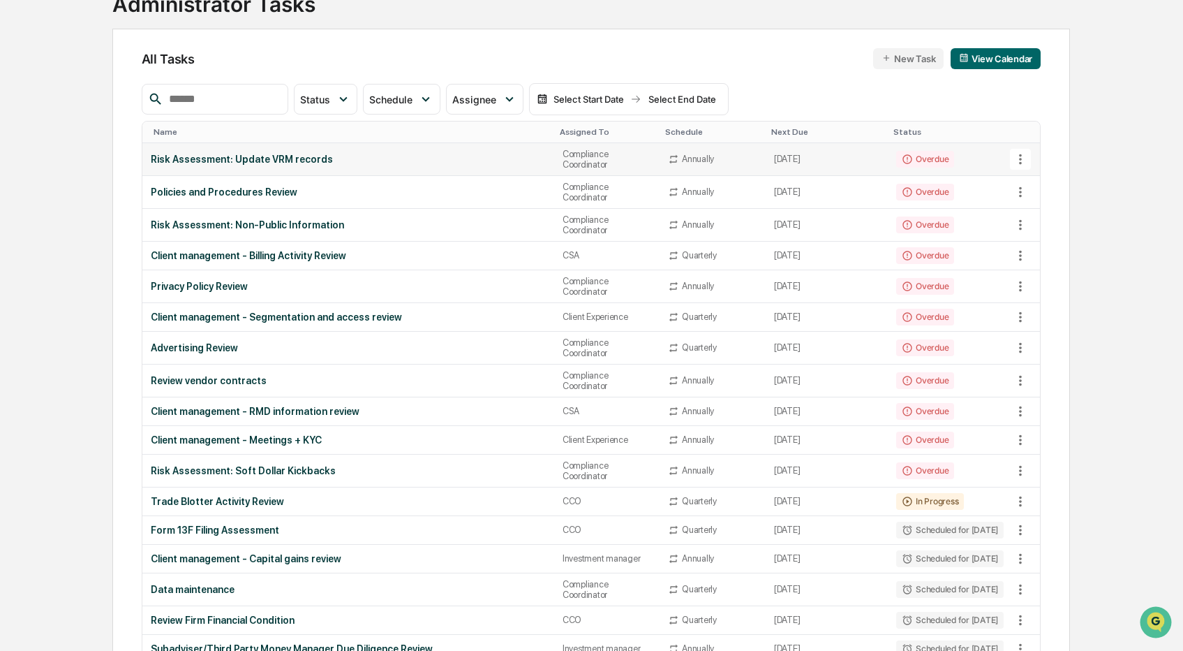
click at [465, 158] on div "Risk Assessment: Update VRM records" at bounding box center [348, 159] width 395 height 11
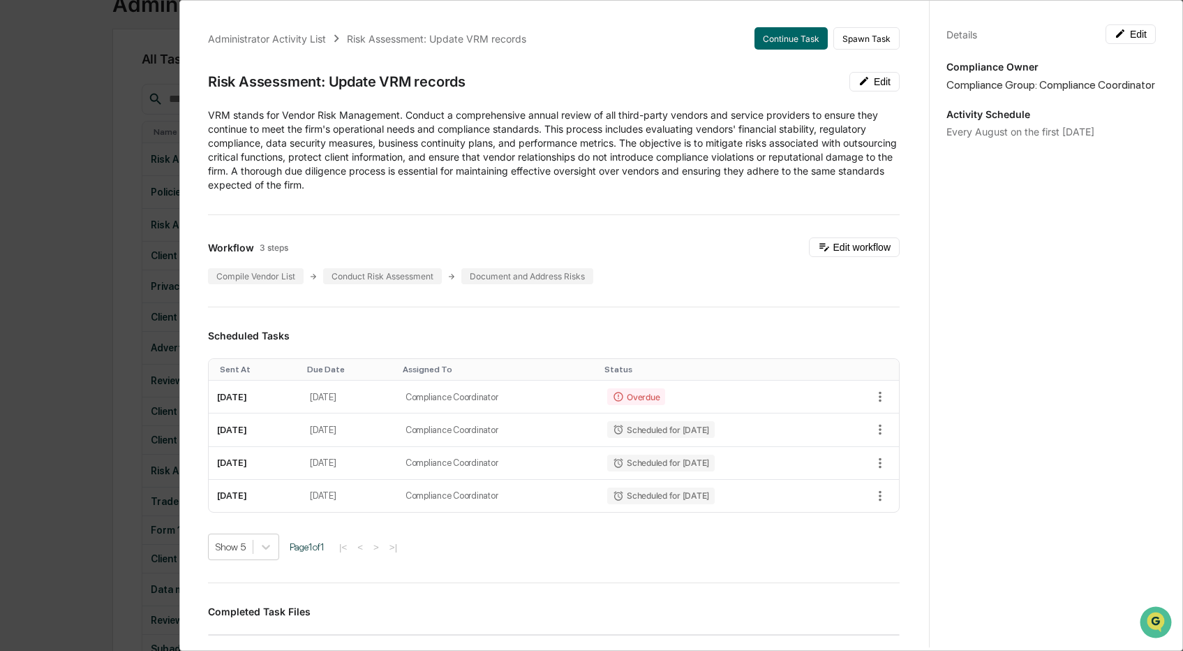
click at [117, 151] on div "Administrator Activity List Risk Assessment: Update VRM records Continue Task S…" at bounding box center [591, 325] width 1183 height 651
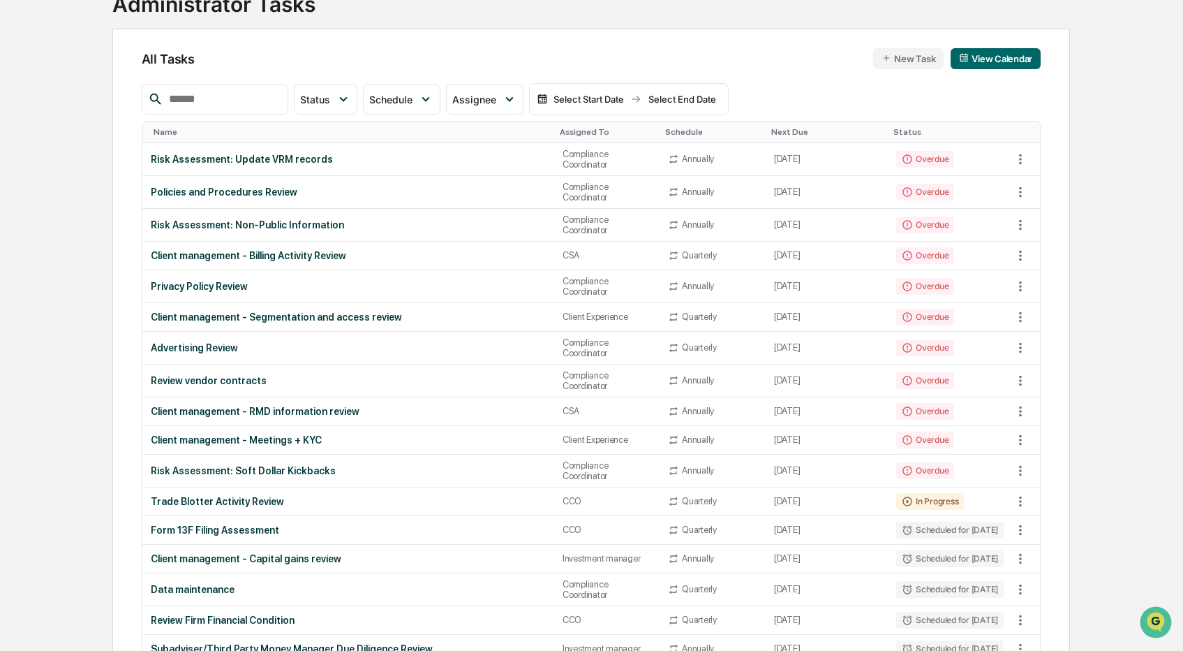
scroll to position [0, 0]
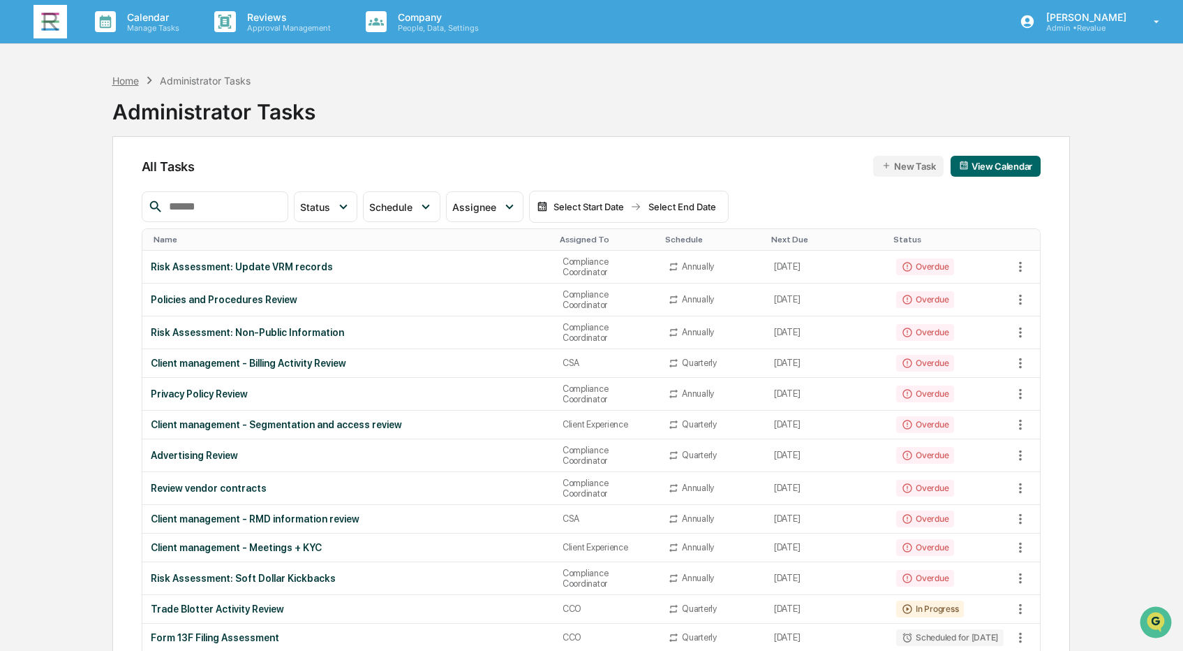
click at [127, 84] on div "Home" at bounding box center [125, 81] width 27 height 12
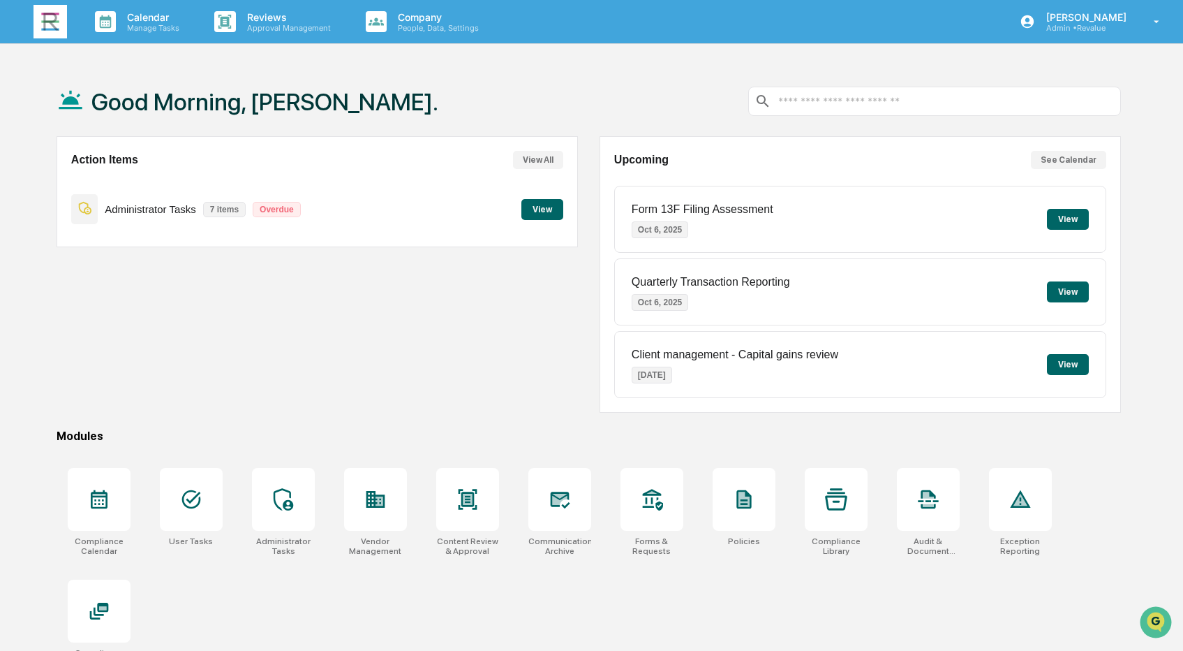
click at [542, 204] on button "View" at bounding box center [542, 209] width 42 height 21
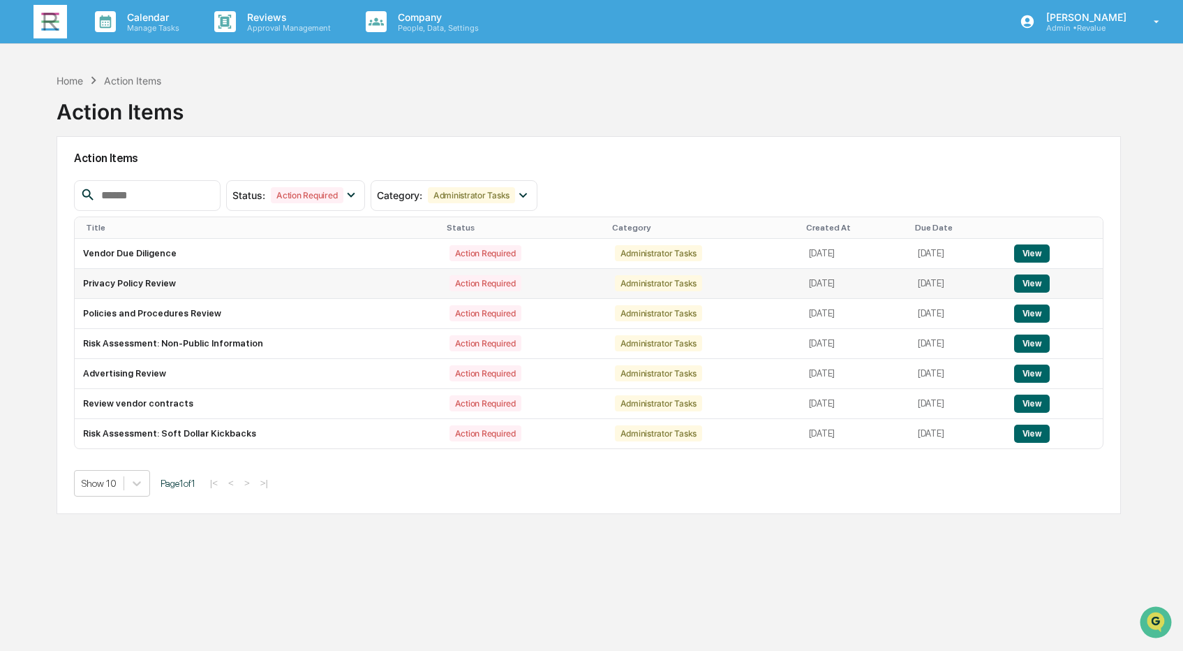
click at [1046, 279] on button "View" at bounding box center [1032, 283] width 36 height 18
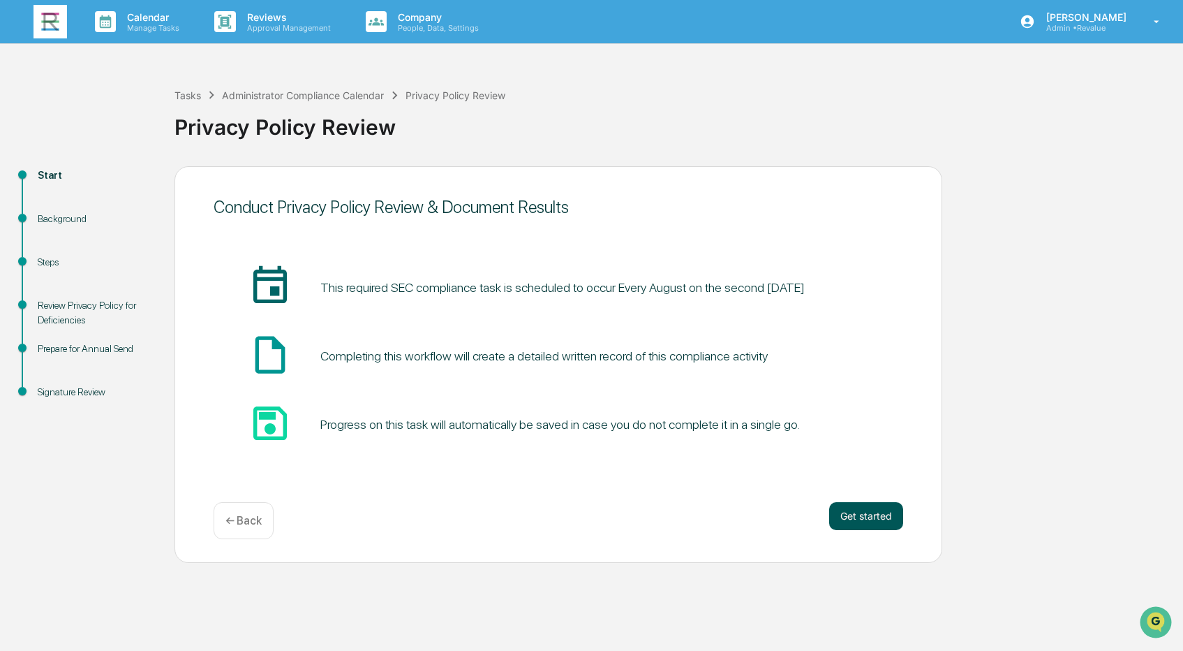
click at [861, 513] on button "Get started" at bounding box center [866, 516] width 74 height 28
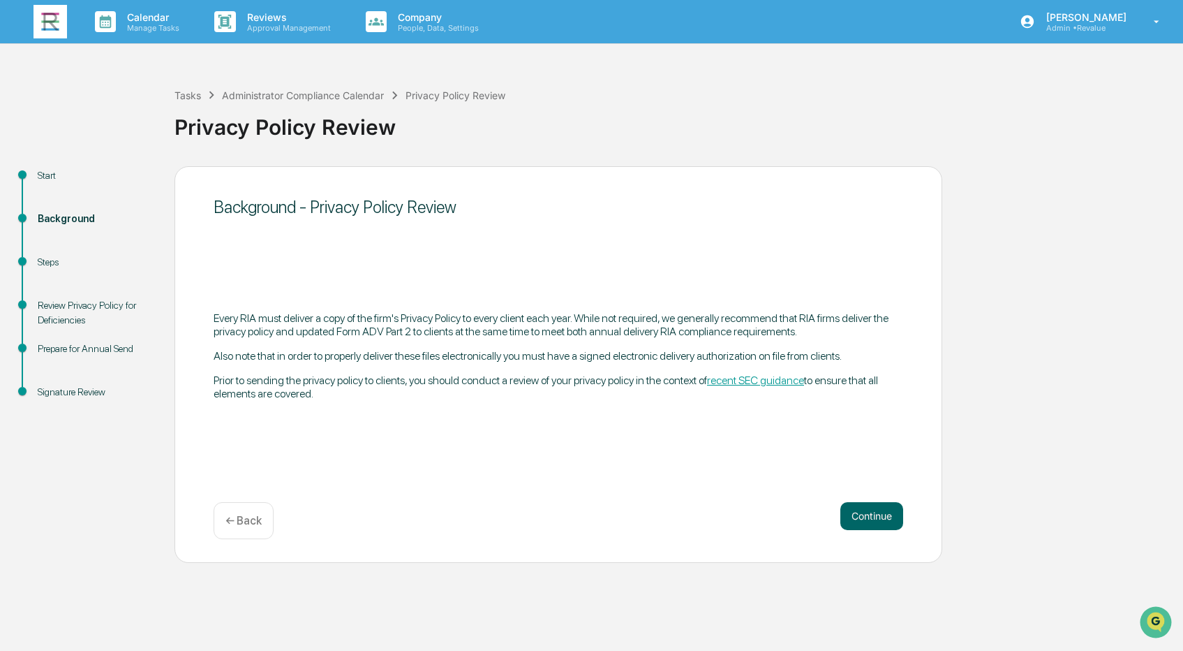
click at [861, 513] on button "Continue" at bounding box center [871, 516] width 63 height 28
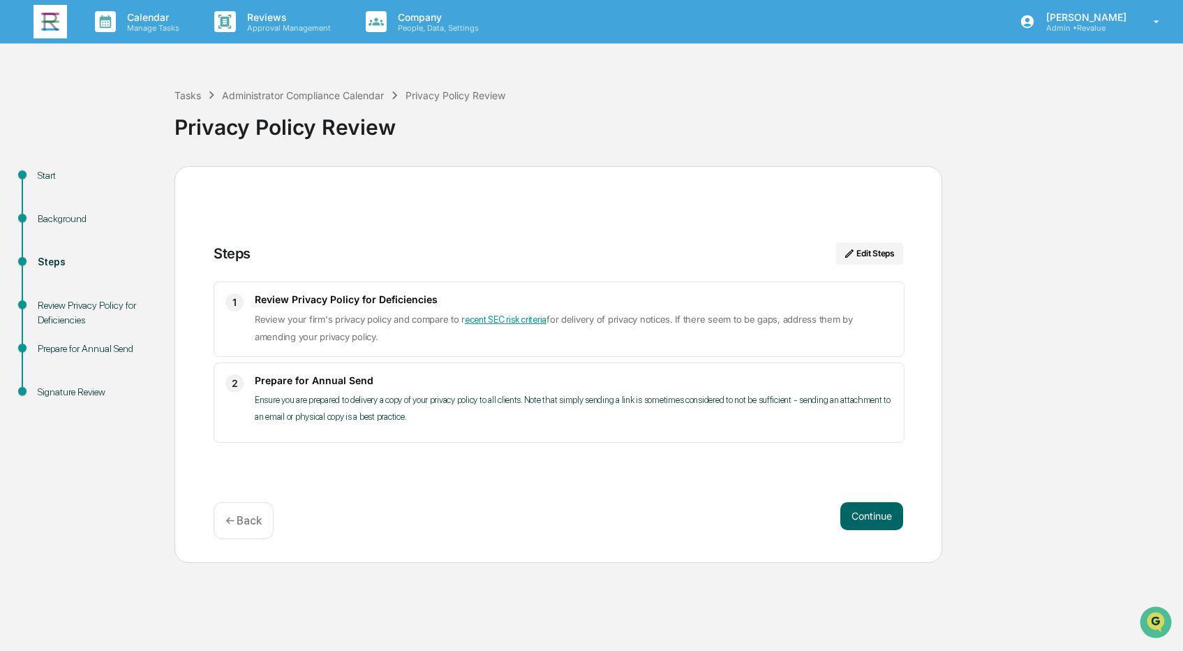
click at [861, 513] on button "Continue" at bounding box center [871, 516] width 63 height 28
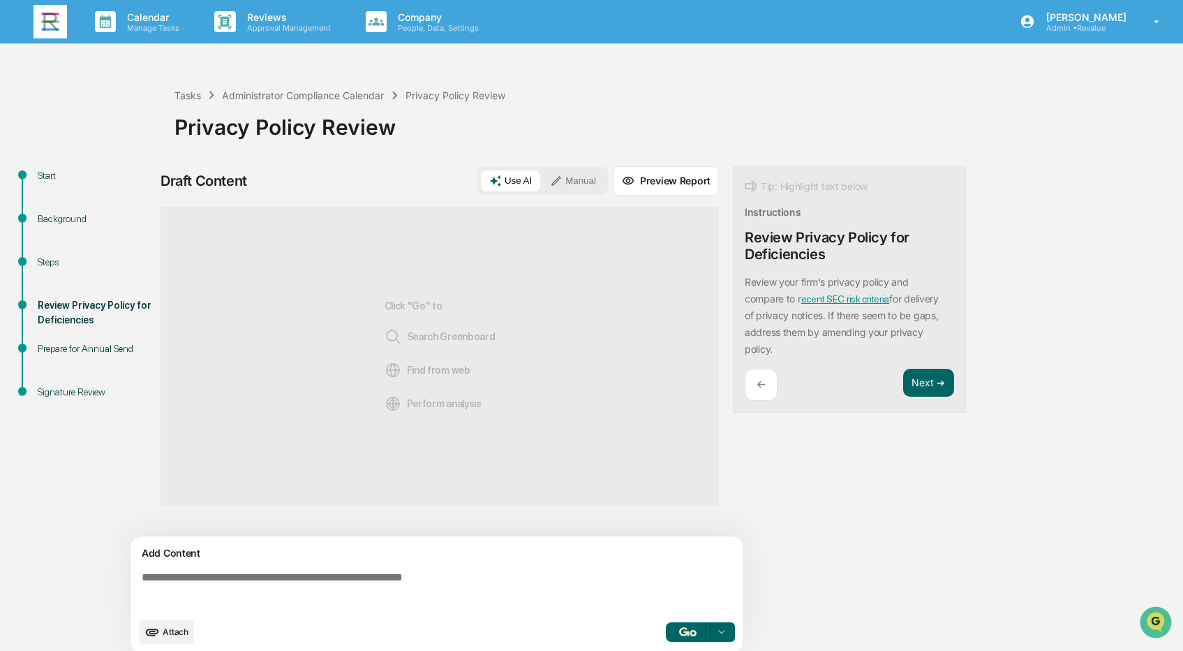
drag, startPoint x: 822, startPoint y: 354, endPoint x: 735, endPoint y: 237, distance: 145.6
click at [735, 237] on div "Tip: Highlight text below Instructions Review Privacy Policy for Deficiencies R…" at bounding box center [849, 289] width 233 height 247
click at [764, 378] on div "←" at bounding box center [761, 385] width 33 height 33
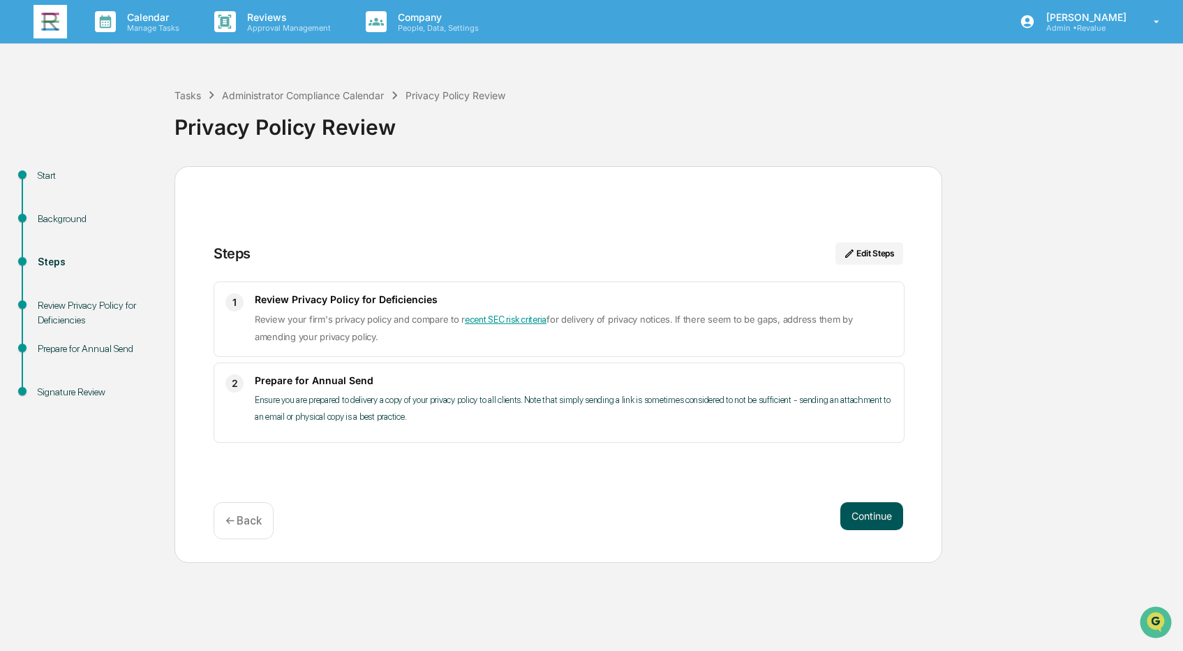
click at [864, 521] on button "Continue" at bounding box center [871, 516] width 63 height 28
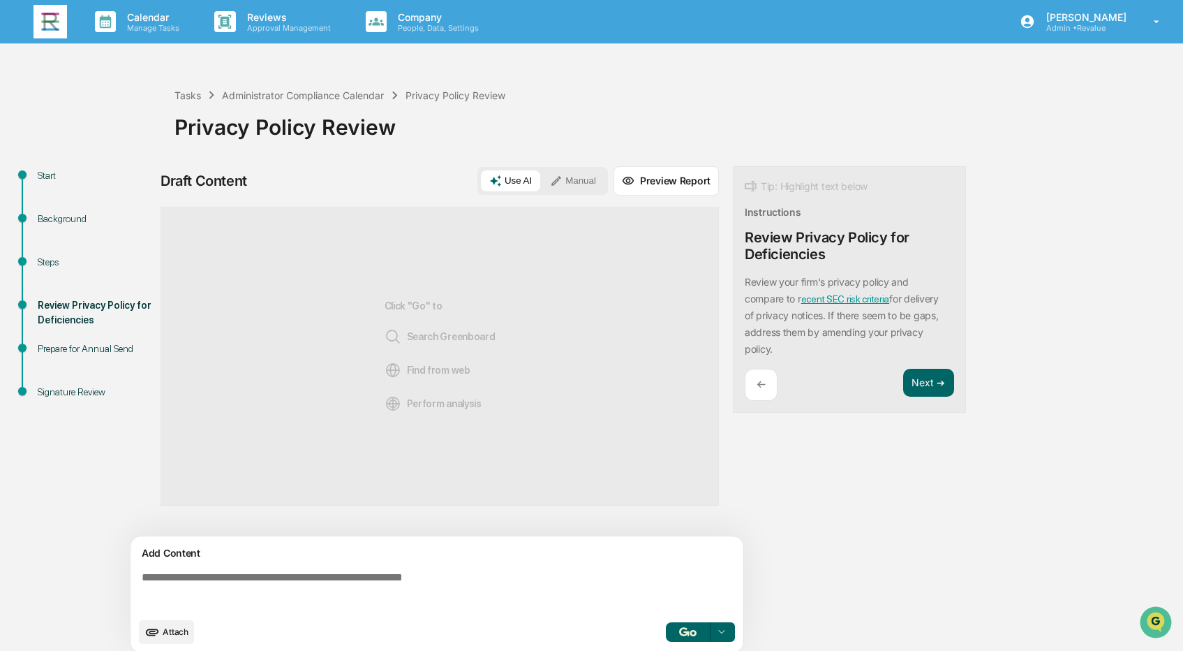
drag, startPoint x: 820, startPoint y: 348, endPoint x: 739, endPoint y: 281, distance: 104.6
click at [739, 281] on div "Tip: Highlight text below Instructions Review Privacy Policy for Deficiencies R…" at bounding box center [849, 289] width 233 height 247
click at [776, 264] on button "Focus Assistant" at bounding box center [782, 260] width 73 height 18
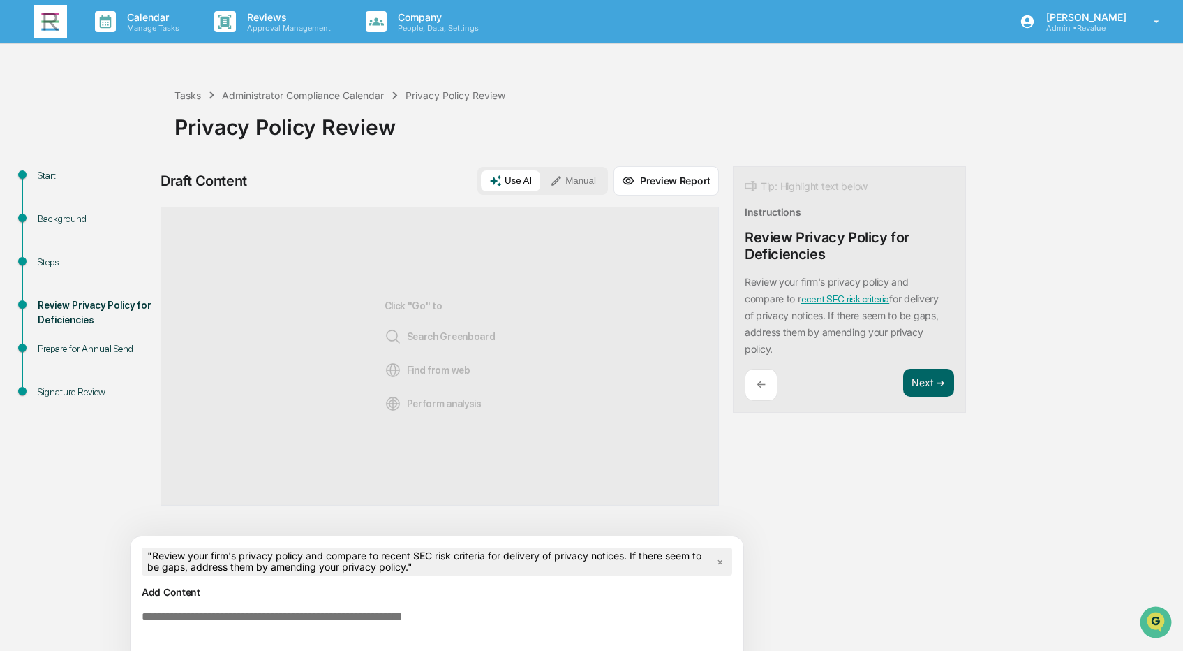
scroll to position [50, 0]
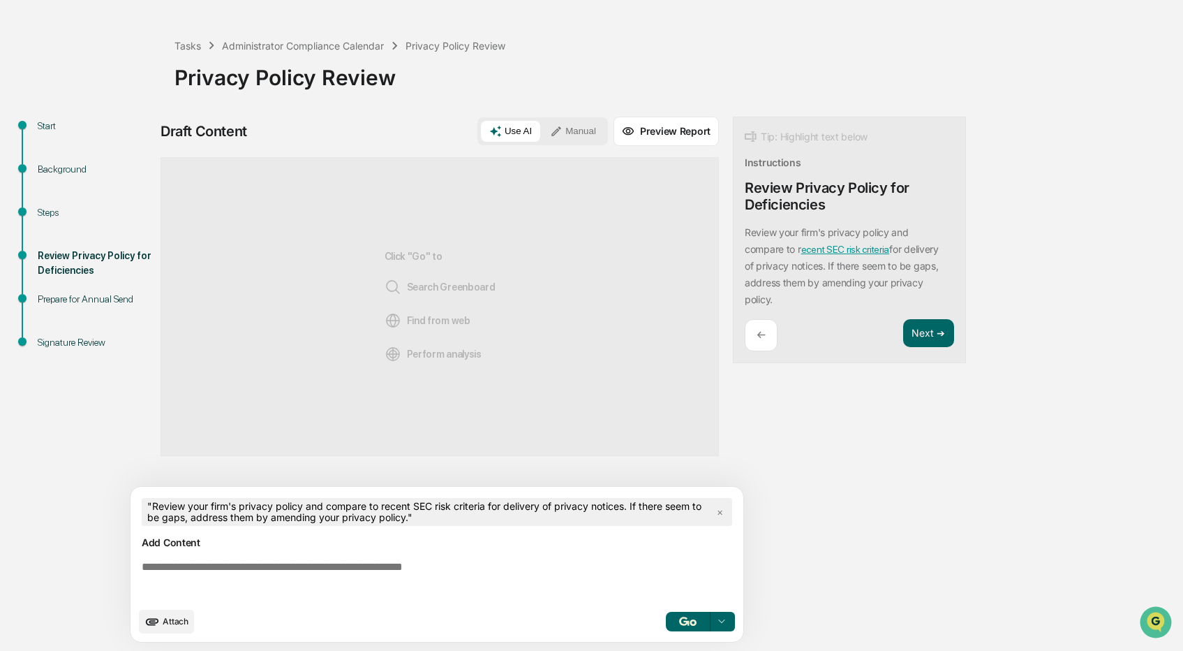
click at [725, 619] on icon at bounding box center [721, 621] width 11 height 11
click at [783, 598] on div "Draft Content Use AI Manual Preview Report Sources Click "Go" to Search Greenbo…" at bounding box center [552, 384] width 782 height 534
click at [690, 620] on img "button" at bounding box center [687, 620] width 17 height 9
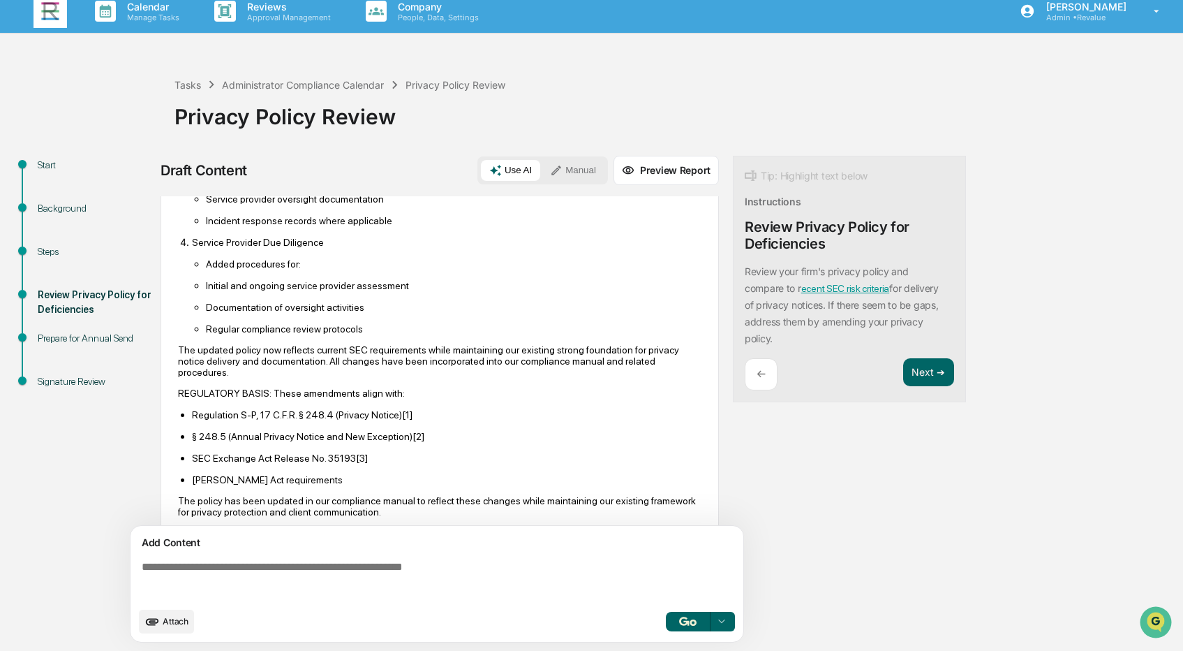
scroll to position [596, 0]
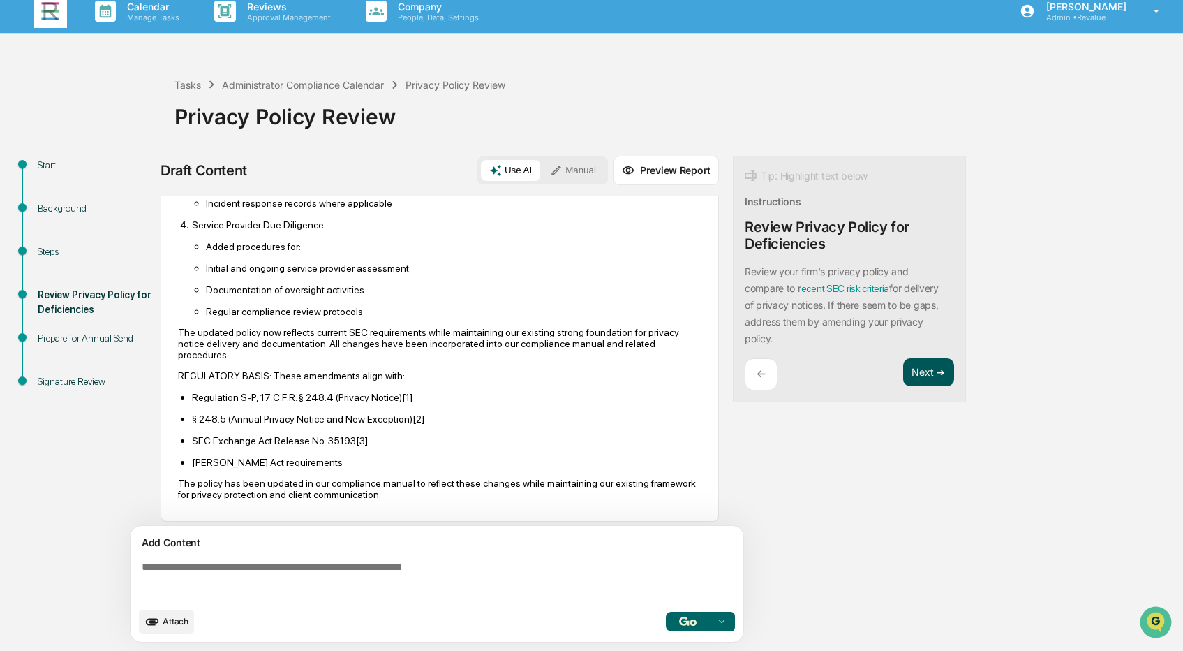
click at [925, 374] on button "Next ➔" at bounding box center [928, 372] width 51 height 29
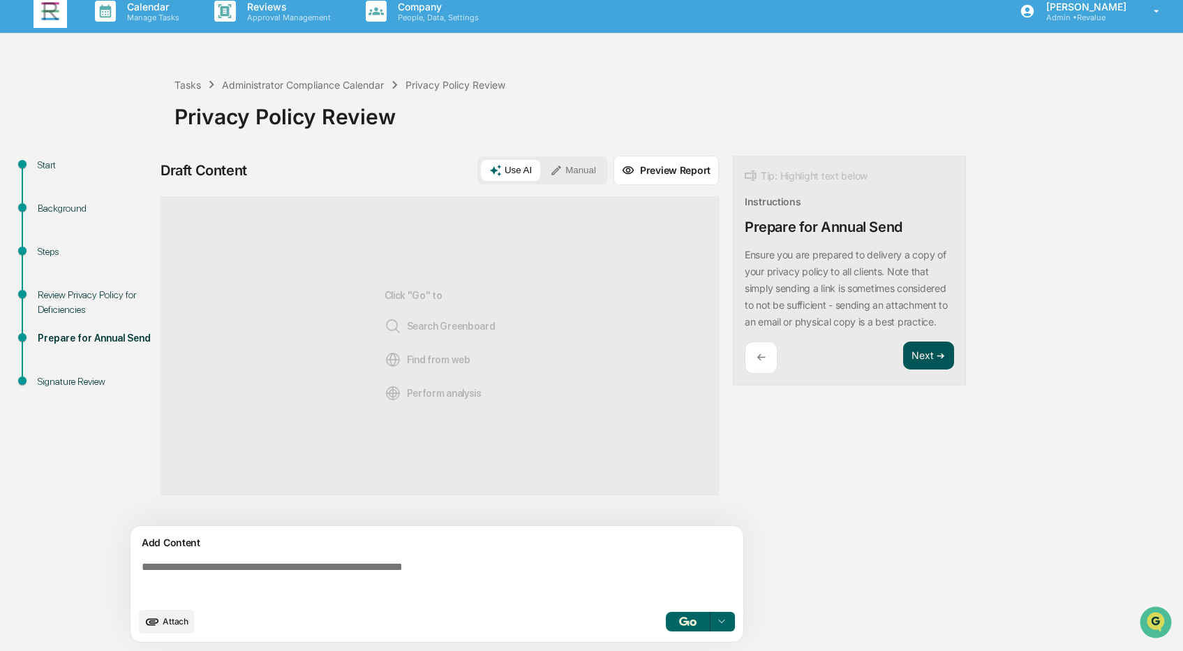
scroll to position [0, 0]
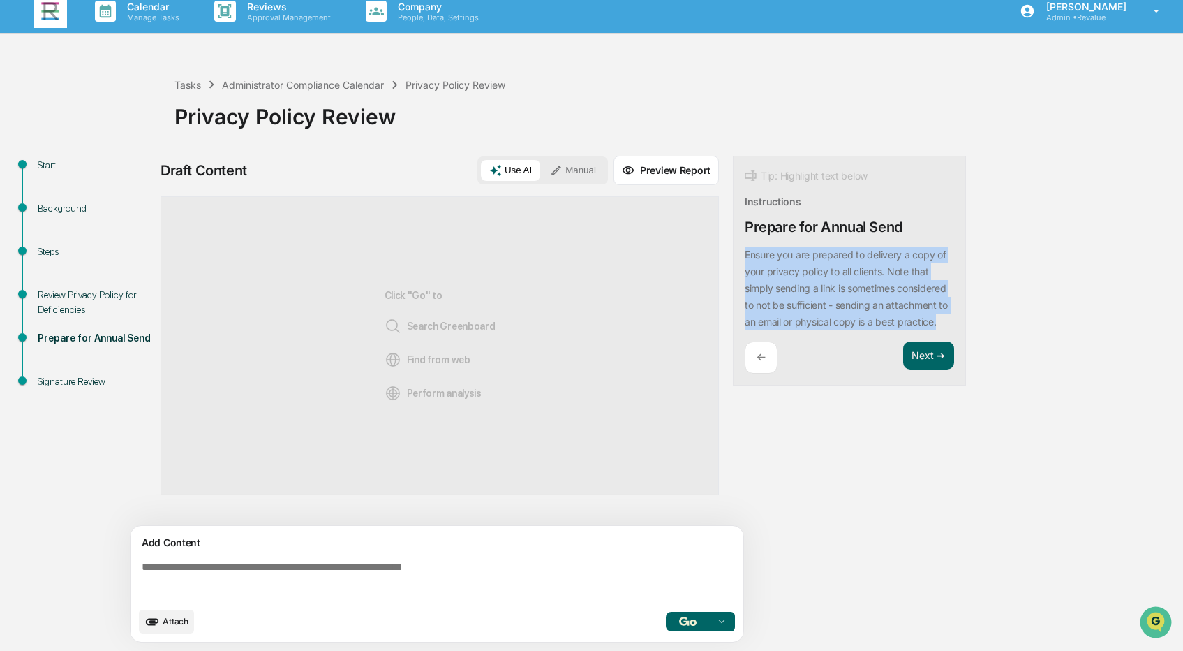
drag, startPoint x: 820, startPoint y: 339, endPoint x: 735, endPoint y: 259, distance: 117.0
click at [735, 259] on div "Tip: Highlight text below Instructions Prepare for Annual Send Ensure you are p…" at bounding box center [849, 271] width 233 height 230
click at [785, 237] on button "Focus Assistant" at bounding box center [782, 243] width 73 height 18
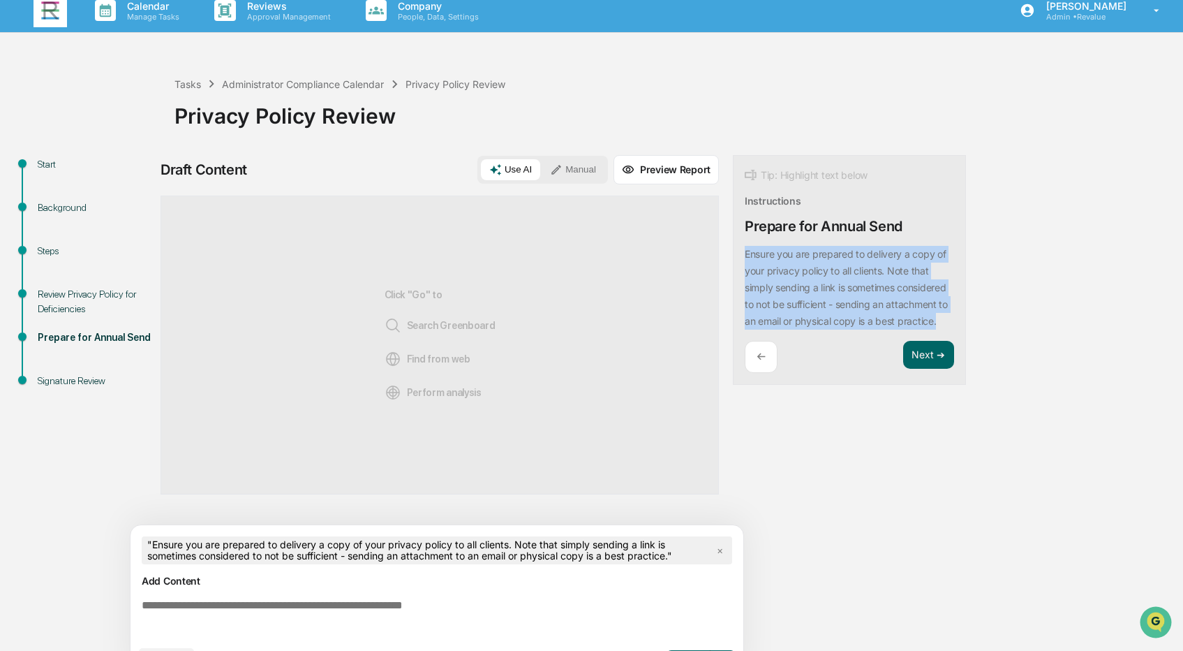
scroll to position [50, 0]
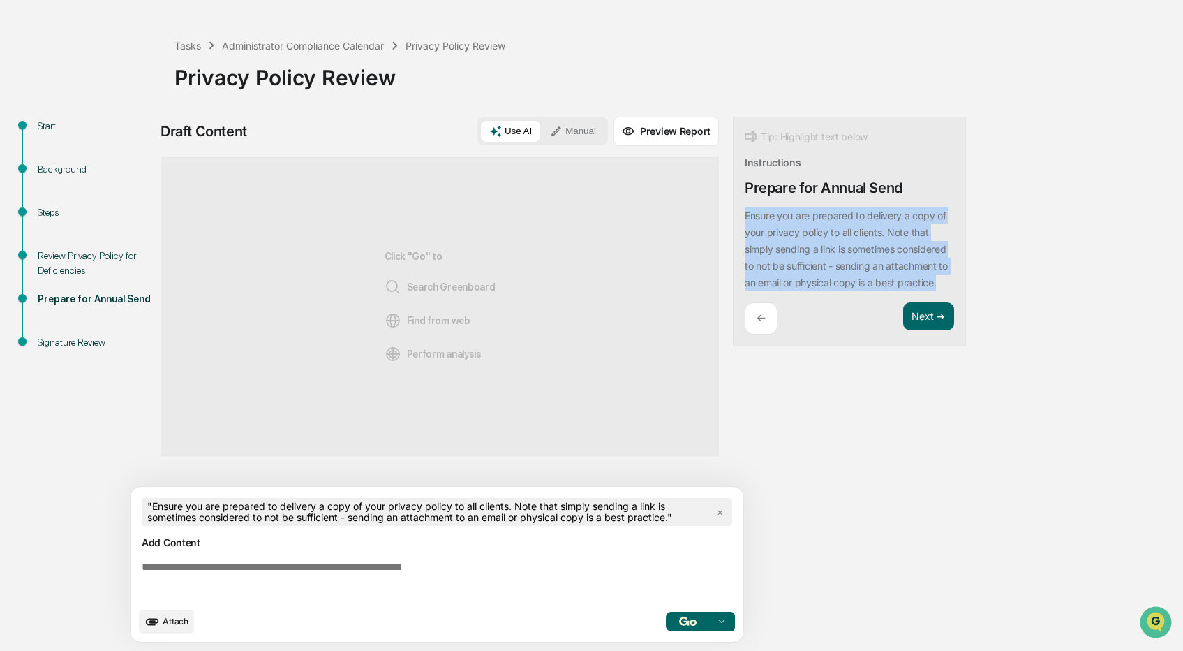
click at [681, 620] on img "button" at bounding box center [687, 620] width 17 height 9
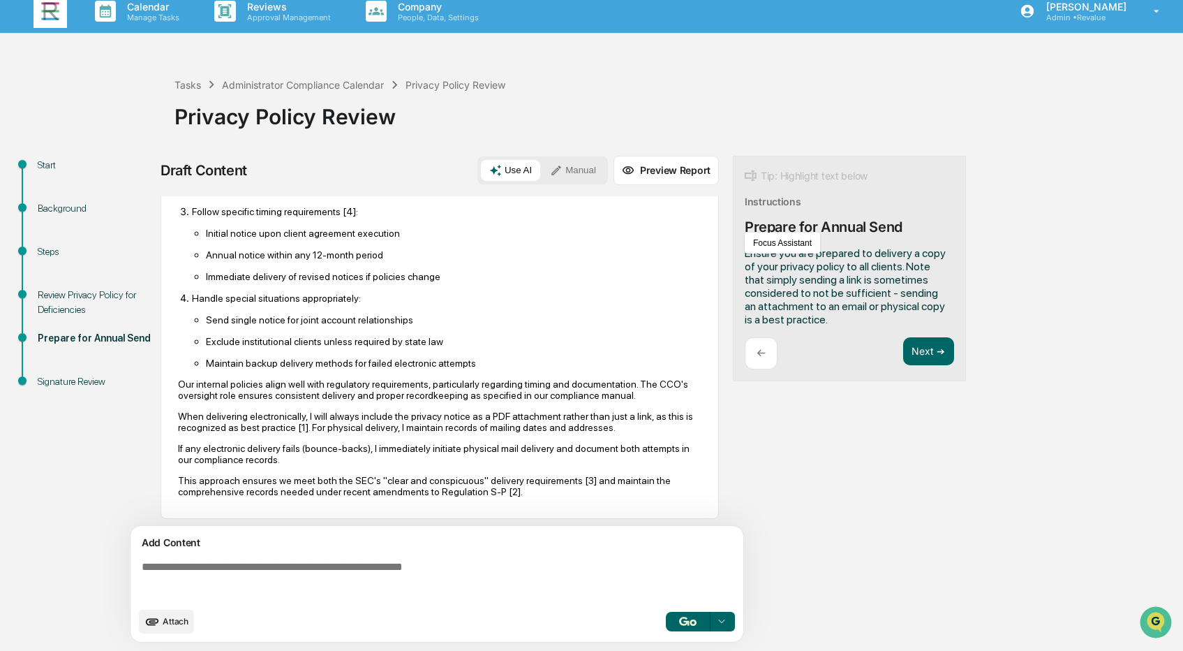
scroll to position [416, 0]
click at [926, 366] on button "Next ➔" at bounding box center [928, 351] width 51 height 29
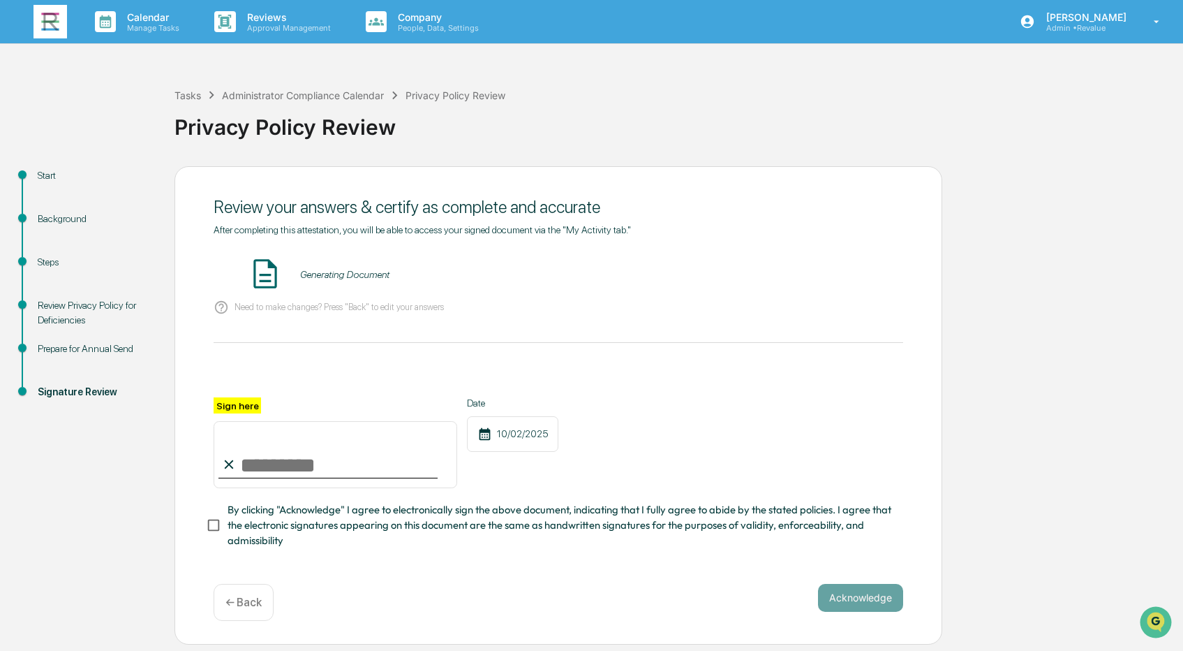
scroll to position [0, 0]
click at [841, 267] on button "VIEW" at bounding box center [823, 274] width 91 height 24
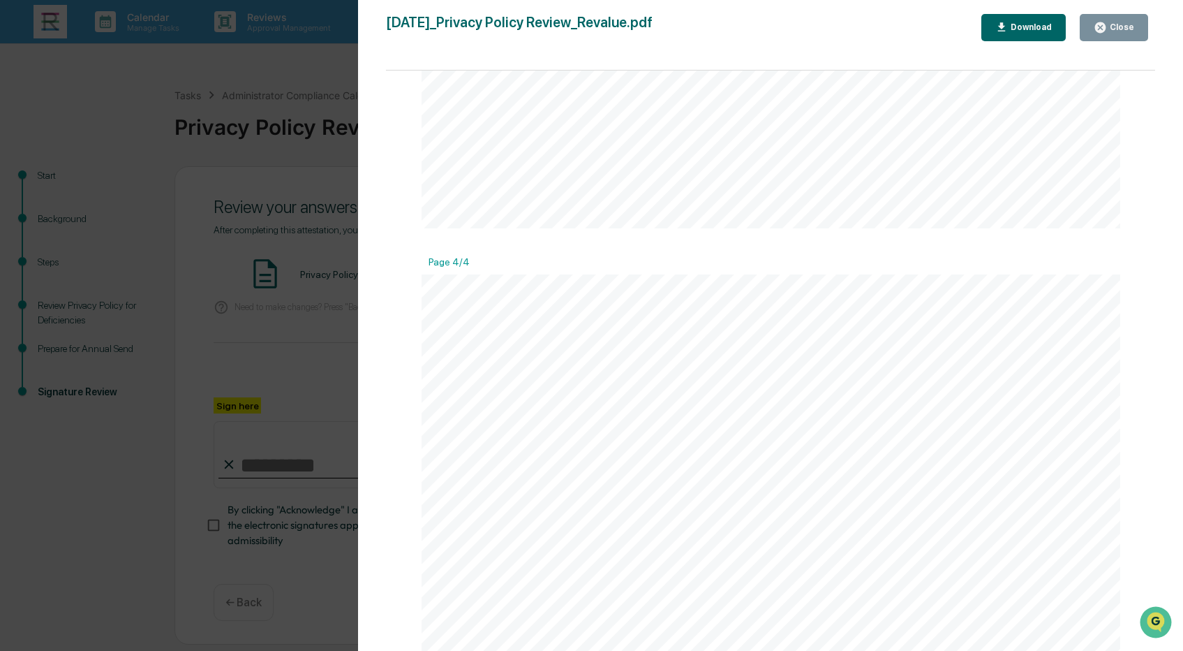
scroll to position [3545, 0]
click at [1126, 28] on div "Close" at bounding box center [1120, 27] width 27 height 10
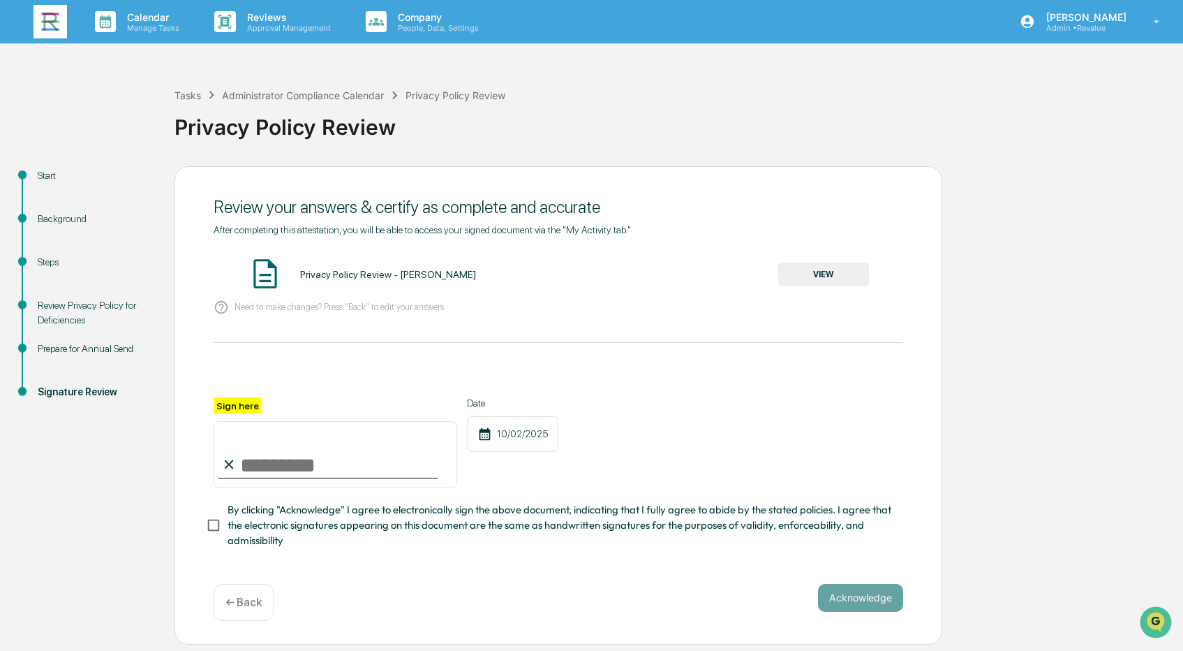
click at [358, 450] on input "Sign here" at bounding box center [336, 454] width 244 height 67
type input "**********"
click at [322, 507] on span "By clicking "Acknowledge" I agree to electronically sign the above document, in…" at bounding box center [560, 525] width 665 height 47
click at [845, 593] on button "Acknowledge" at bounding box center [860, 598] width 85 height 28
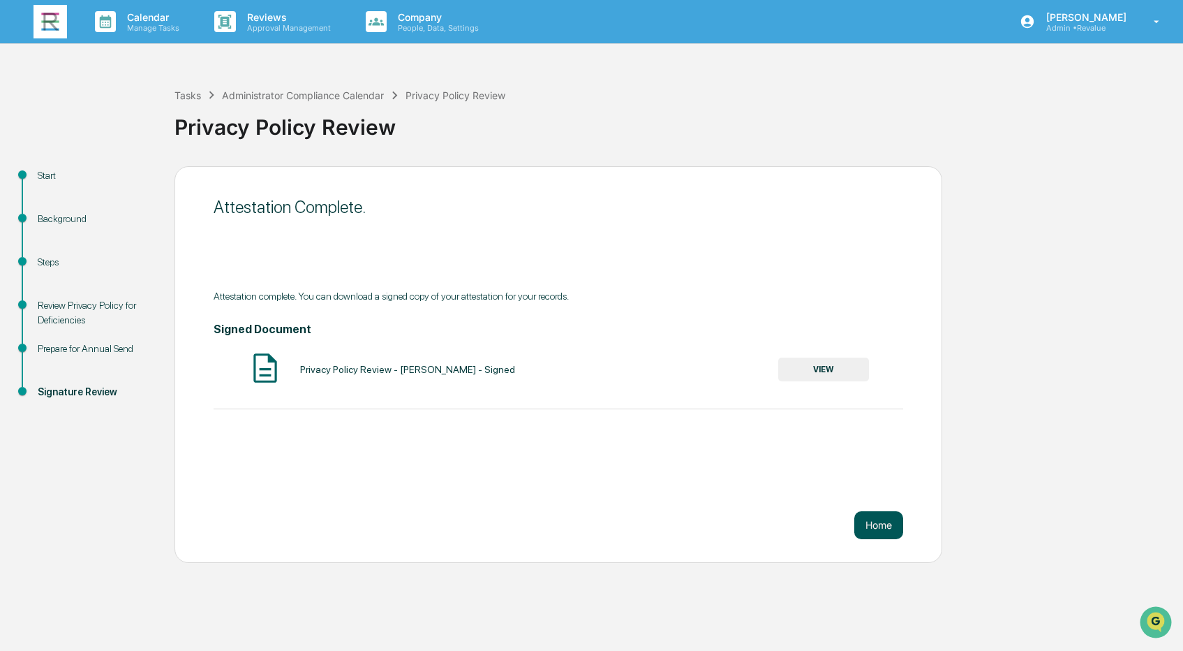
click at [887, 519] on button "Home" at bounding box center [878, 525] width 49 height 28
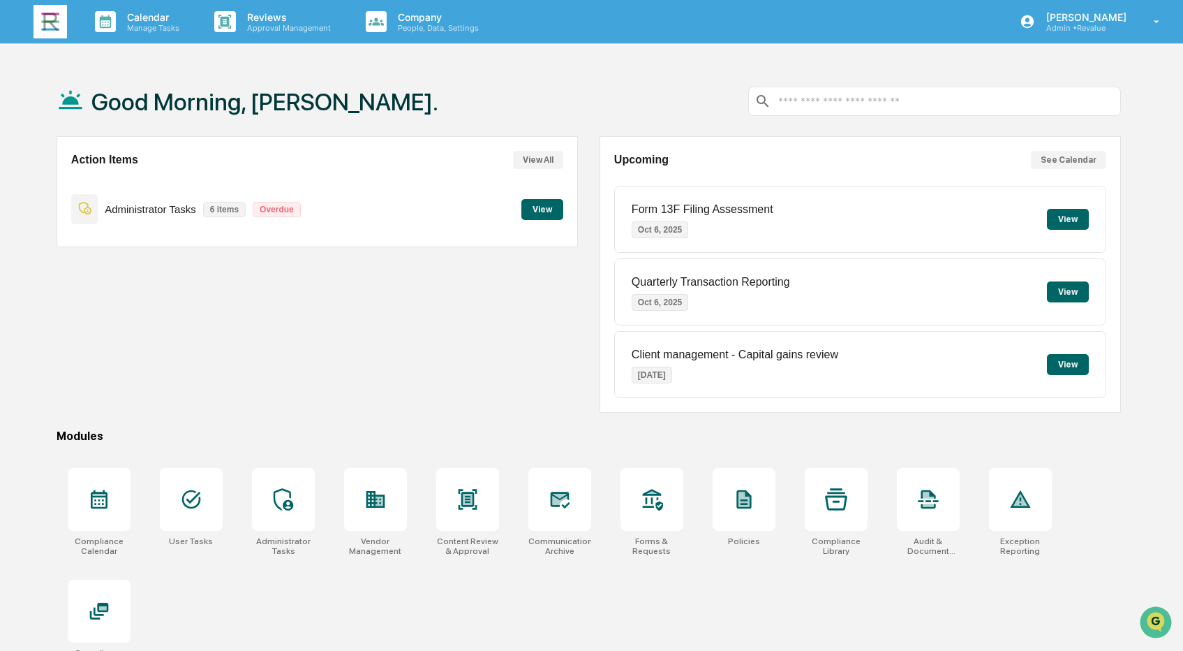
click at [536, 209] on button "View" at bounding box center [542, 209] width 42 height 21
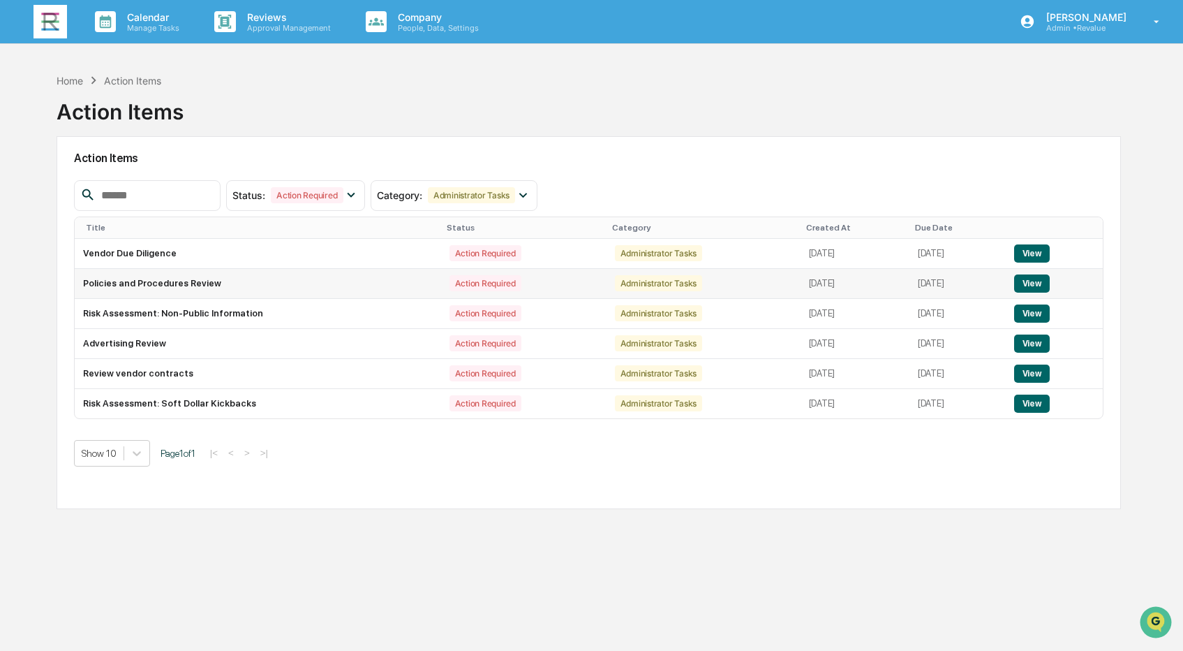
click at [1049, 286] on button "View" at bounding box center [1032, 283] width 36 height 18
